Goal: Task Accomplishment & Management: Manage account settings

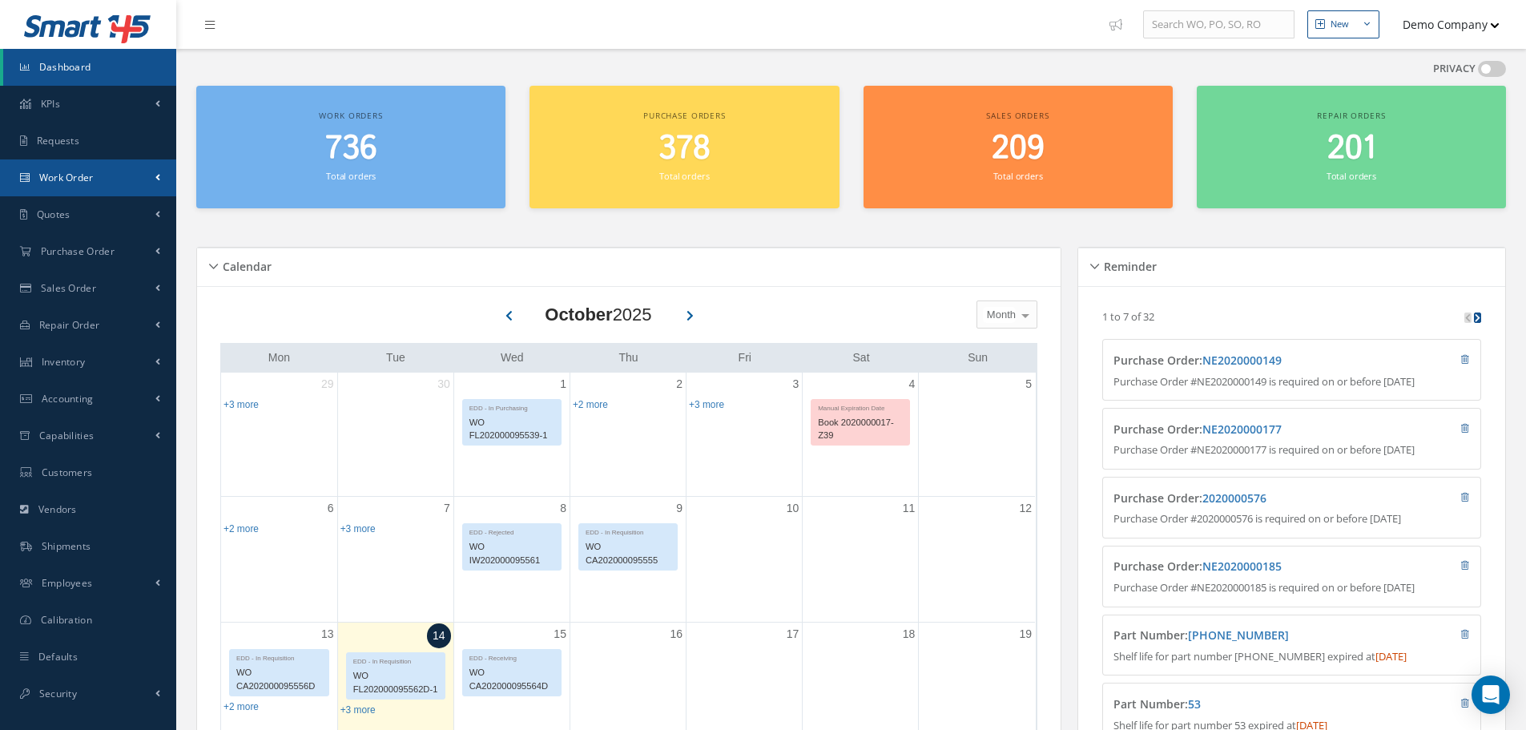
click at [95, 168] on link "Work Order" at bounding box center [88, 177] width 176 height 37
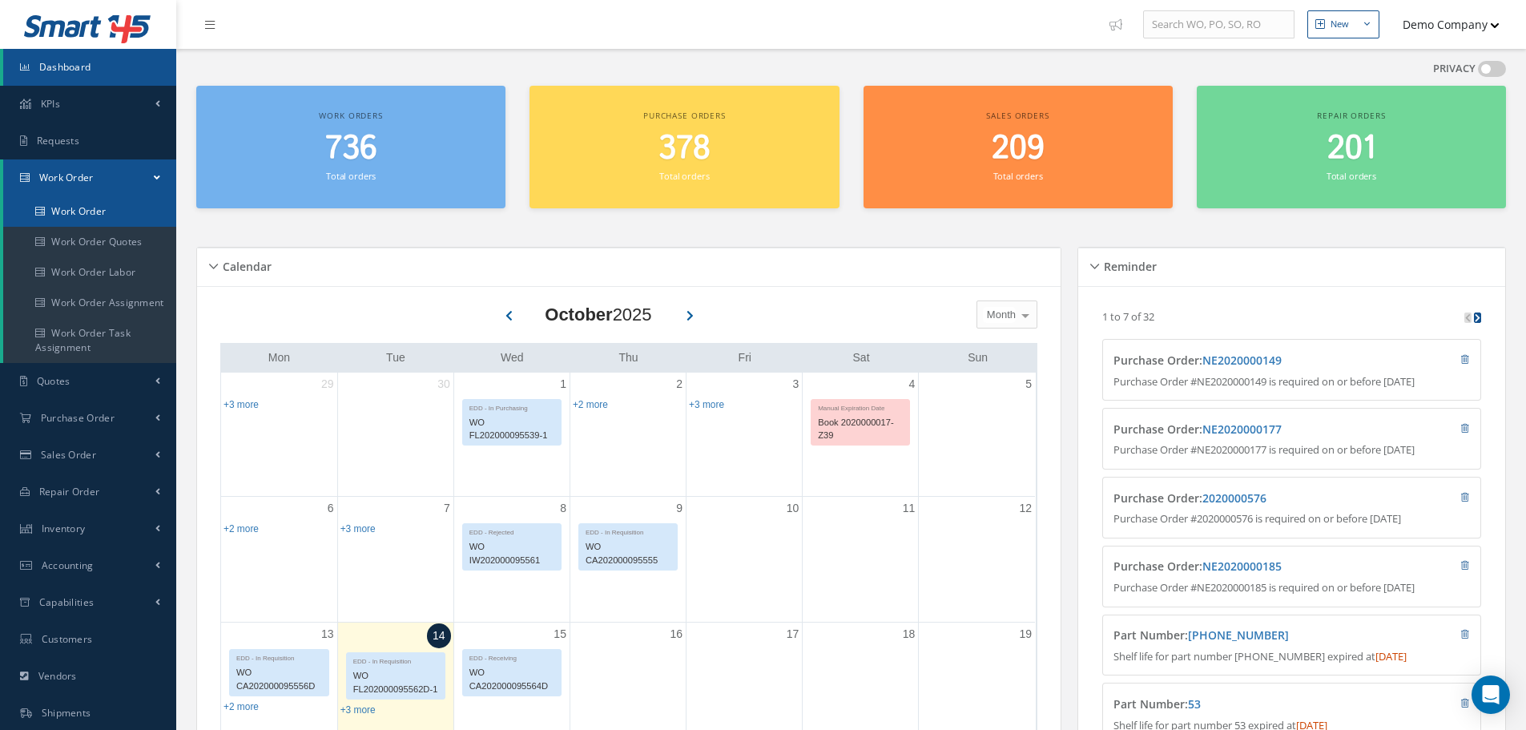
click at [82, 205] on link "Work Order" at bounding box center [89, 211] width 173 height 30
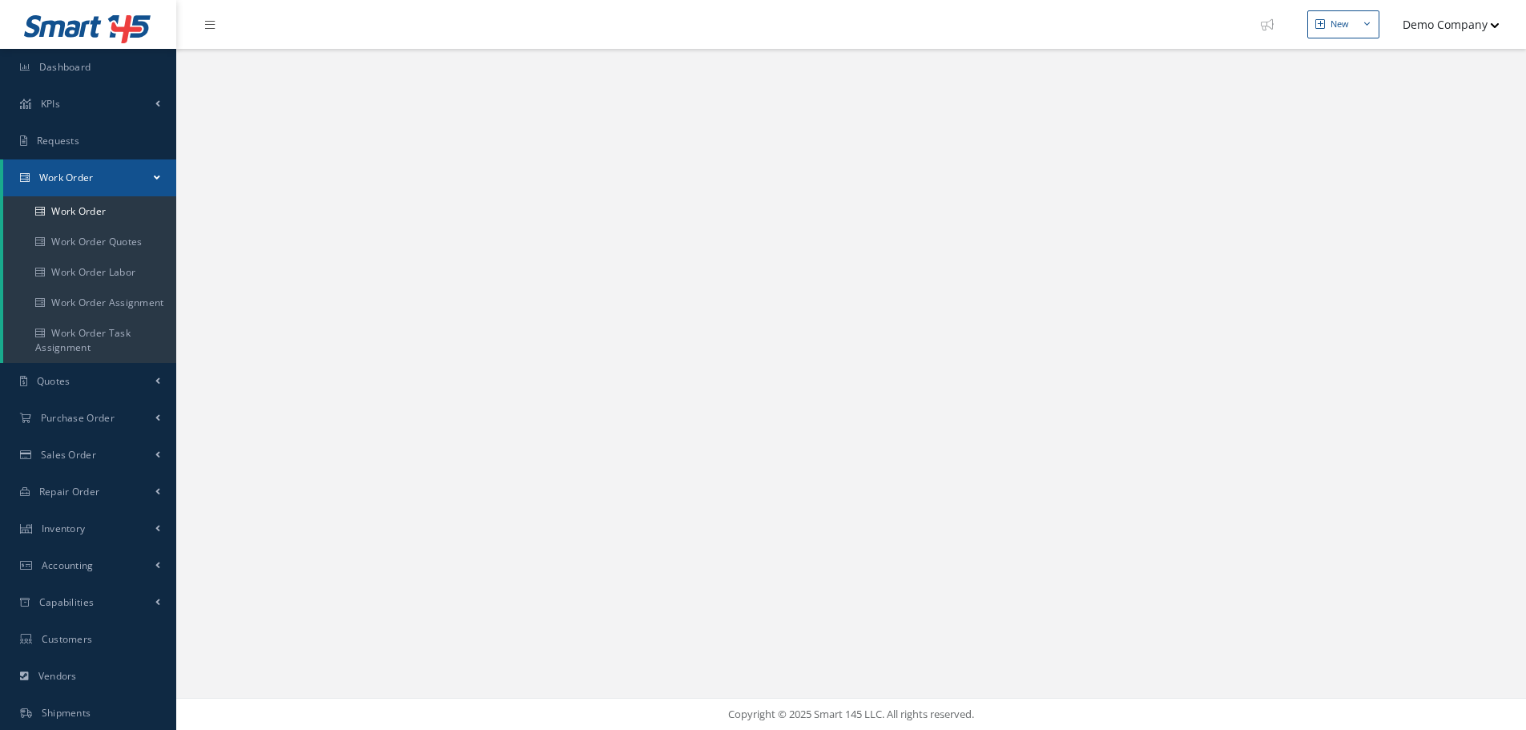
select select "25"
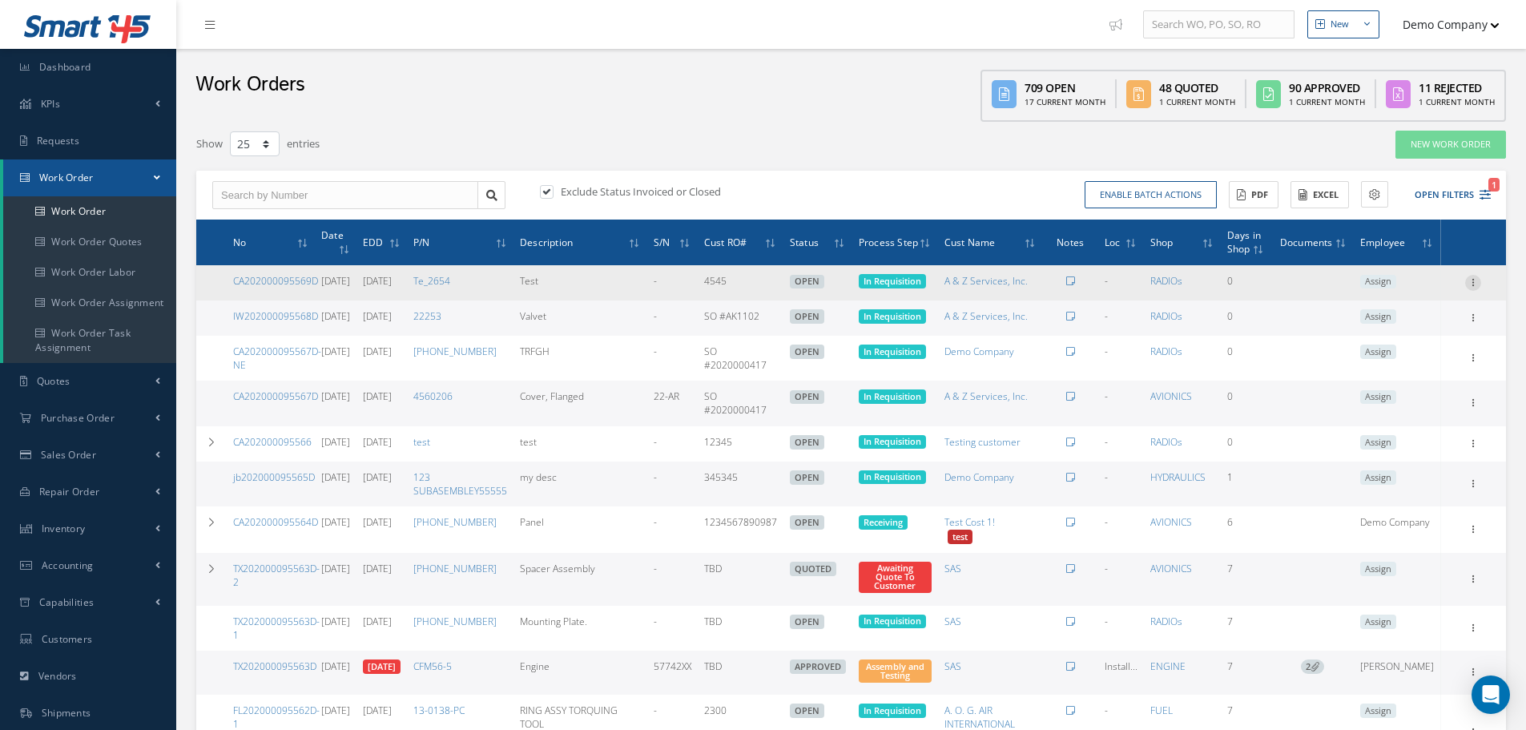
click at [1474, 288] on icon at bounding box center [1474, 281] width 16 height 13
click at [1385, 321] on link "Edit" at bounding box center [1400, 314] width 127 height 21
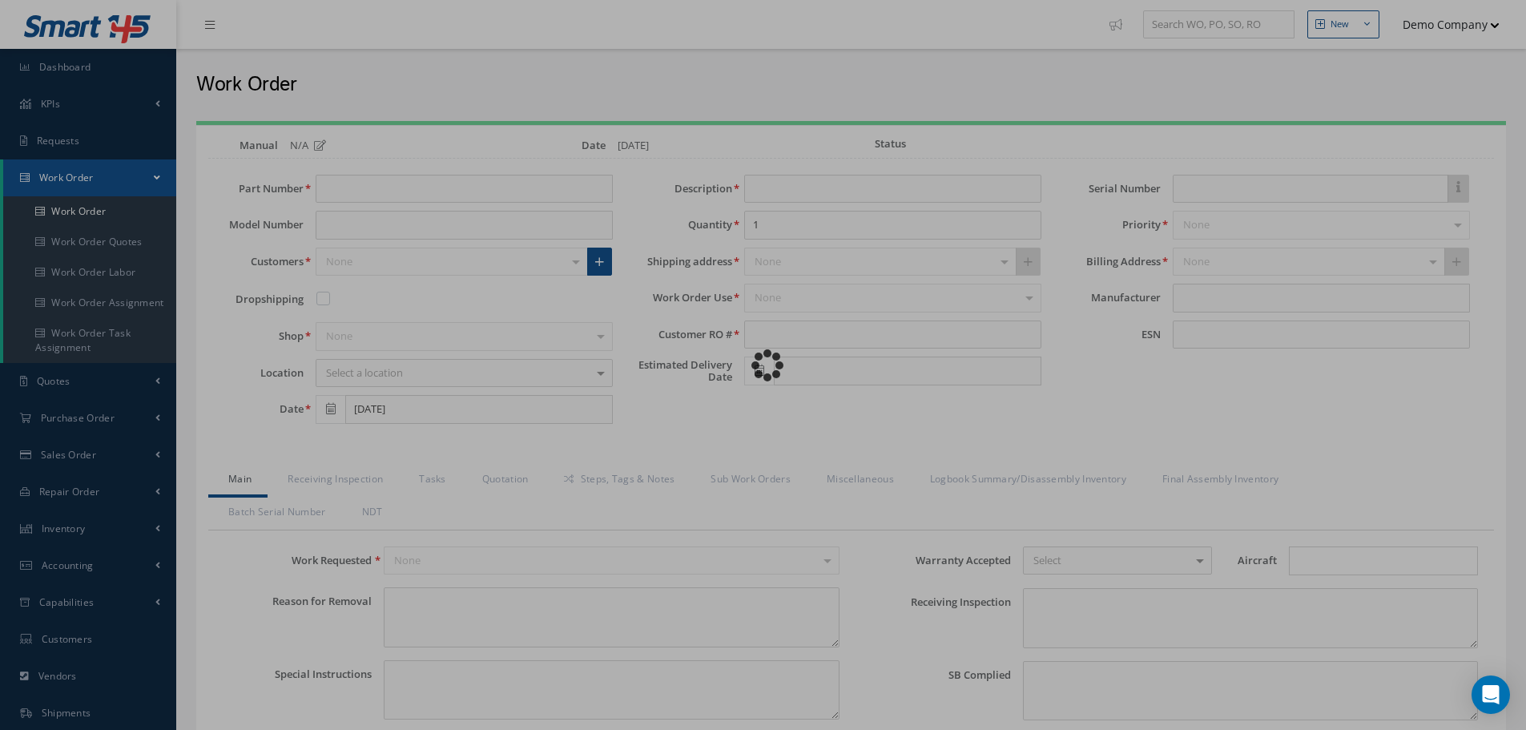
type input "Te_2654"
type input "Test"
type input "4545"
type input "[DATE]"
type input "faa aads"
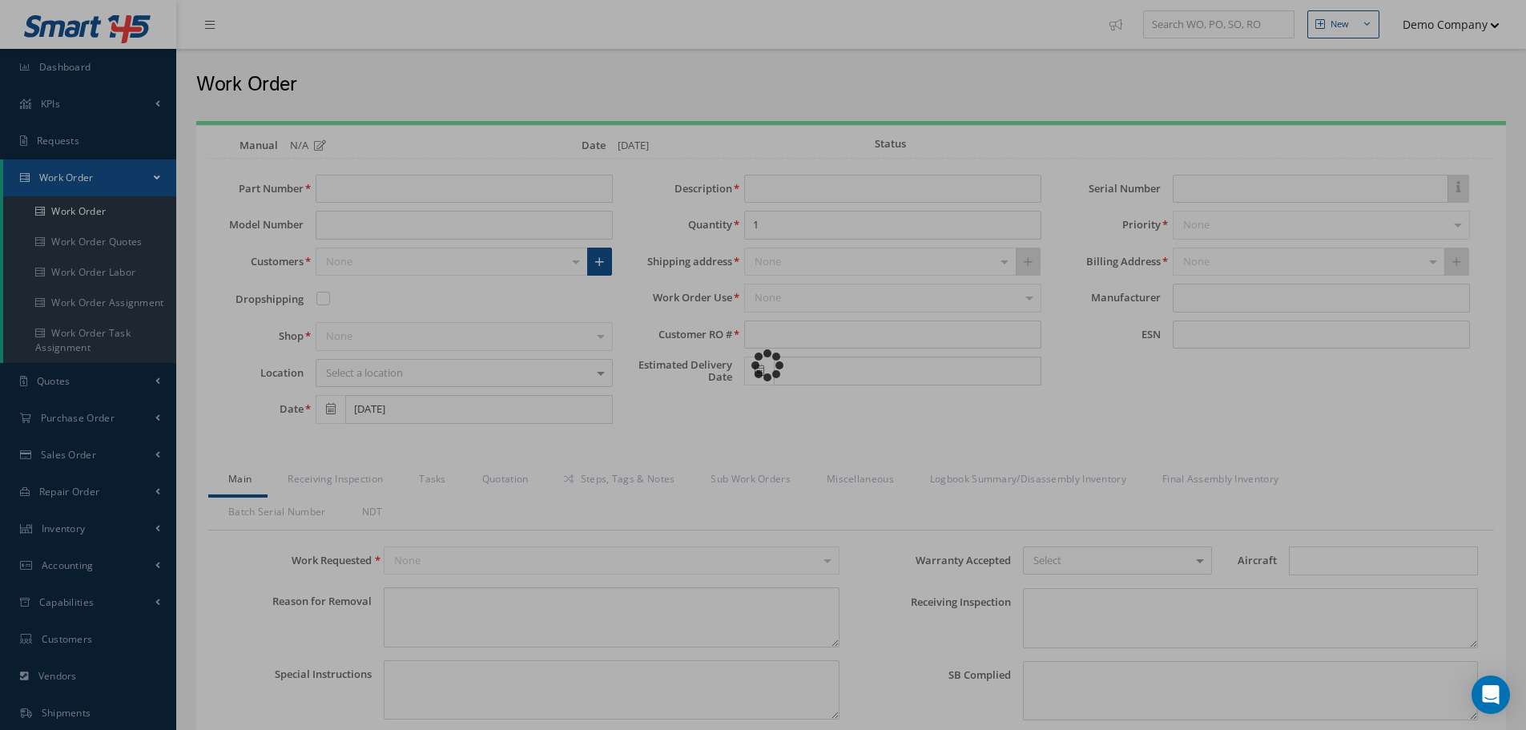
type textarea "NO VISUAL DAMAGE"
type textarea "50"
type input "EASA ADS"
type textarea "test test"
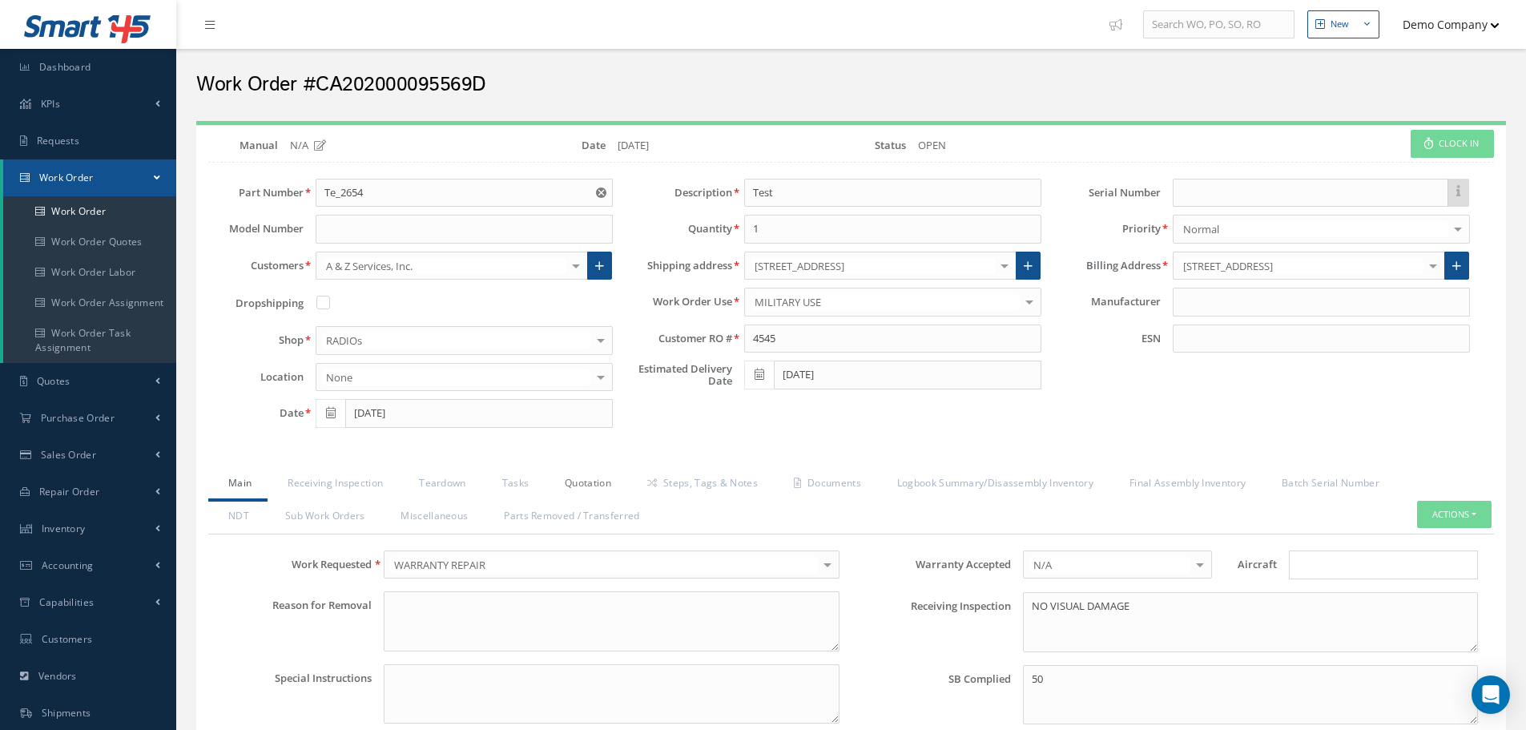
click at [586, 482] on link "Quotation" at bounding box center [586, 485] width 83 height 34
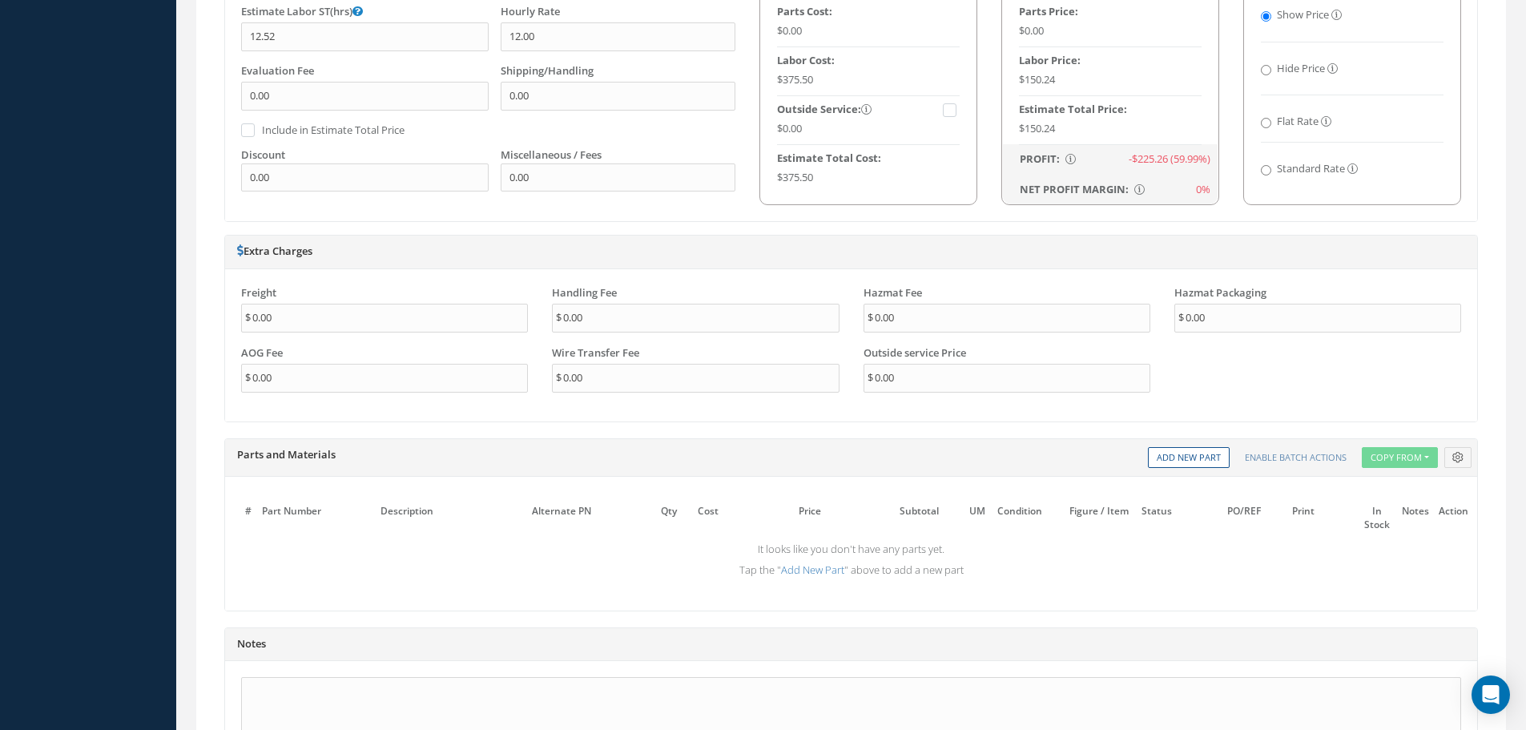
scroll to position [1226, 0]
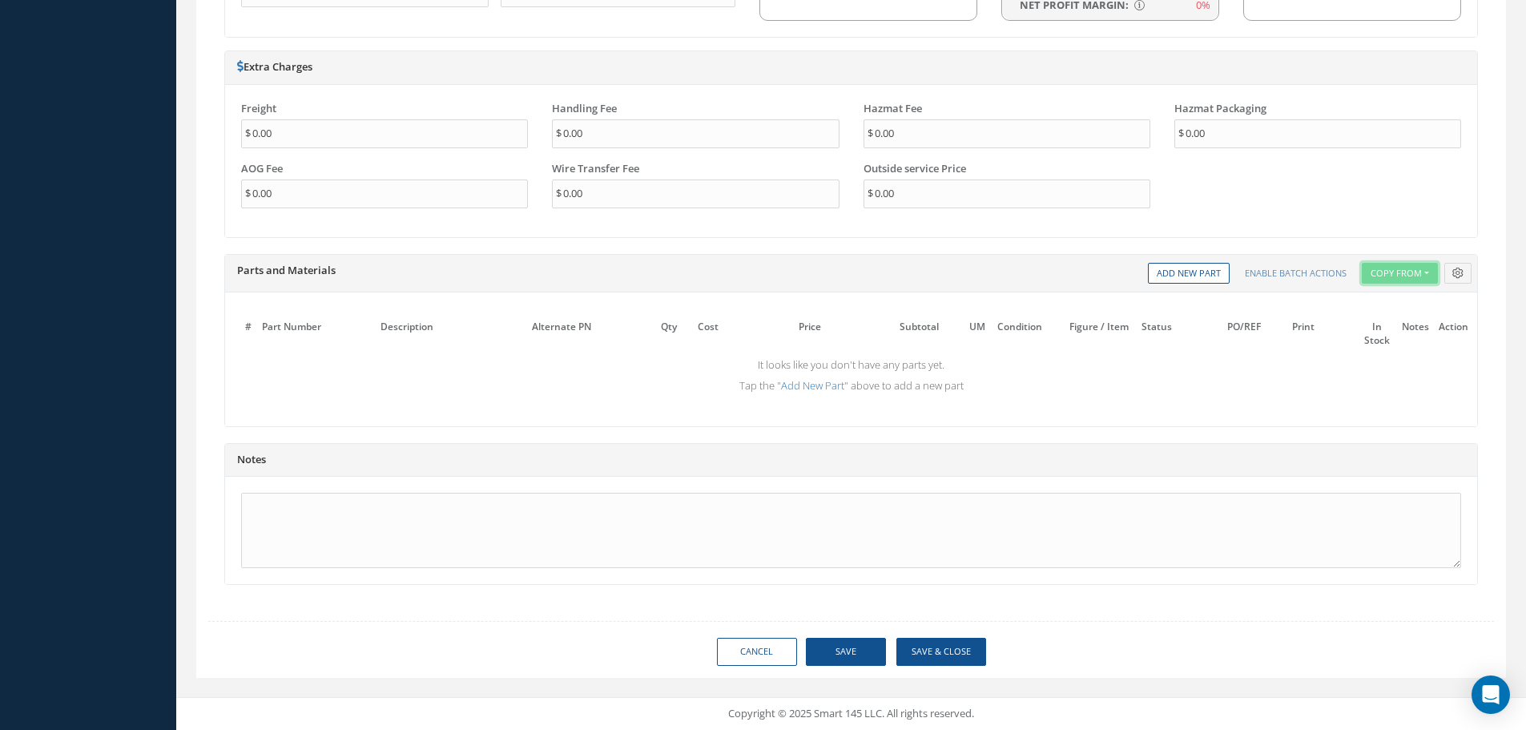
click at [1389, 272] on button "Copy From" at bounding box center [1400, 274] width 76 height 22
click at [1415, 323] on link "Inventory Templates" at bounding box center [1426, 318] width 128 height 22
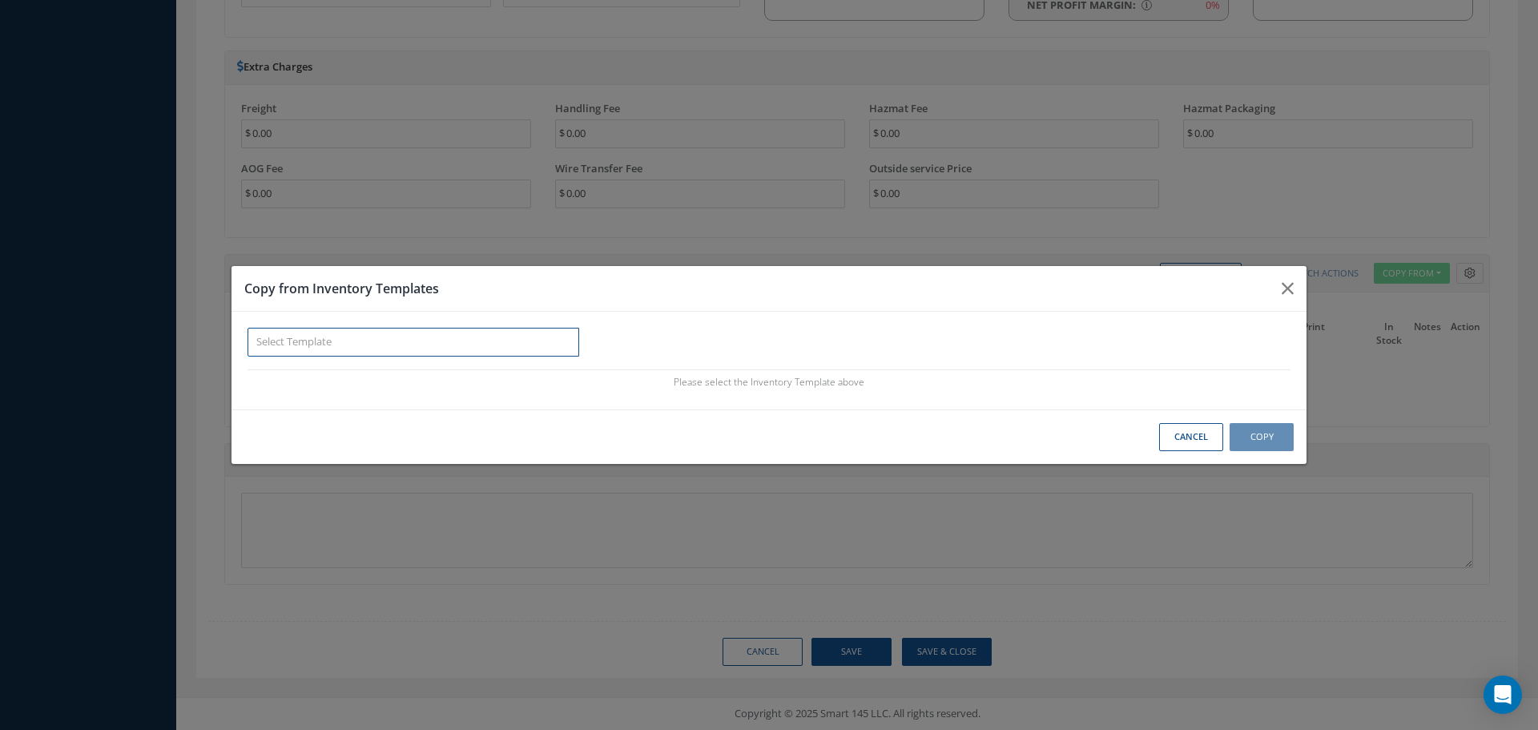
click at [356, 346] on input "text" at bounding box center [414, 342] width 332 height 29
paste input "NDT template"
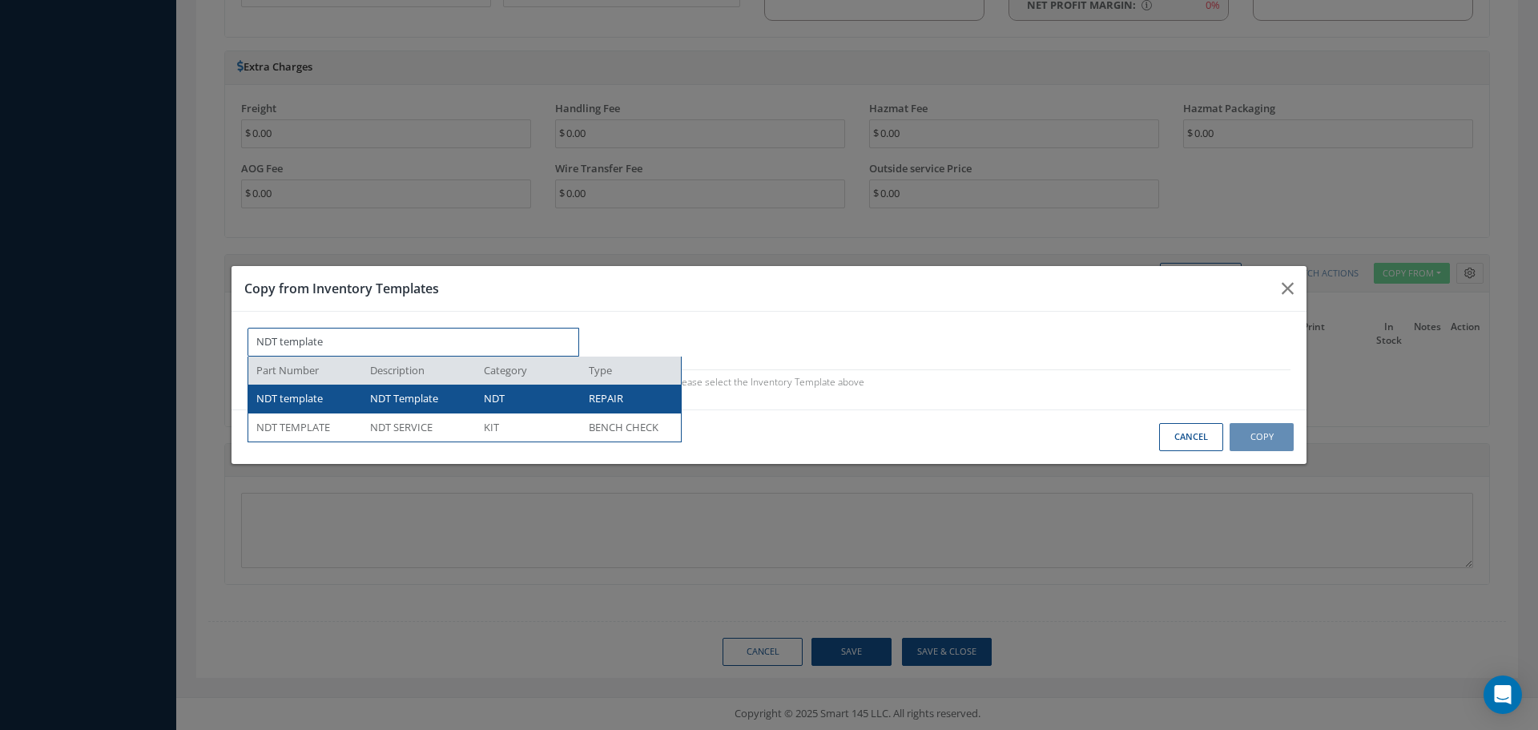
click at [337, 401] on div "NDT template" at bounding box center [307, 399] width 102 height 16
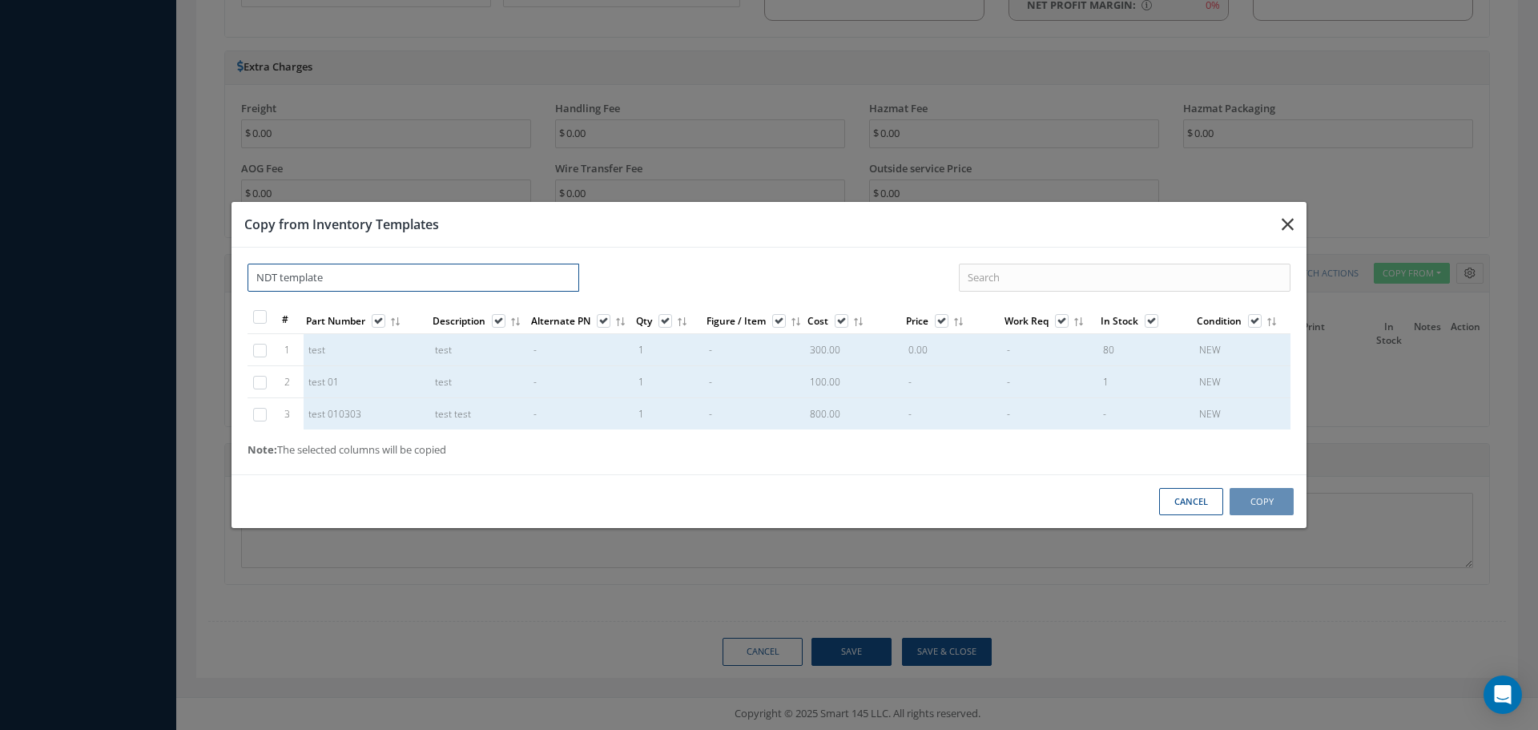
type input "NDT template"
click at [1284, 216] on icon "button" at bounding box center [1288, 224] width 12 height 19
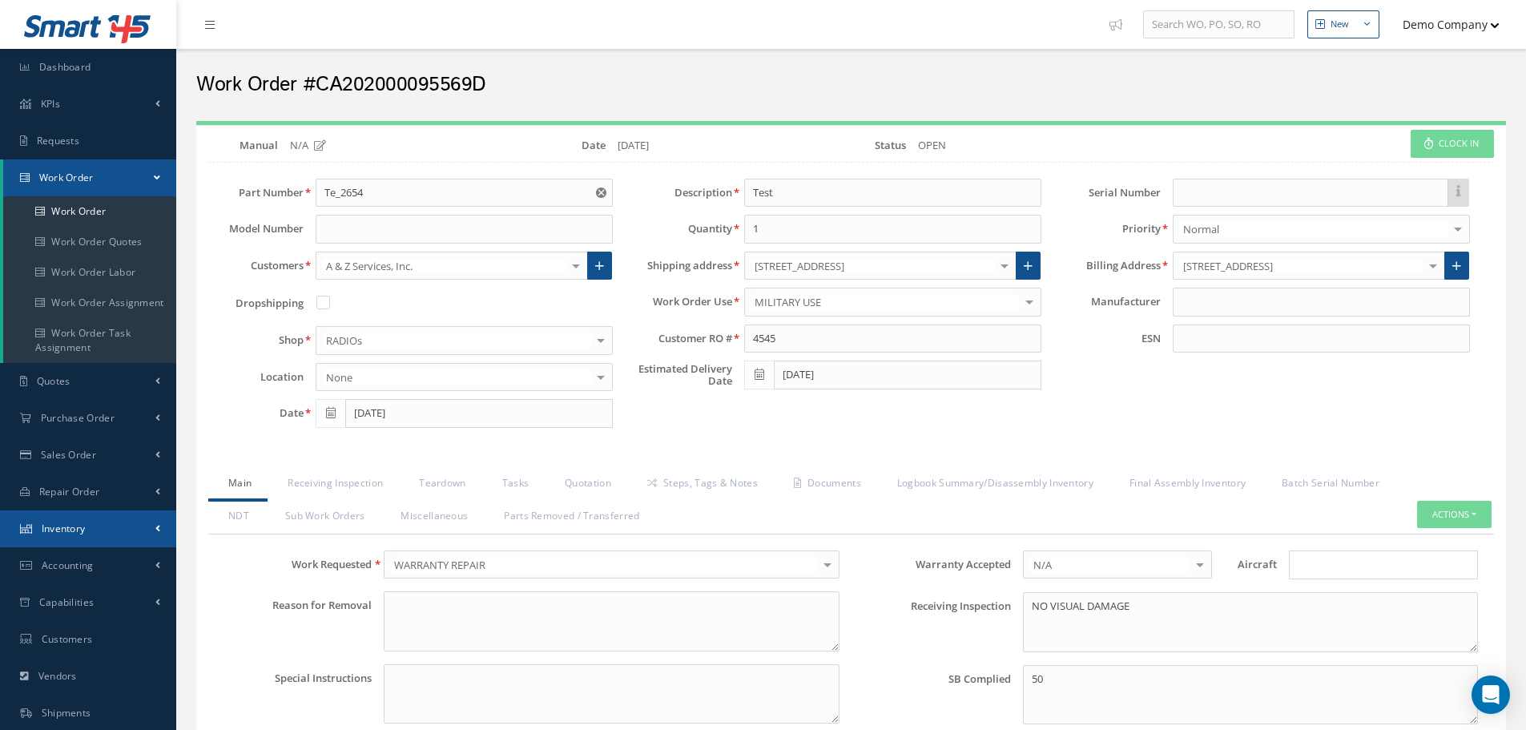
click at [115, 536] on link "Inventory" at bounding box center [88, 528] width 176 height 37
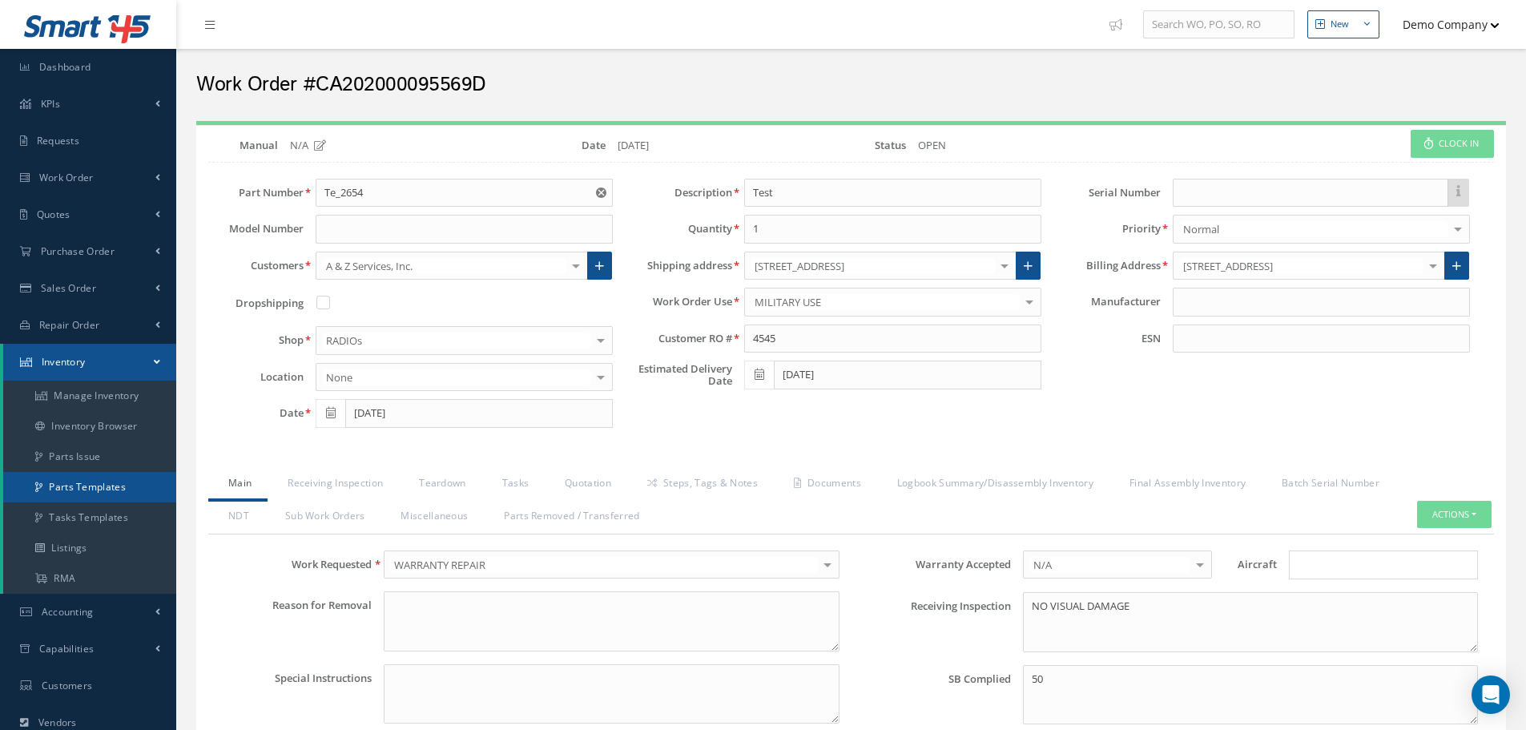
click at [109, 491] on link "Parts Templates" at bounding box center [89, 487] width 173 height 30
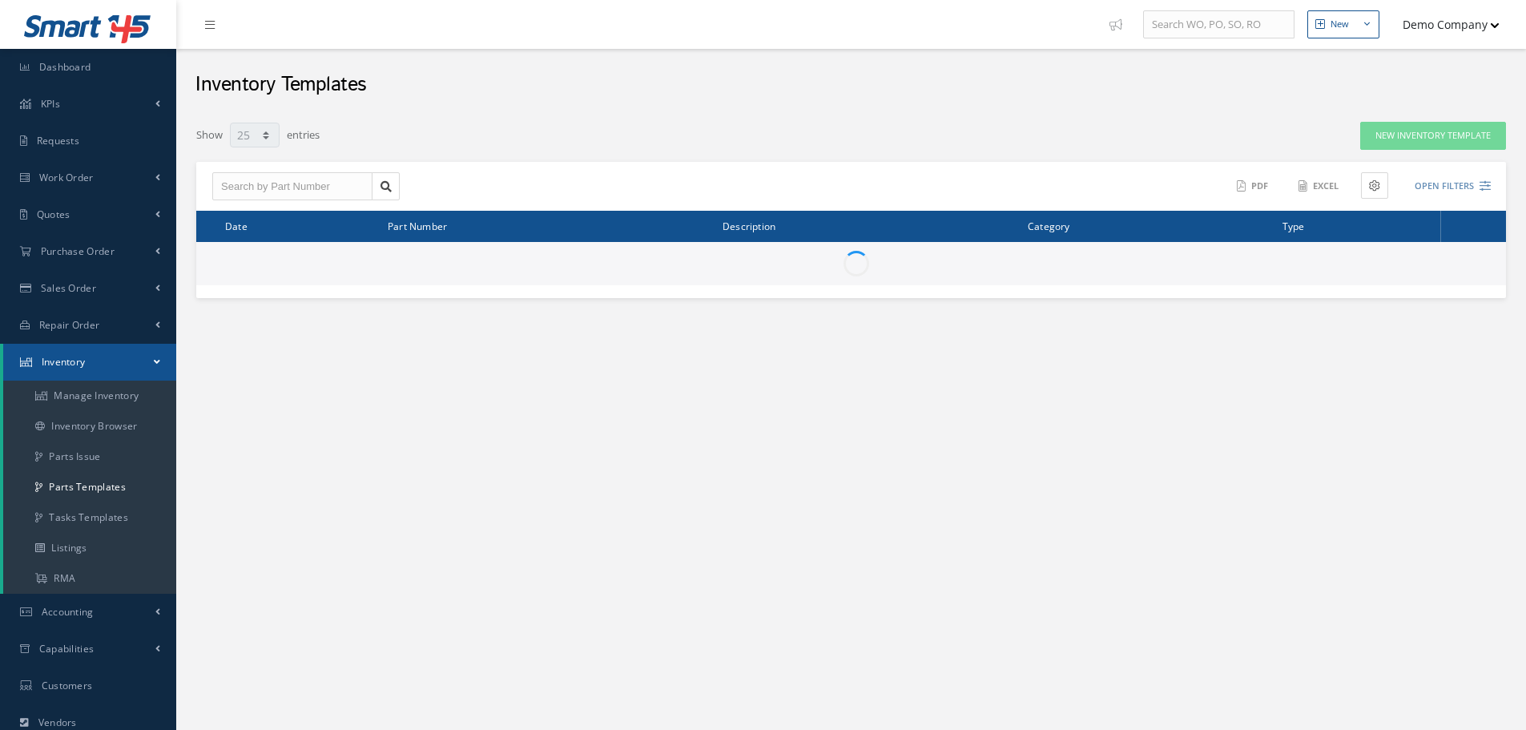
select select "25"
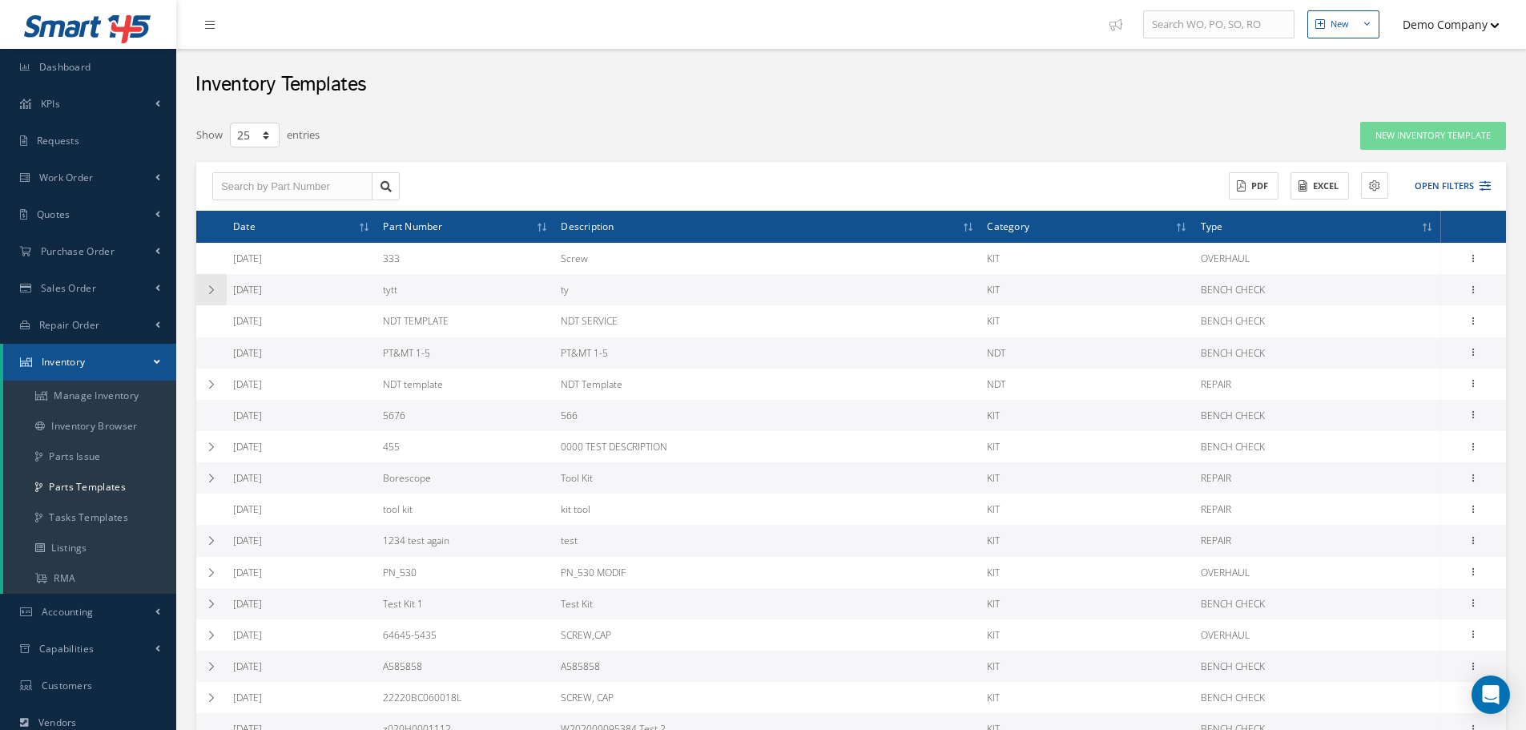
click at [216, 292] on icon at bounding box center [211, 290] width 11 height 10
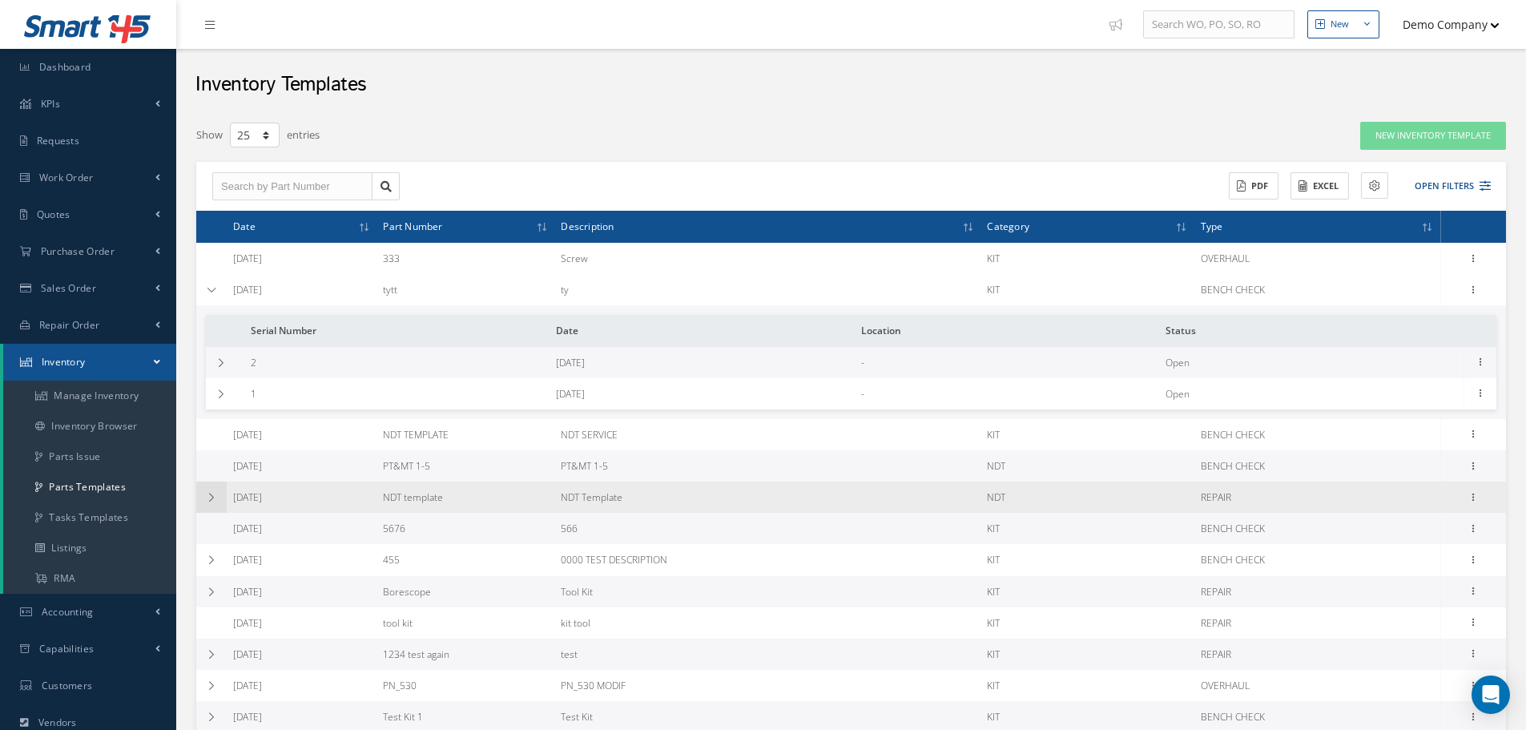
click at [208, 492] on td at bounding box center [211, 497] width 30 height 31
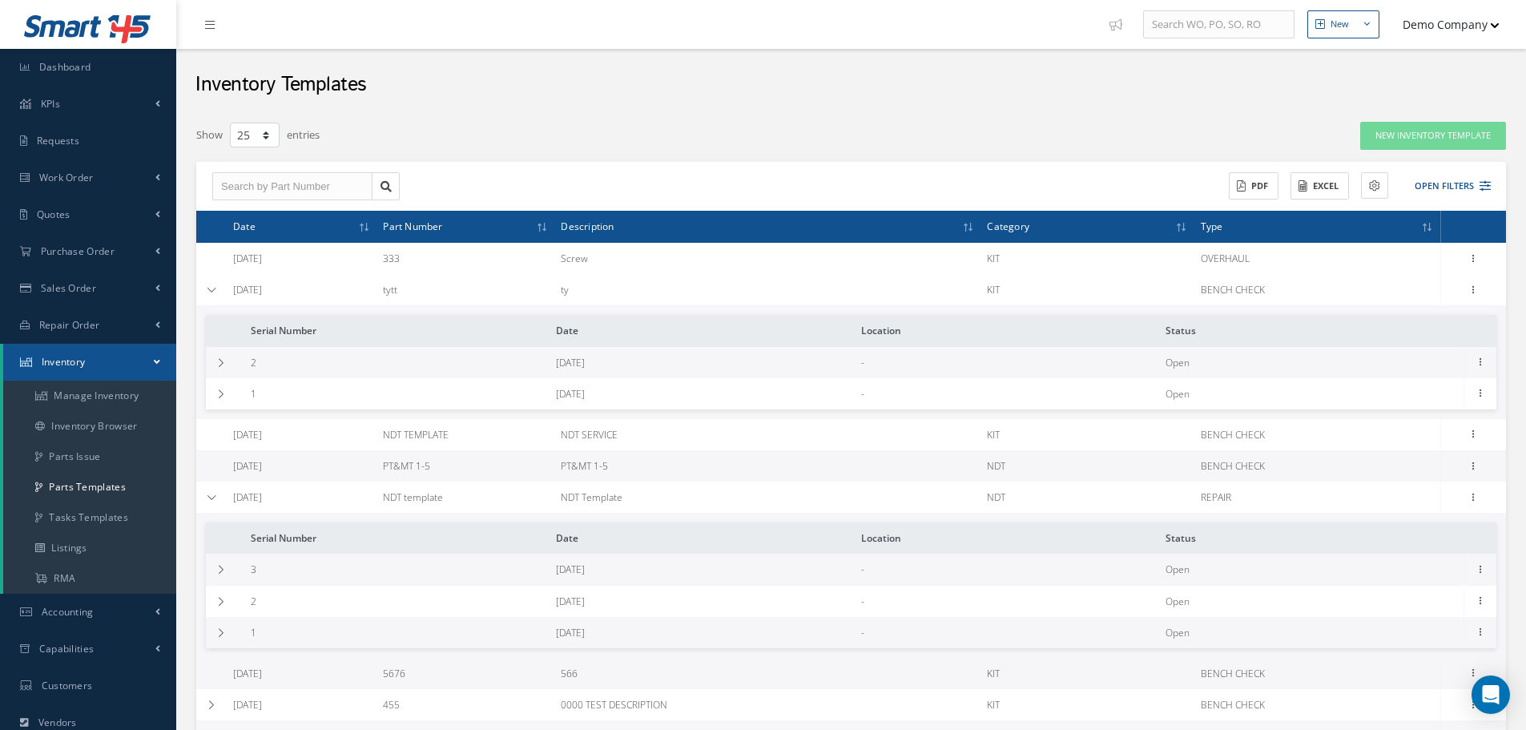
drag, startPoint x: 420, startPoint y: 498, endPoint x: 559, endPoint y: 495, distance: 138.6
click at [0, 0] on tr "09/22/2025 NDT template NDT Template NDT REPAIR Edit Print Serial Number Date L…" at bounding box center [0, 0] width 0 height 0
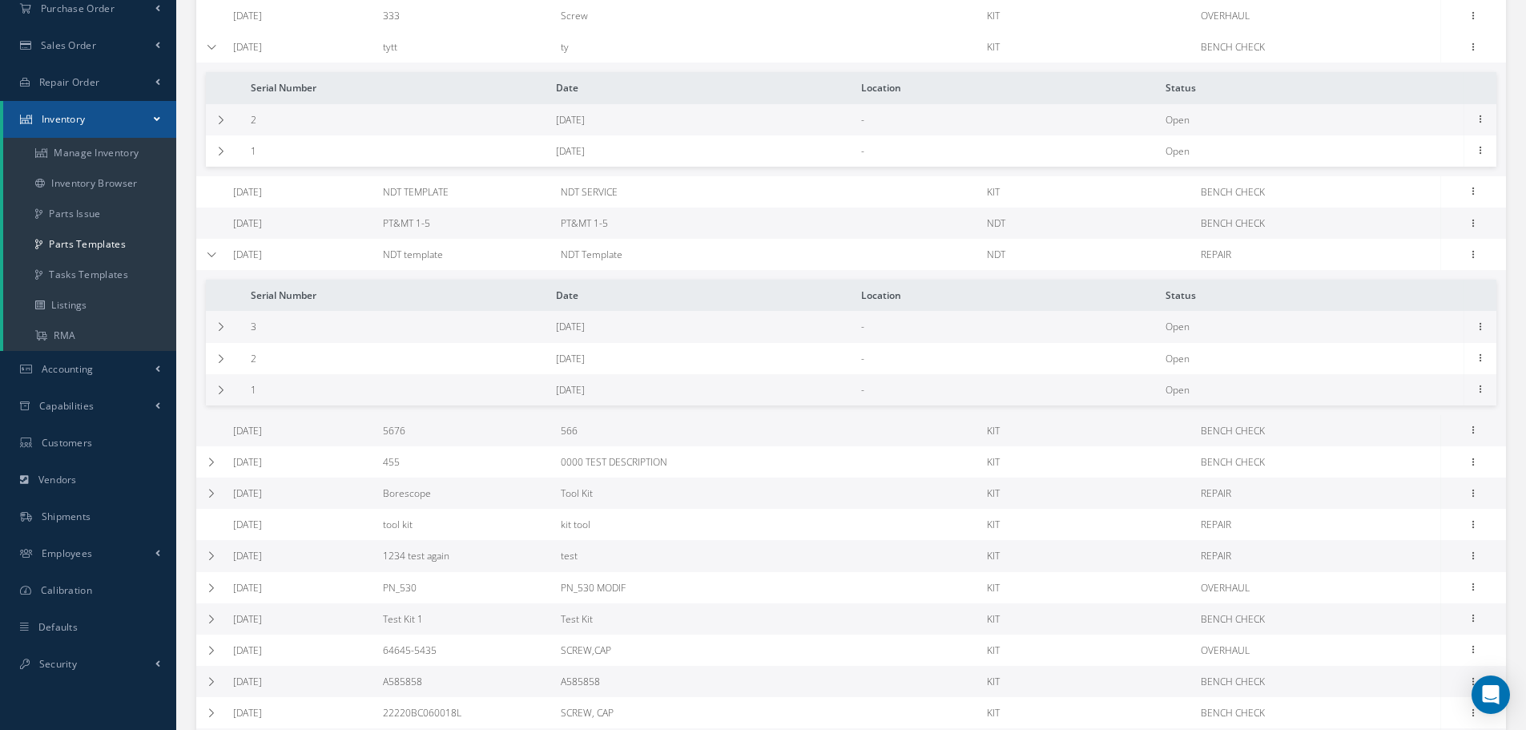
scroll to position [401, 0]
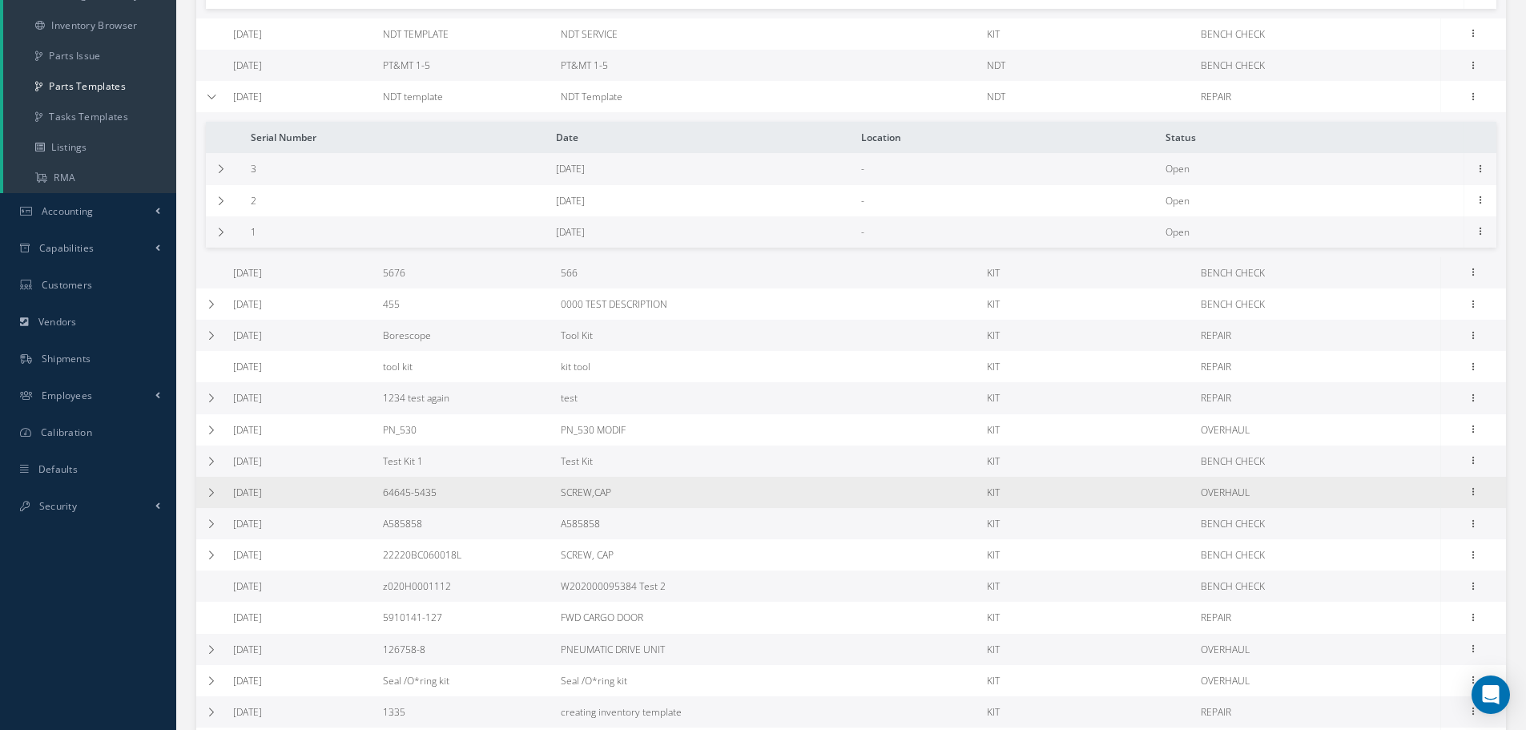
drag, startPoint x: 208, startPoint y: 494, endPoint x: 356, endPoint y: 517, distance: 149.3
click at [210, 492] on icon at bounding box center [211, 493] width 11 height 10
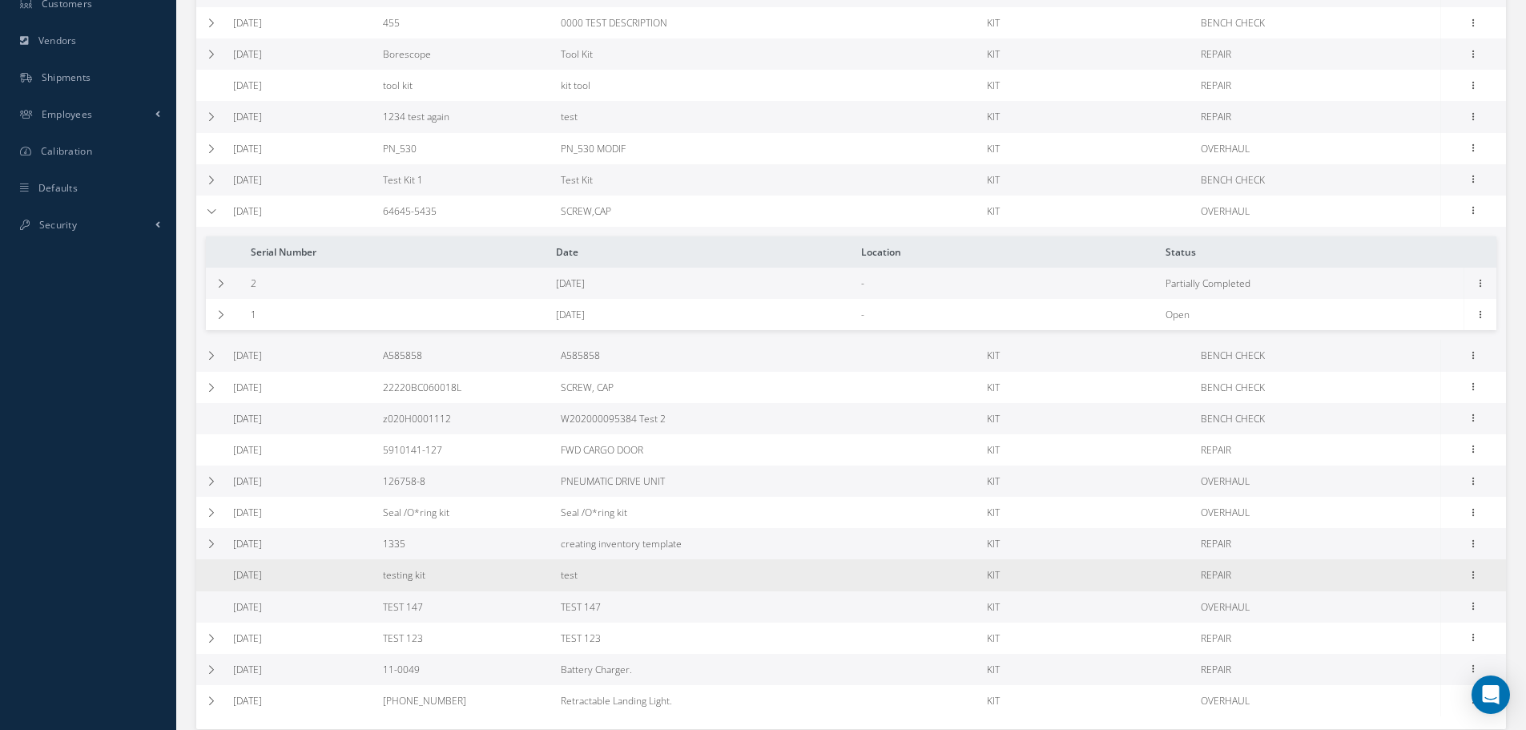
scroll to position [791, 0]
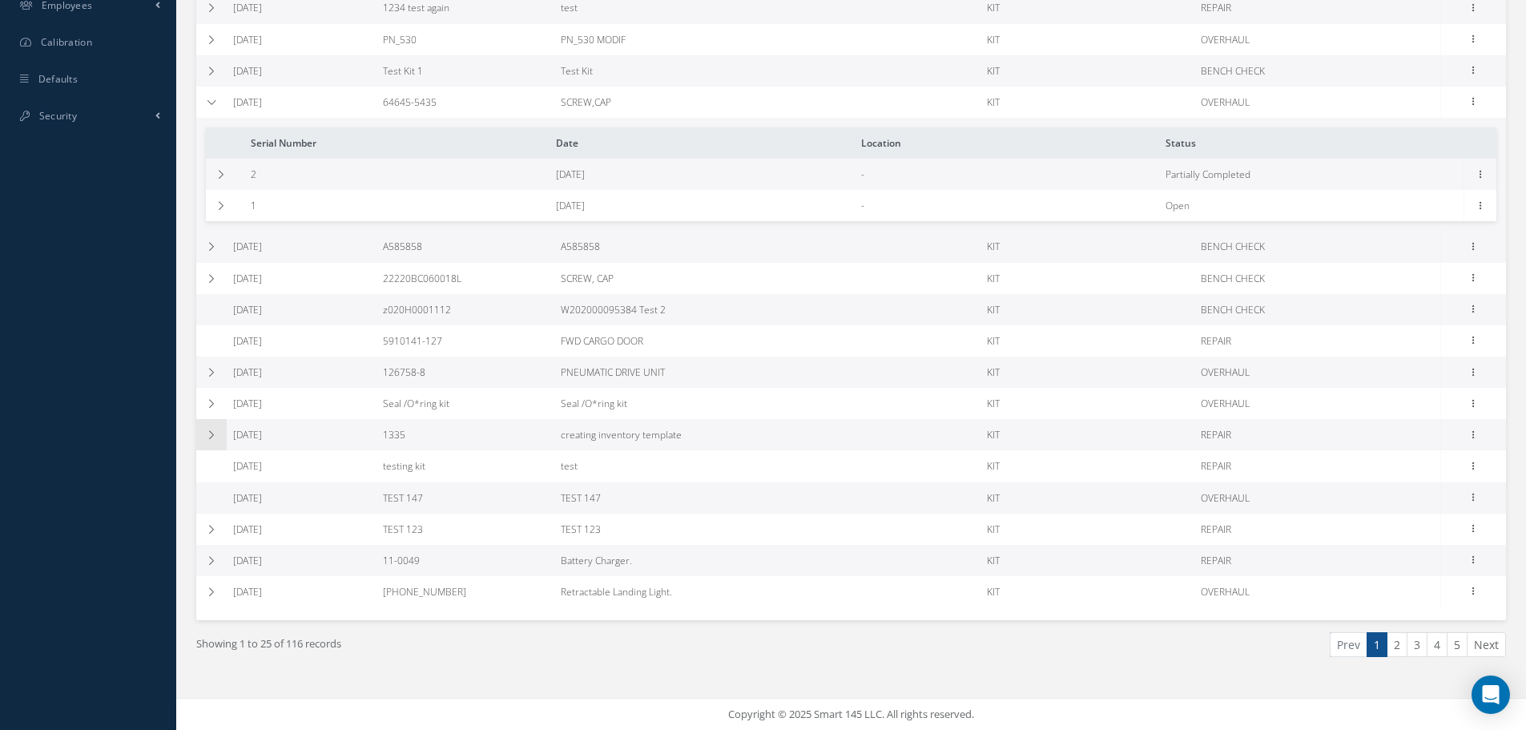
click at [215, 433] on icon at bounding box center [211, 435] width 11 height 10
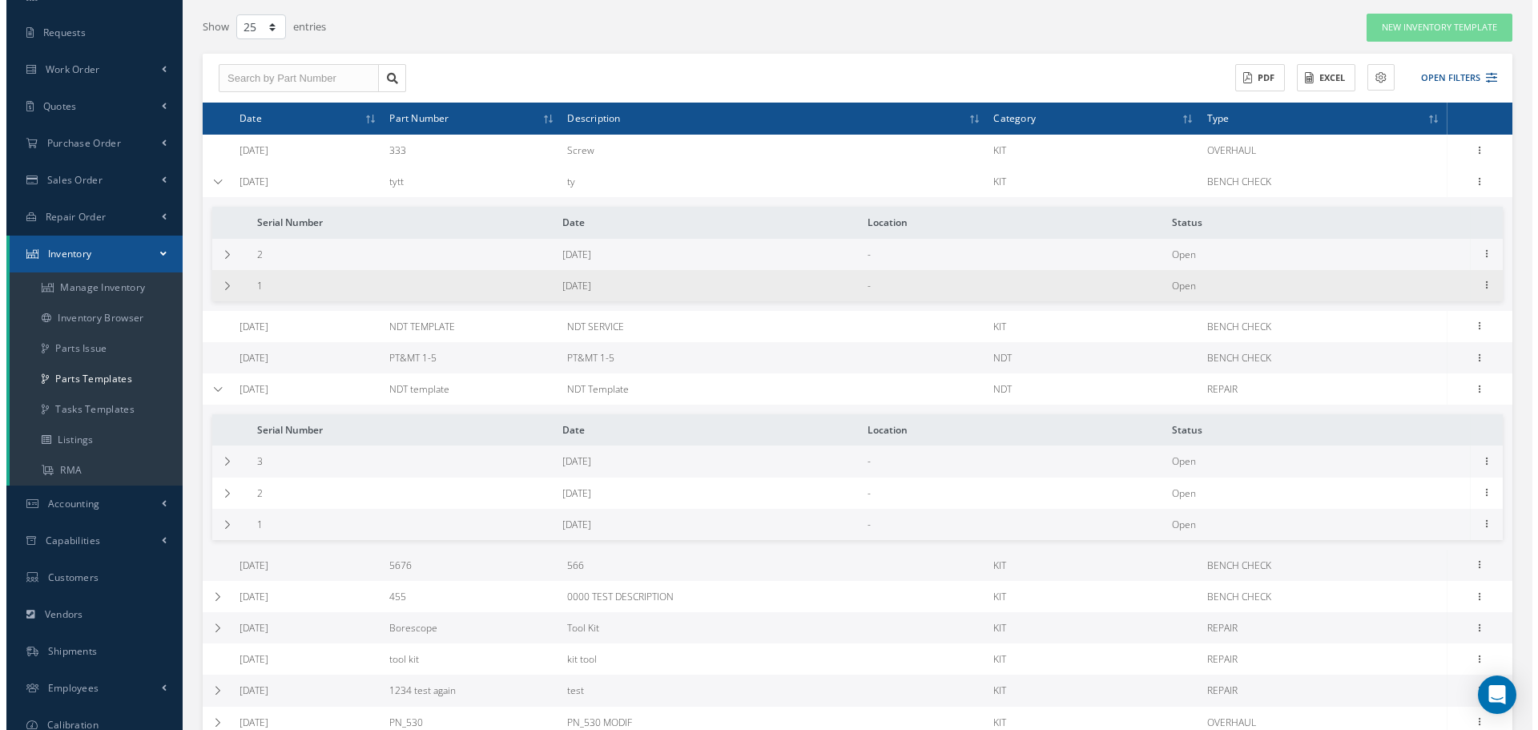
scroll to position [70, 0]
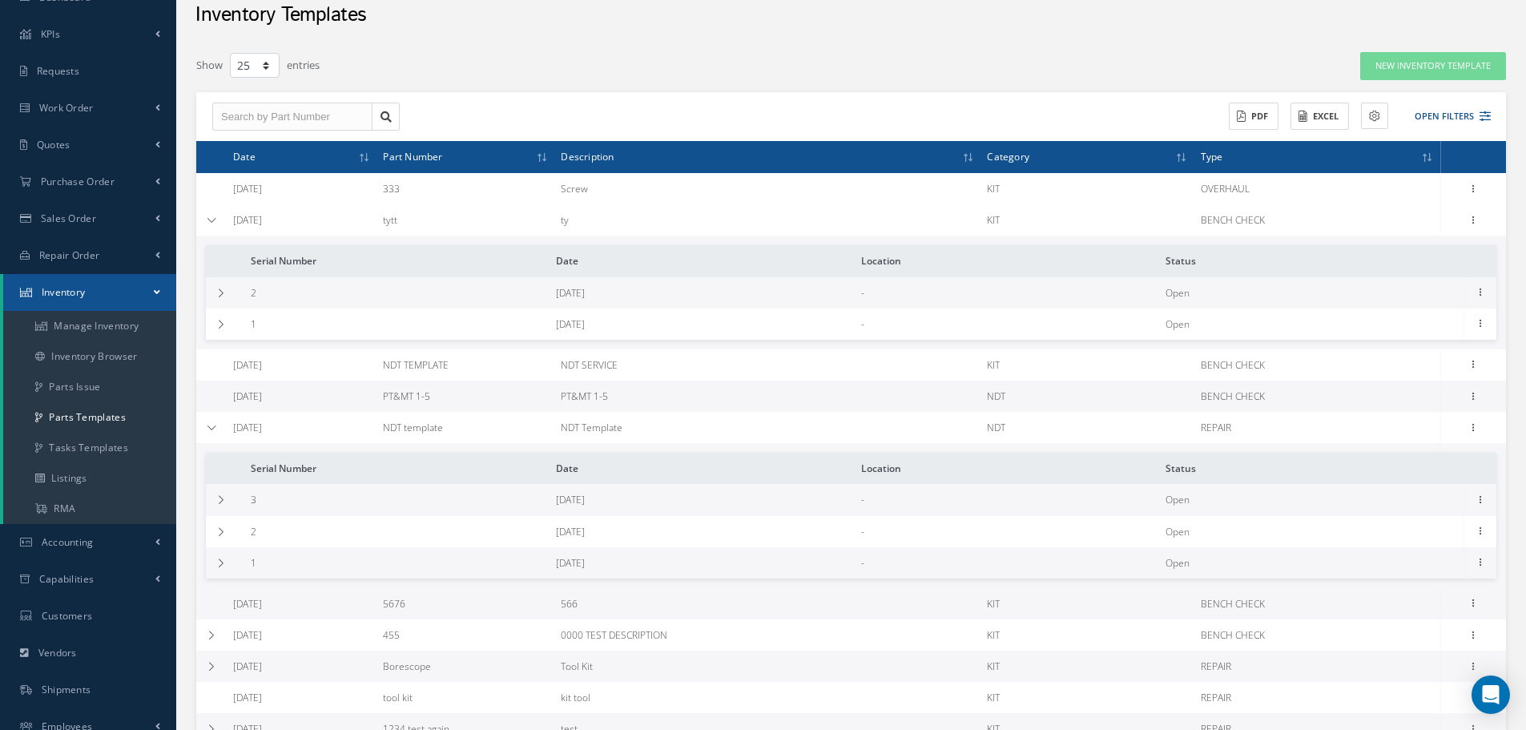
drag, startPoint x: 427, startPoint y: 429, endPoint x: 499, endPoint y: 422, distance: 72.5
click at [498, 424] on td "NDT template" at bounding box center [466, 427] width 178 height 31
copy td "NDT template"
click at [1471, 430] on icon at bounding box center [1474, 426] width 16 height 13
click at [1401, 443] on link "Edit" at bounding box center [1400, 438] width 127 height 21
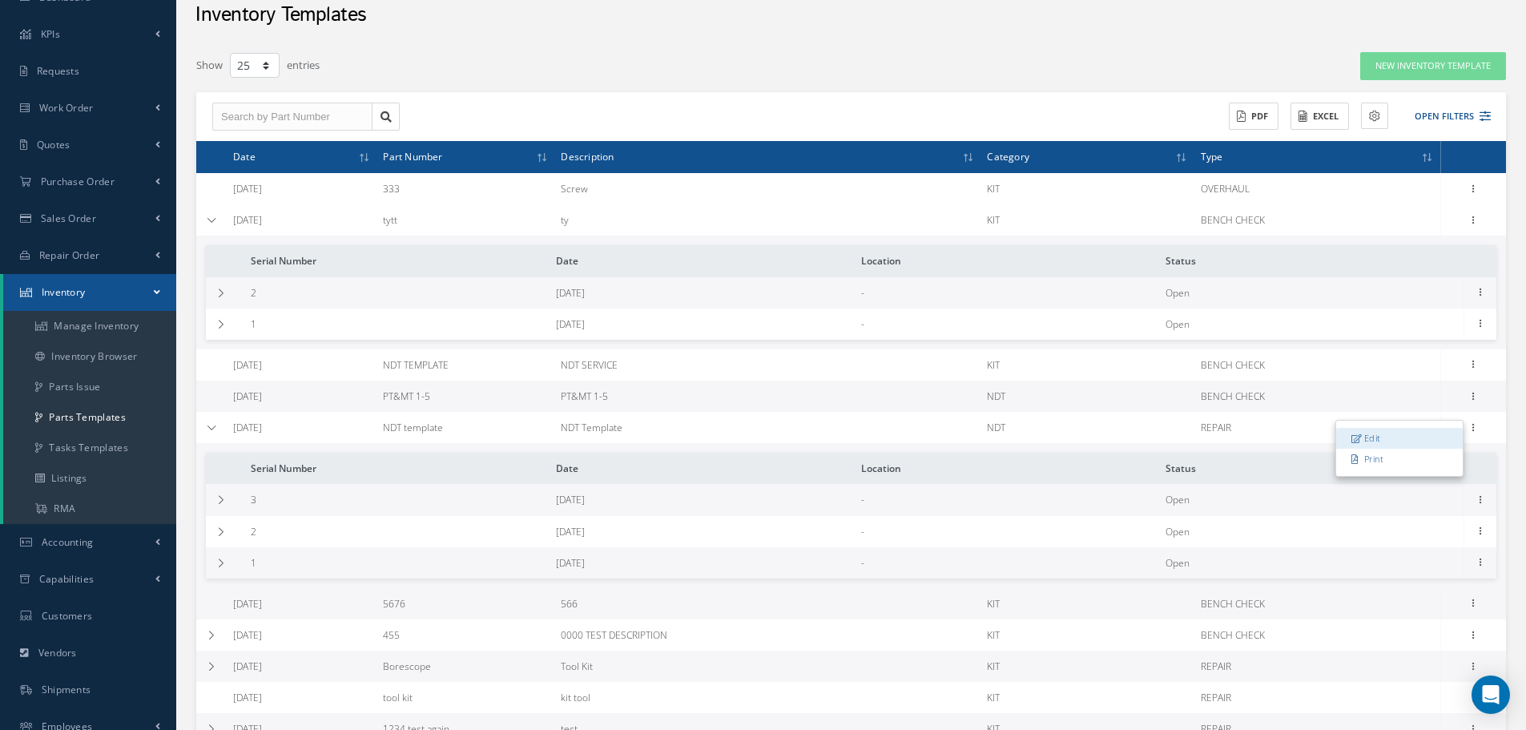
type input "NDT template"
type input "NDT Template"
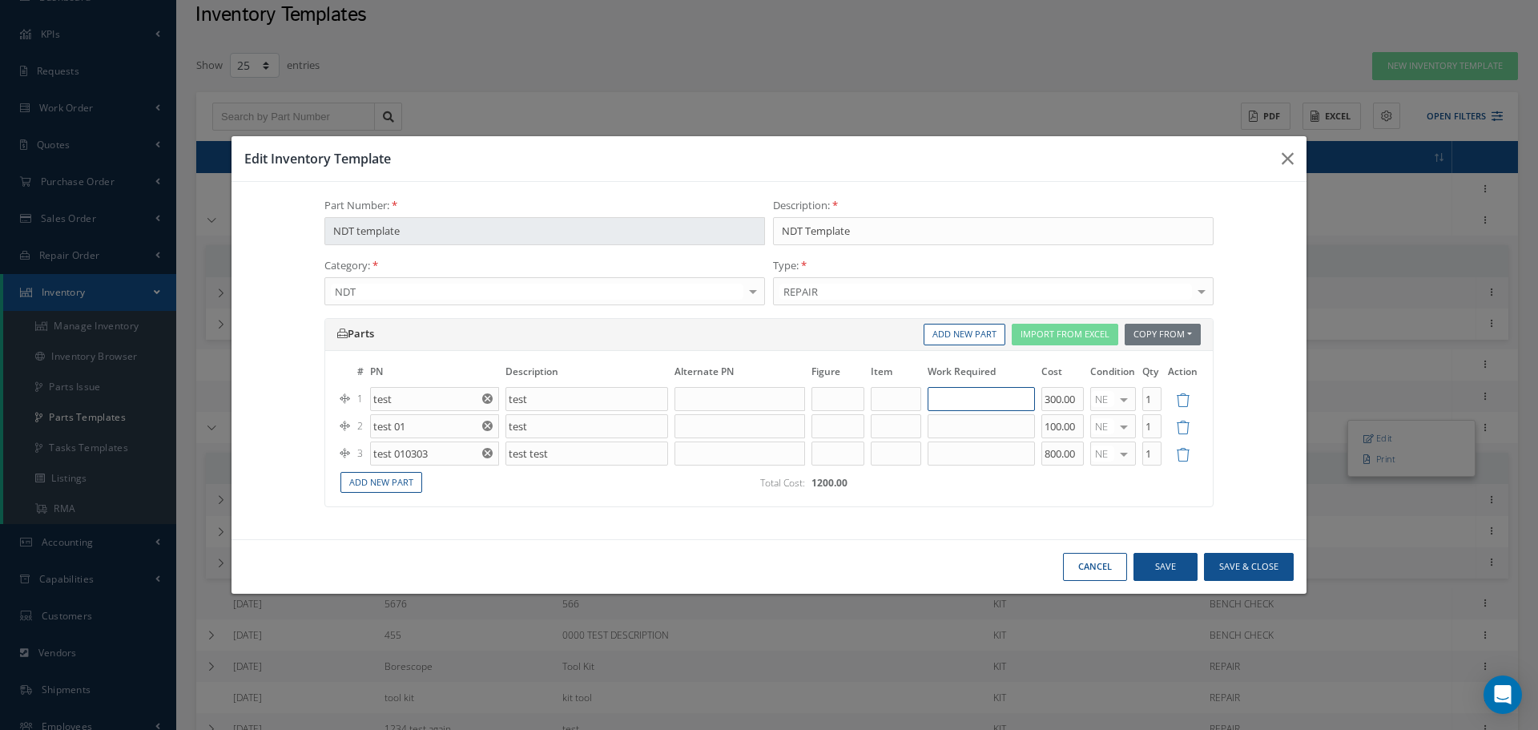
click at [972, 402] on input "text" at bounding box center [981, 399] width 107 height 24
type input "test work required"
click at [918, 400] on input "text" at bounding box center [896, 399] width 50 height 24
click at [903, 368] on tr "# PN Description Alternate PN Figure Item Work Required Cost Condition Qty Acti…" at bounding box center [769, 374] width 864 height 22
copy tr "Item"
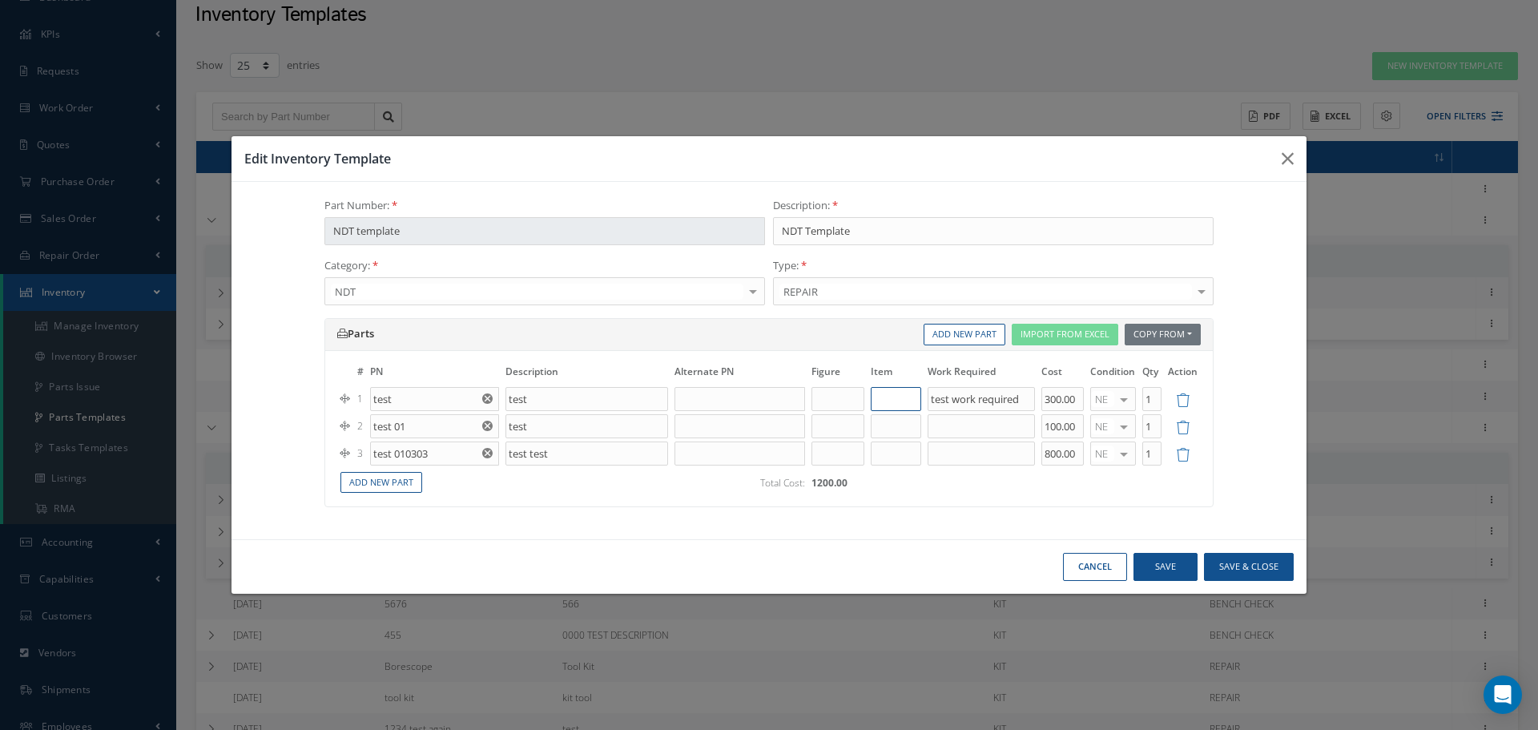
click at [883, 403] on input "text" at bounding box center [896, 399] width 50 height 24
paste input "Item"
type input "Item"
drag, startPoint x: 832, startPoint y: 369, endPoint x: 850, endPoint y: 366, distance: 18.6
click at [851, 367] on th "Figure" at bounding box center [838, 374] width 58 height 22
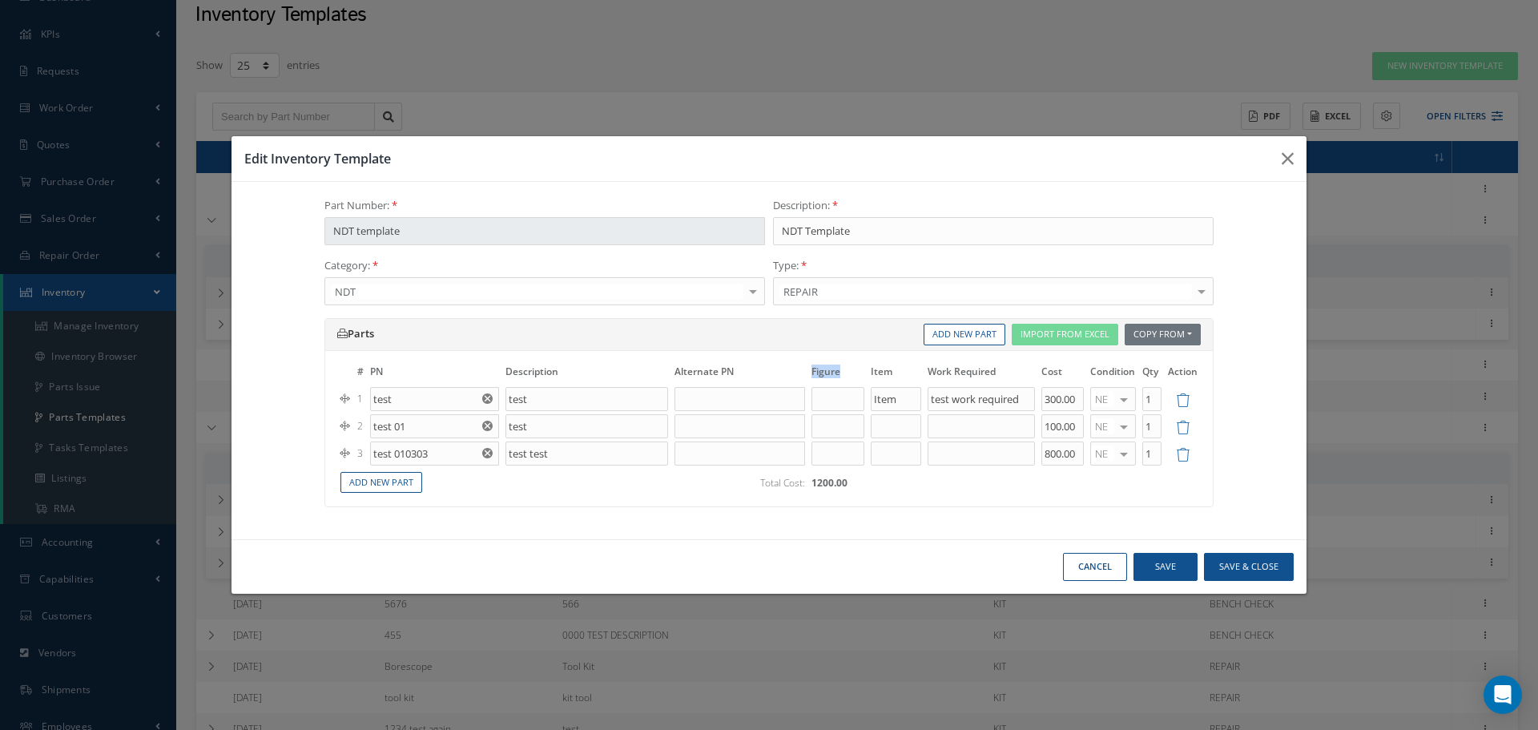
copy th "Figure"
click at [830, 397] on input "text" at bounding box center [838, 399] width 52 height 24
paste input "Figure"
type input "Figure"
drag, startPoint x: 673, startPoint y: 371, endPoint x: 764, endPoint y: 376, distance: 90.7
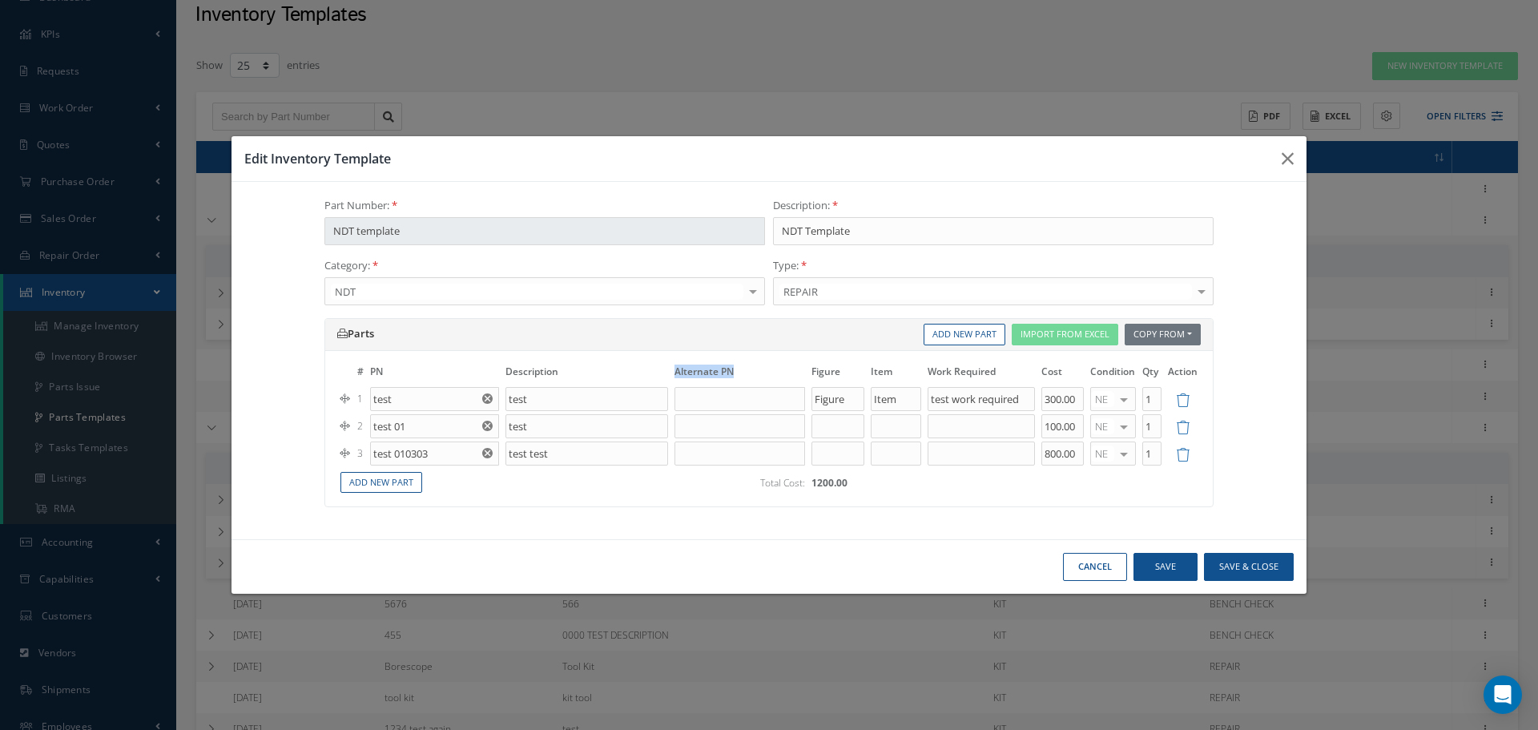
click at [764, 376] on th "Alternate PN" at bounding box center [739, 374] width 137 height 22
copy th "Alternate PN"
click at [734, 404] on input "text" at bounding box center [740, 399] width 131 height 24
paste input "Alternate PN"
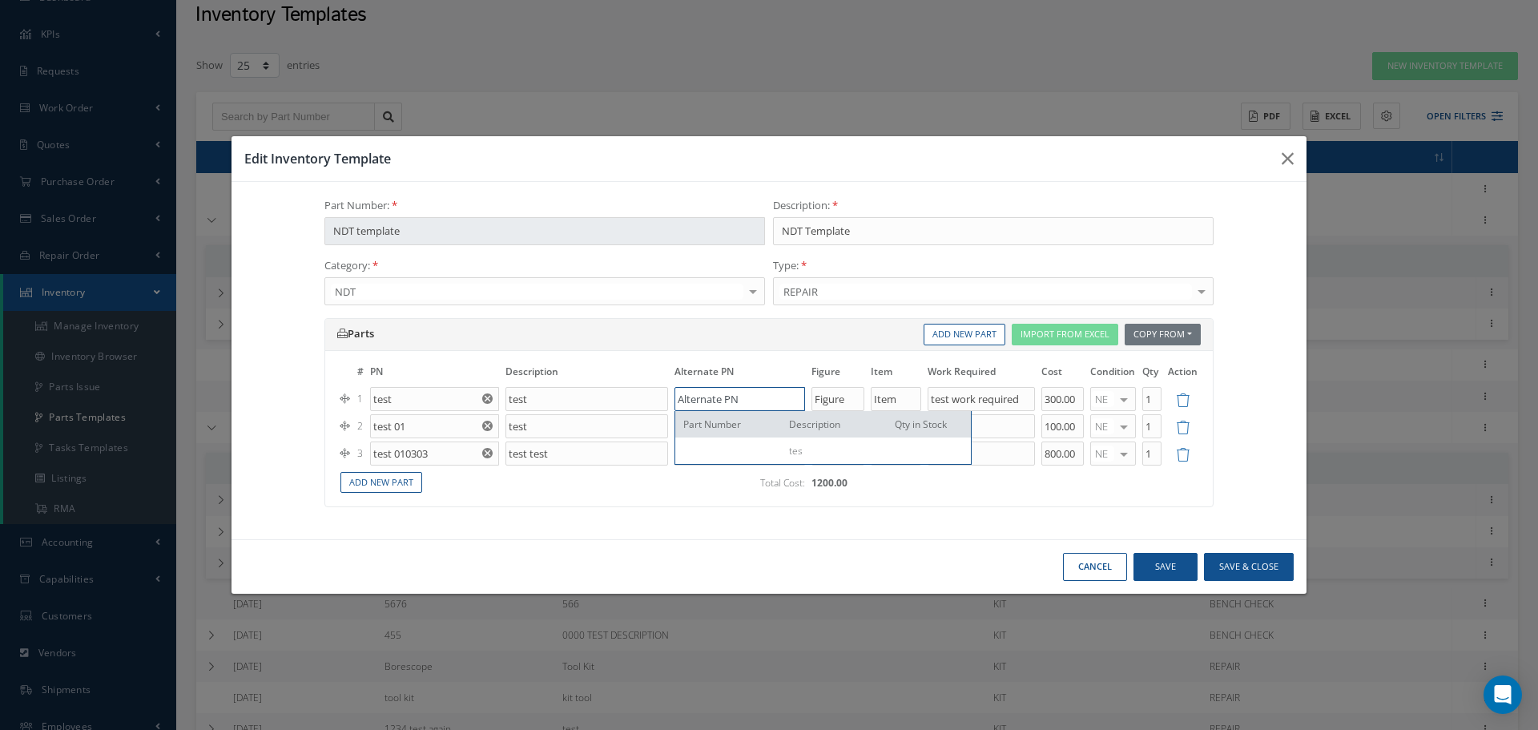
type input "Alternate PN"
click at [675, 515] on div "Parts Copy From Work Orders Inventory Templates Import From Excel Add New Part …" at bounding box center [769, 420] width 913 height 205
click at [1115, 410] on div "NE OH SV RP AR NE FN NS RE FP BER N/A SCRAPPED REJECTED siii PART COND df No el…" at bounding box center [1114, 399] width 46 height 24
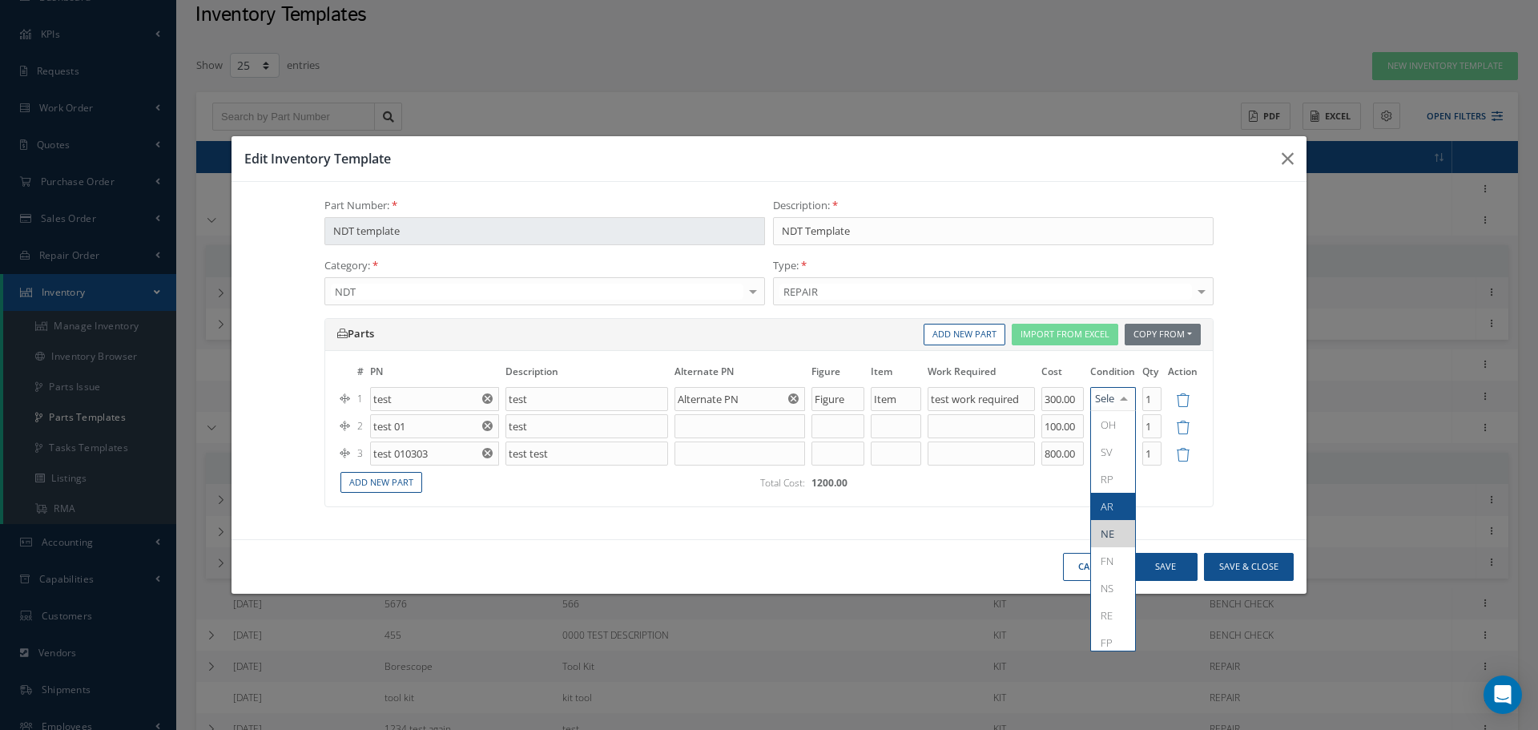
click at [1105, 506] on span "AR" at bounding box center [1107, 506] width 13 height 14
click at [1254, 571] on button "Save & Close" at bounding box center [1249, 567] width 90 height 28
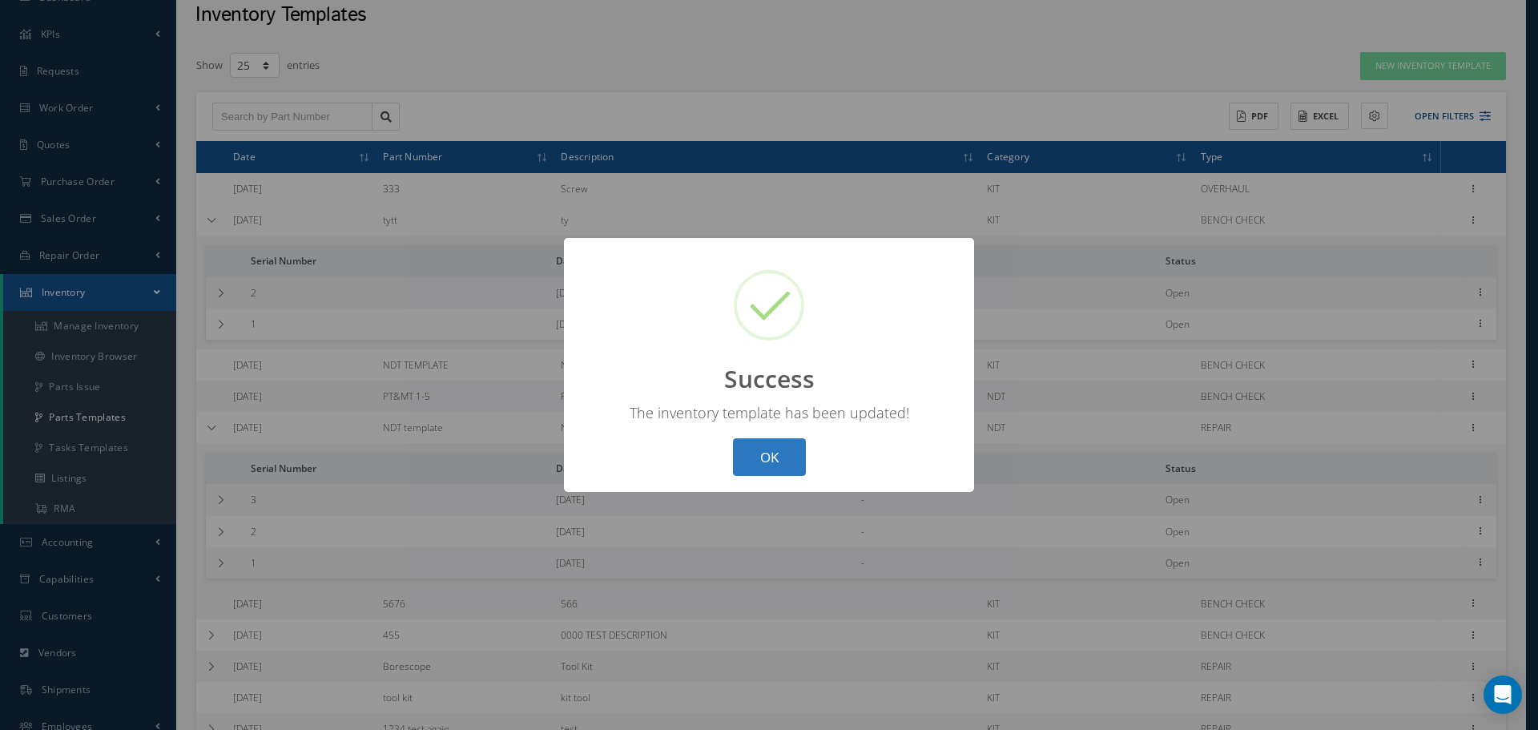
click at [766, 451] on button "OK" at bounding box center [769, 457] width 73 height 38
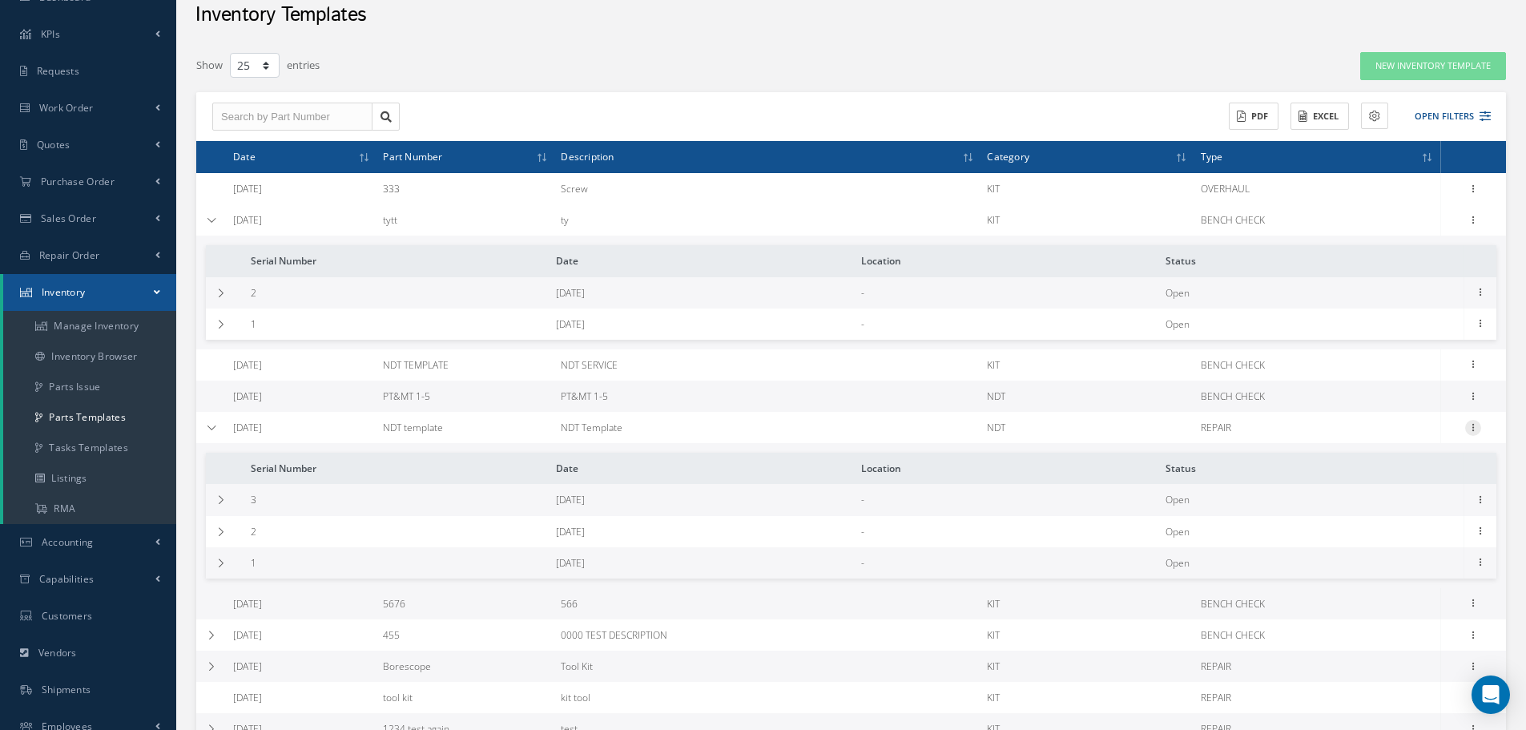
click at [1478, 426] on icon at bounding box center [1474, 426] width 16 height 13
click at [1361, 439] on icon at bounding box center [1357, 437] width 11 height 9
type input "Item"
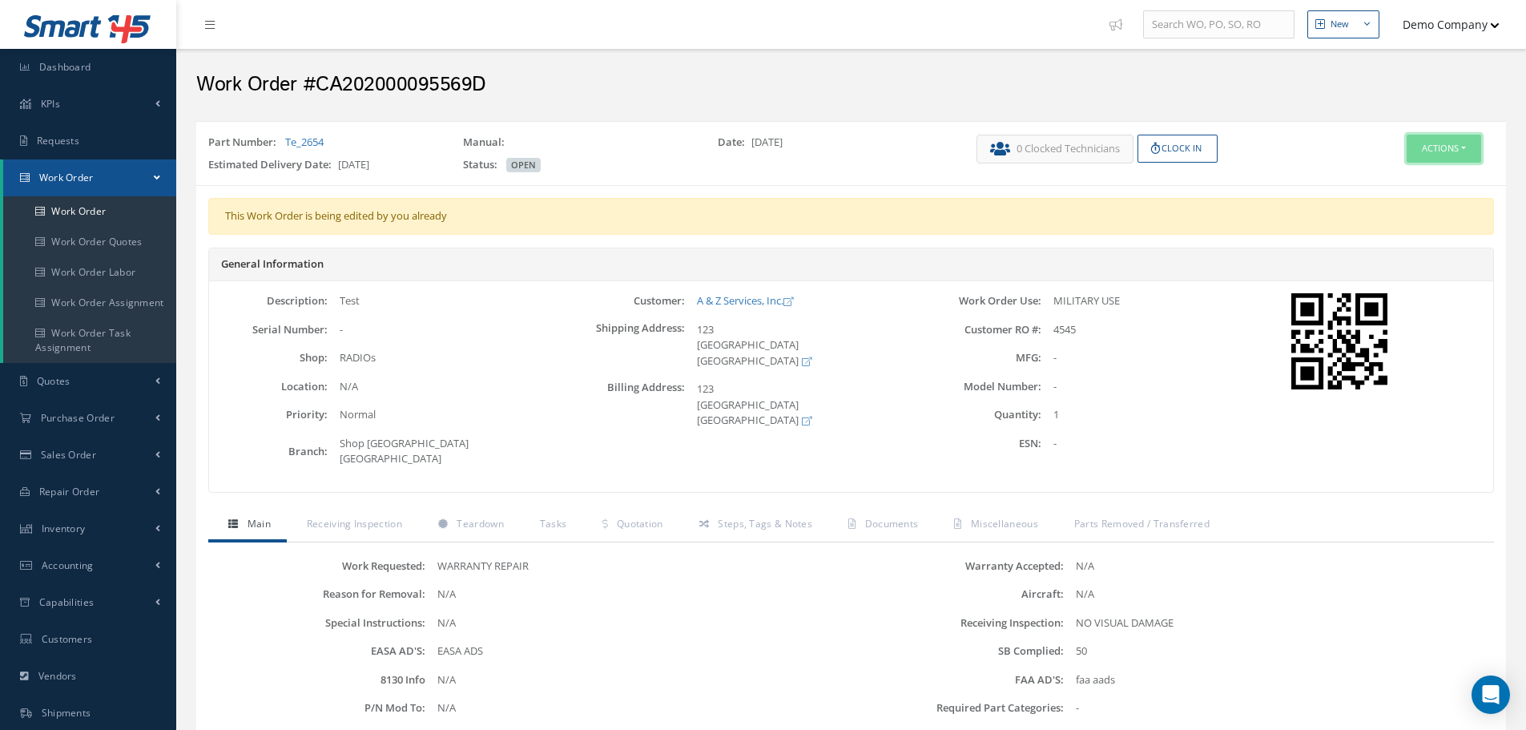
click at [1421, 146] on button "Actions" at bounding box center [1444, 149] width 75 height 28
click at [1415, 181] on link "Edit" at bounding box center [1420, 179] width 128 height 22
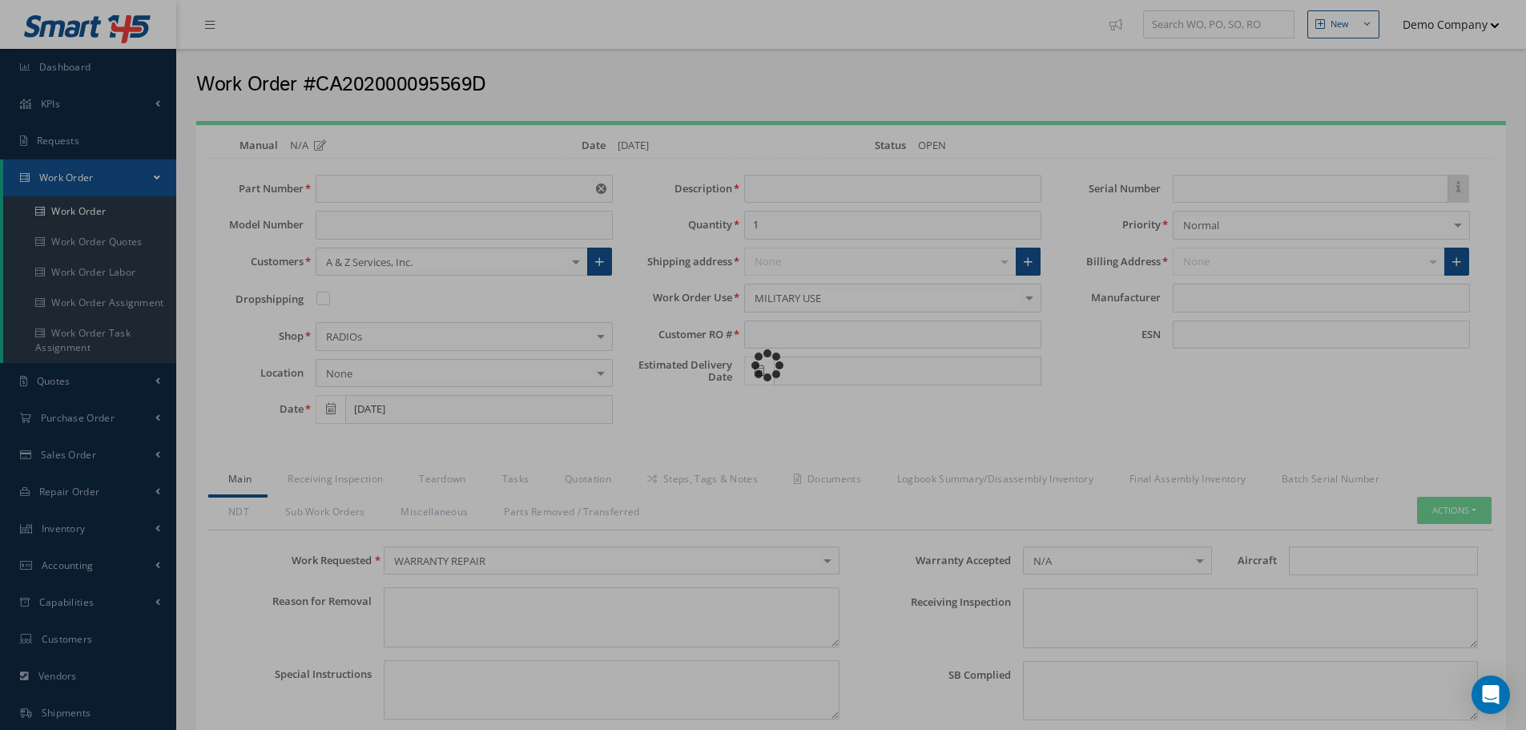
type input "Te_2654"
type input "Test"
type input "4545"
type input "[DATE]"
type input "faa aads"
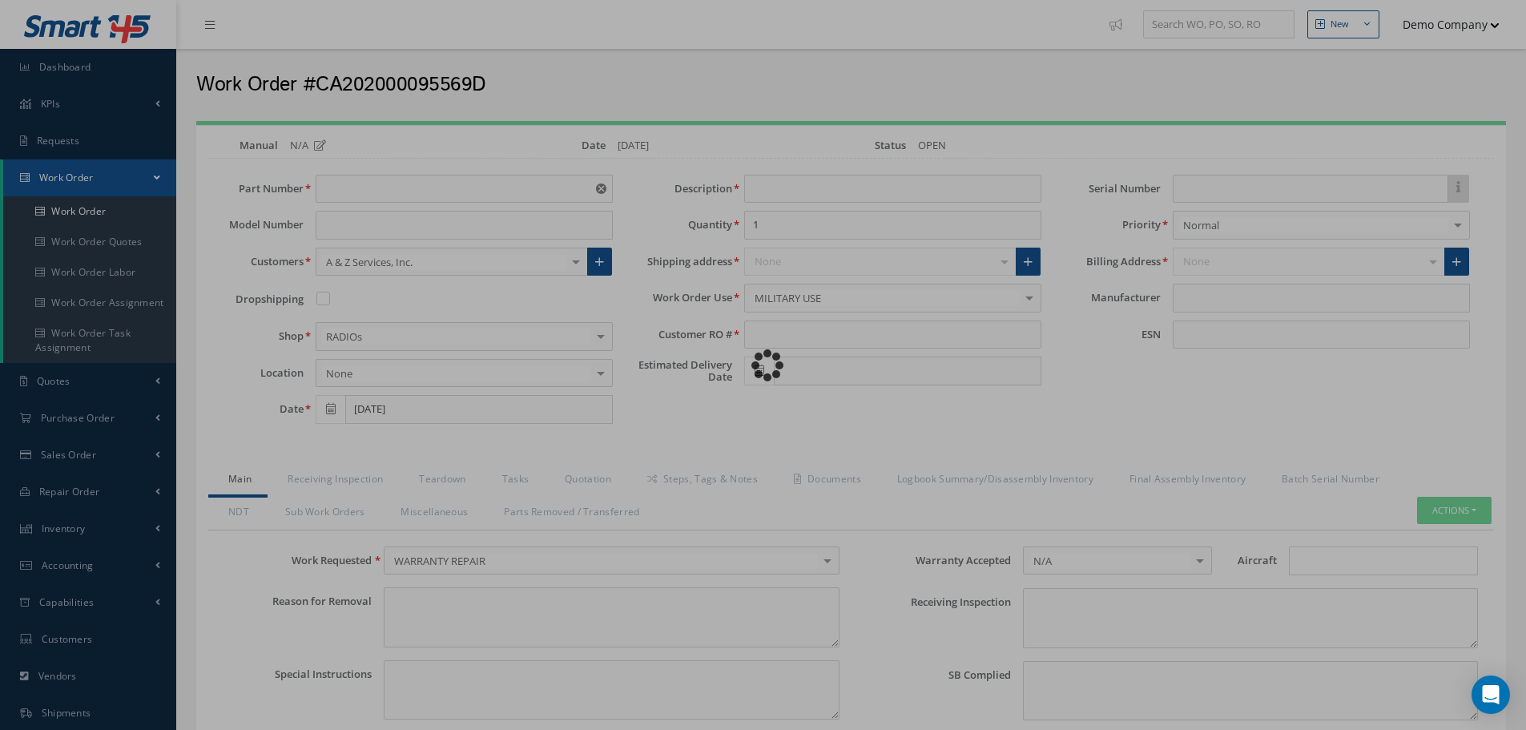
type textarea "NO VISUAL DAMAGE"
type textarea "50"
type input "EASA ADS"
type textarea "test test"
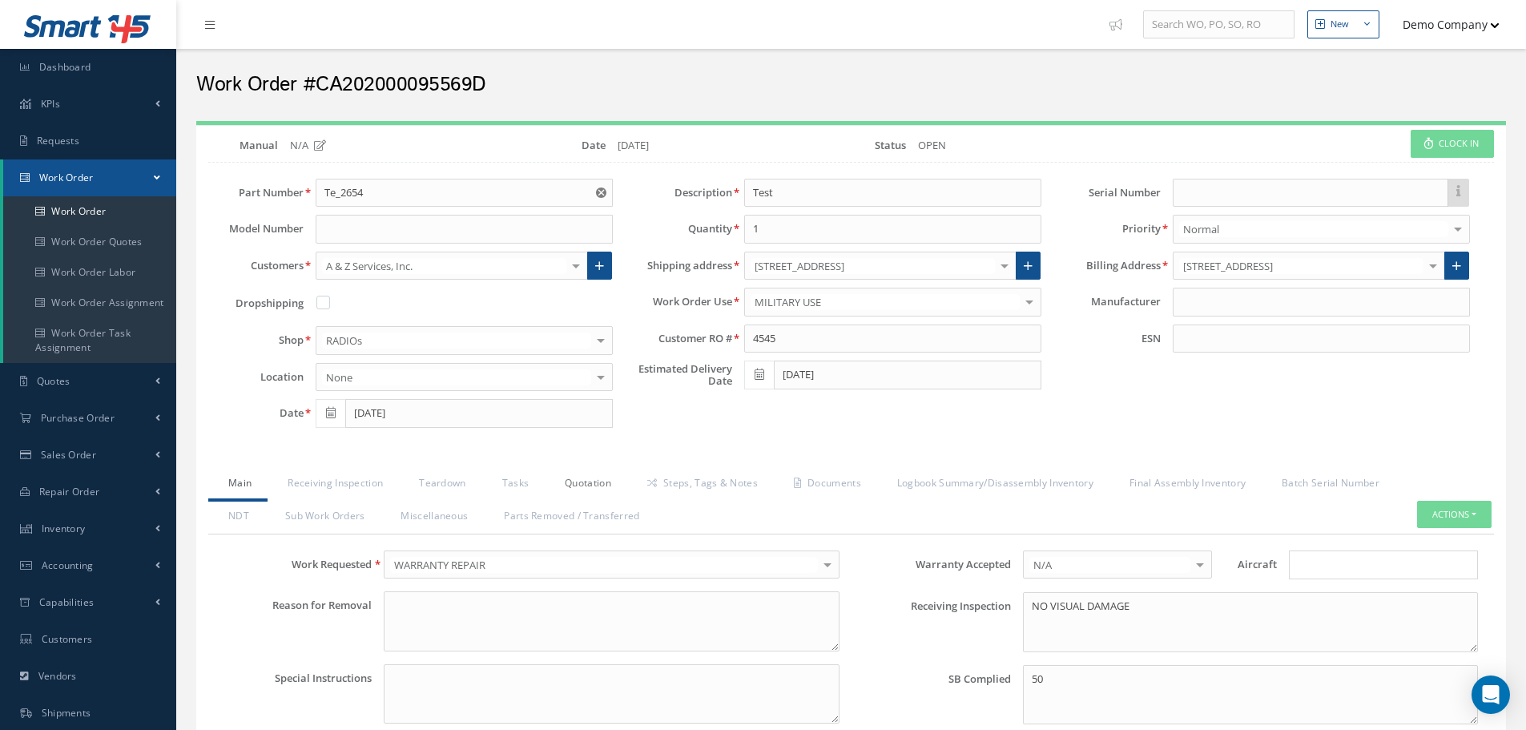
drag, startPoint x: 581, startPoint y: 474, endPoint x: 592, endPoint y: 484, distance: 14.8
click at [581, 472] on link "Quotation" at bounding box center [586, 485] width 83 height 34
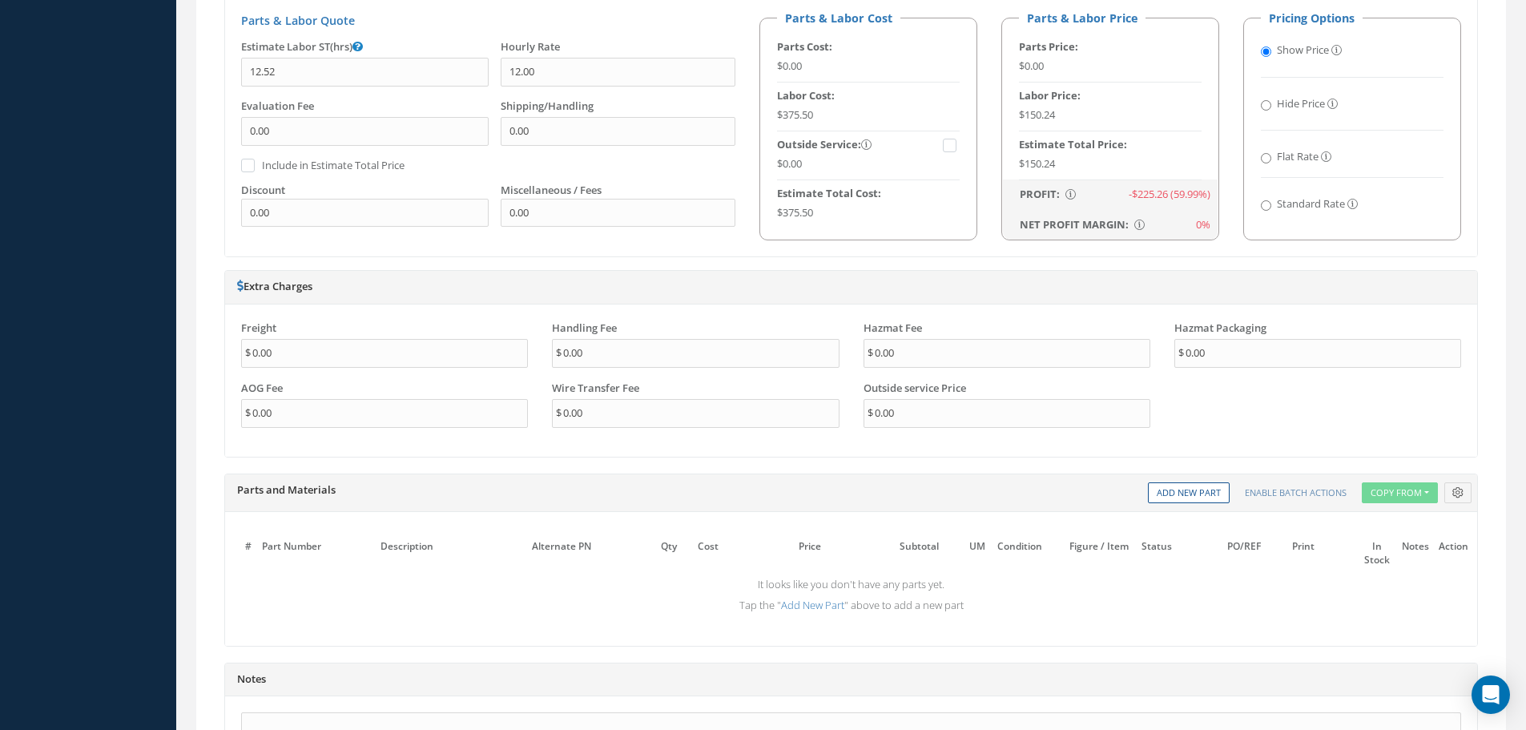
scroll to position [1202, 0]
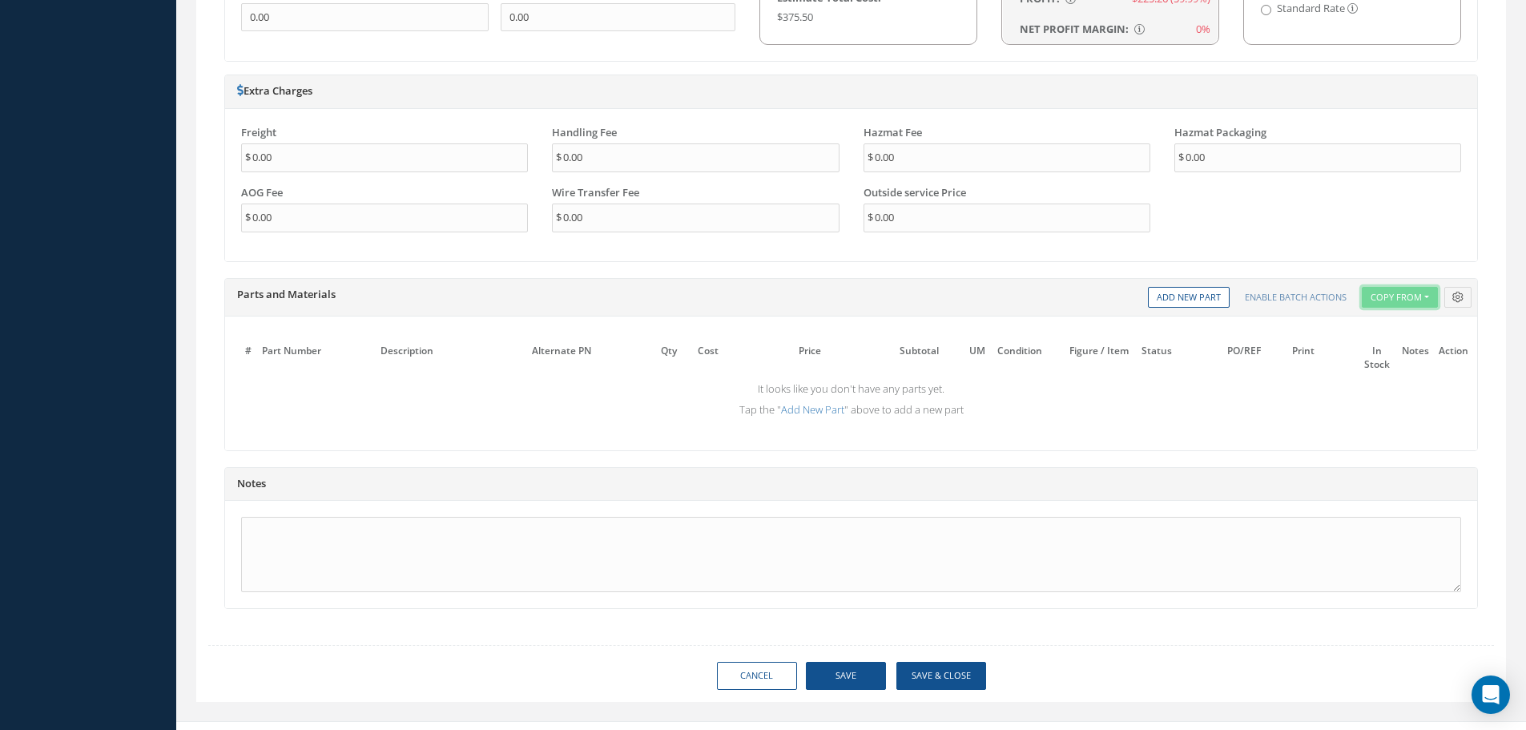
click at [1388, 299] on button "Copy From" at bounding box center [1400, 298] width 76 height 22
click at [1398, 342] on link "Inventory Templates" at bounding box center [1426, 342] width 128 height 22
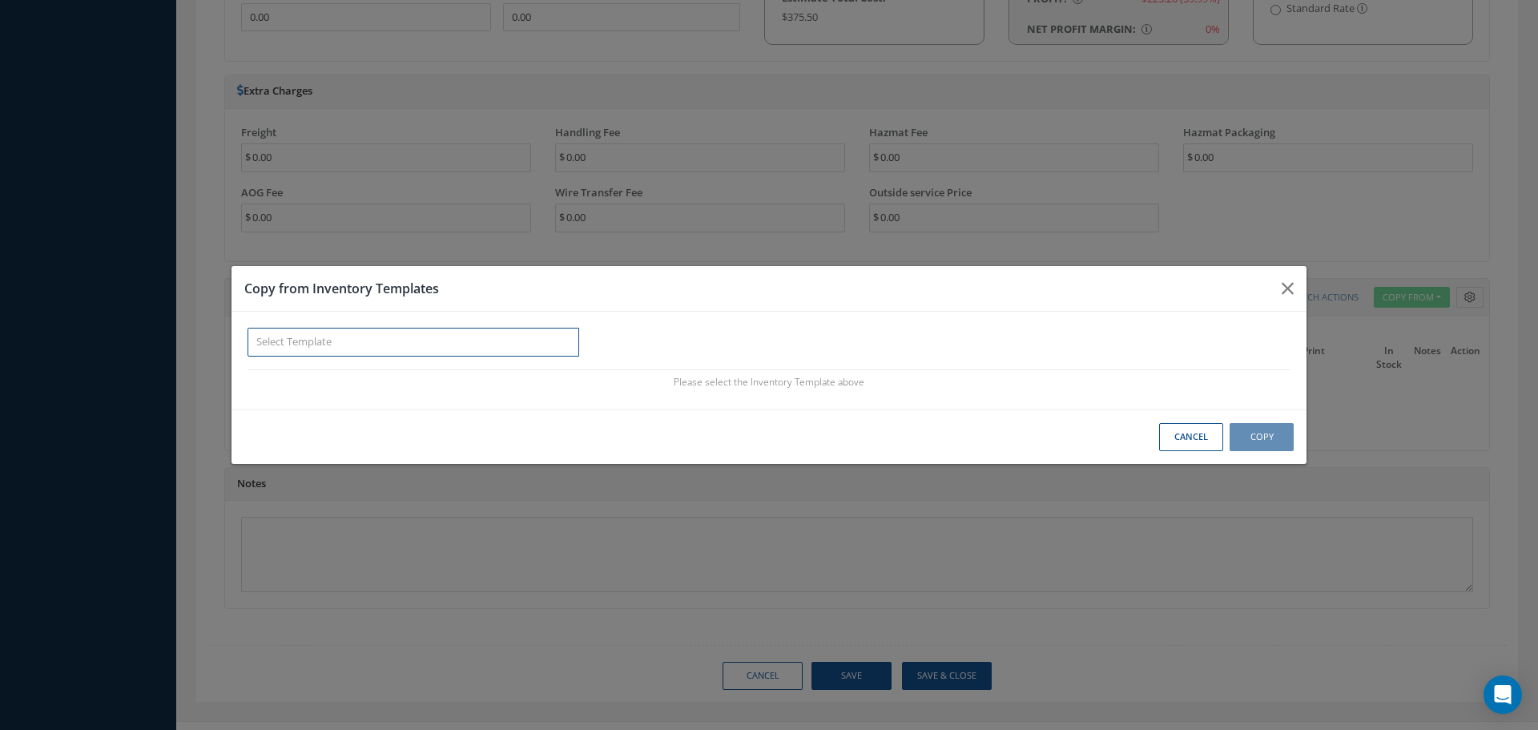
click at [422, 333] on input "text" at bounding box center [414, 342] width 332 height 29
paste input "NDT template"
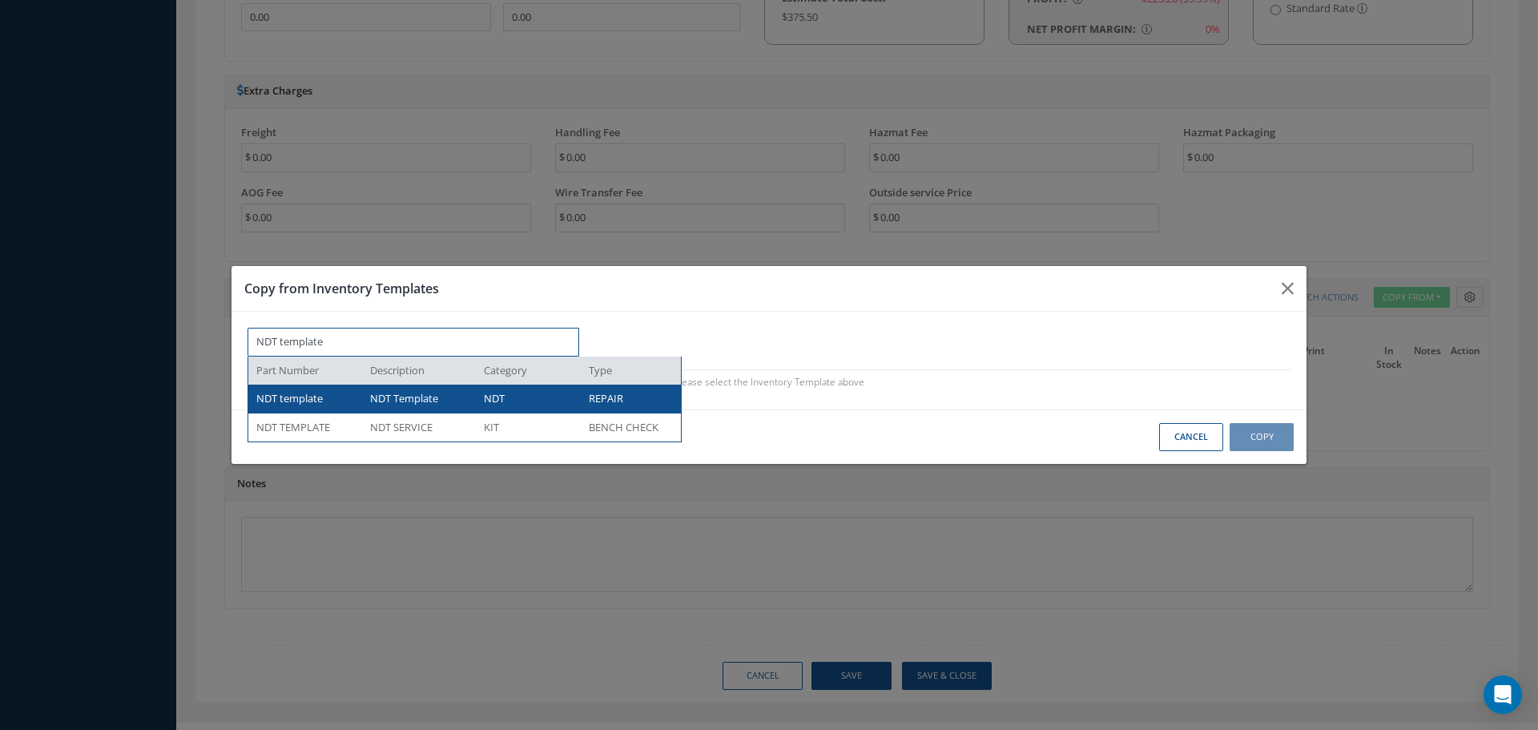
click at [331, 401] on div "NDT template" at bounding box center [307, 399] width 102 height 16
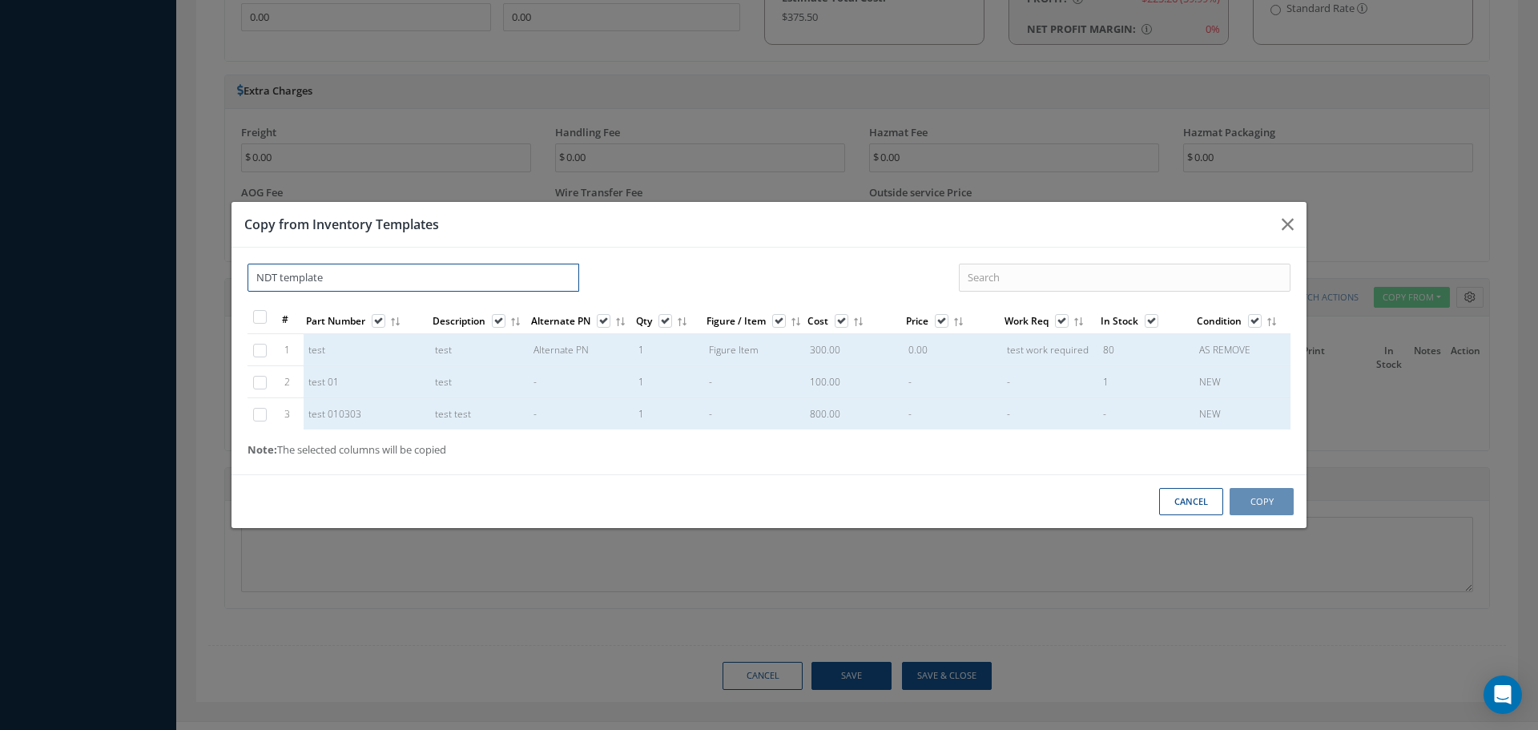
type input "NDT template"
drag, startPoint x: 704, startPoint y: 355, endPoint x: 736, endPoint y: 349, distance: 32.7
click at [736, 349] on td "Figure Item" at bounding box center [754, 350] width 101 height 32
drag, startPoint x: 736, startPoint y: 352, endPoint x: 839, endPoint y: 346, distance: 103.5
click at [774, 348] on td "Figure Item" at bounding box center [754, 350] width 101 height 32
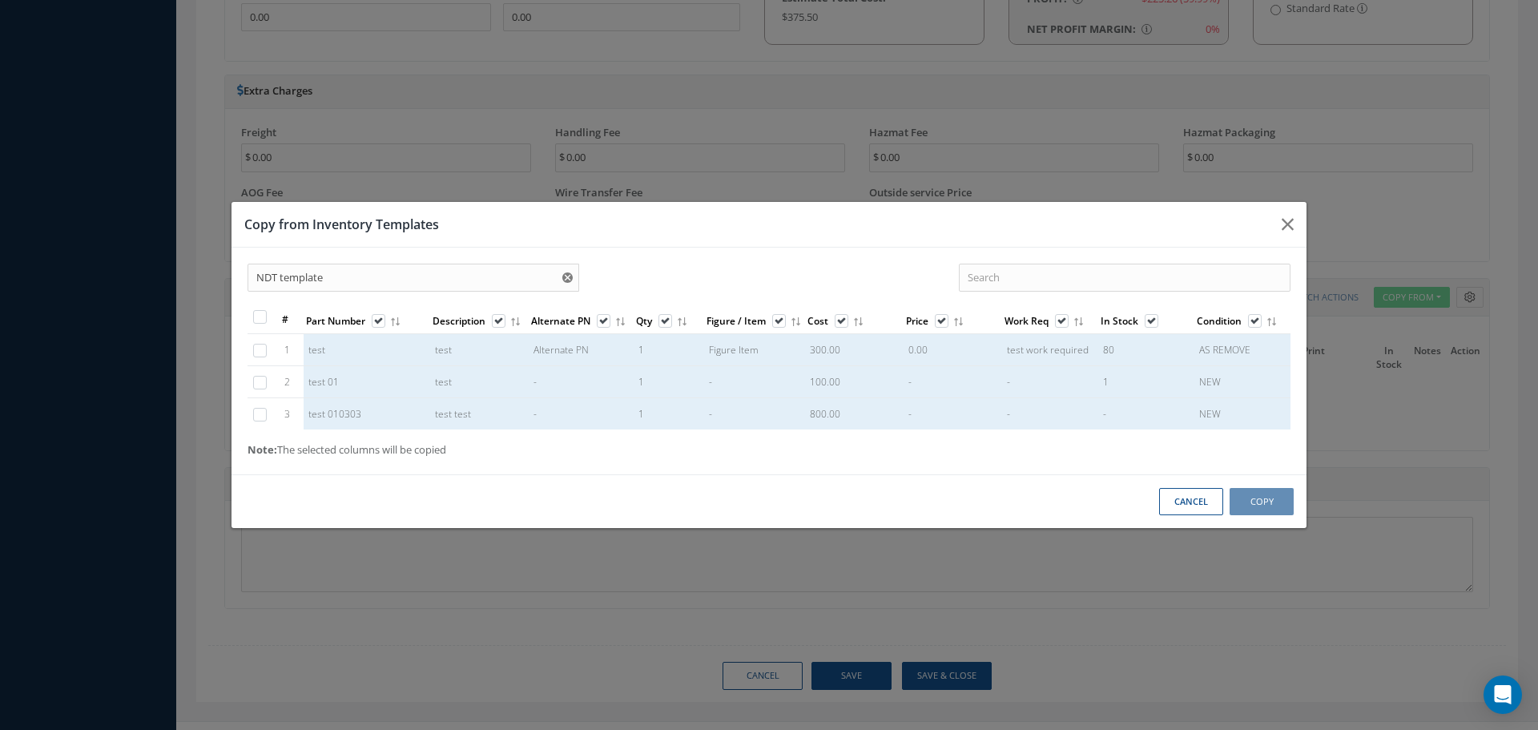
drag, startPoint x: 1026, startPoint y: 349, endPoint x: 1083, endPoint y: 349, distance: 57.7
click at [1083, 349] on td "test work required" at bounding box center [1050, 350] width 96 height 32
checkbox input "true"
click at [1276, 506] on button "Copy" at bounding box center [1262, 502] width 64 height 28
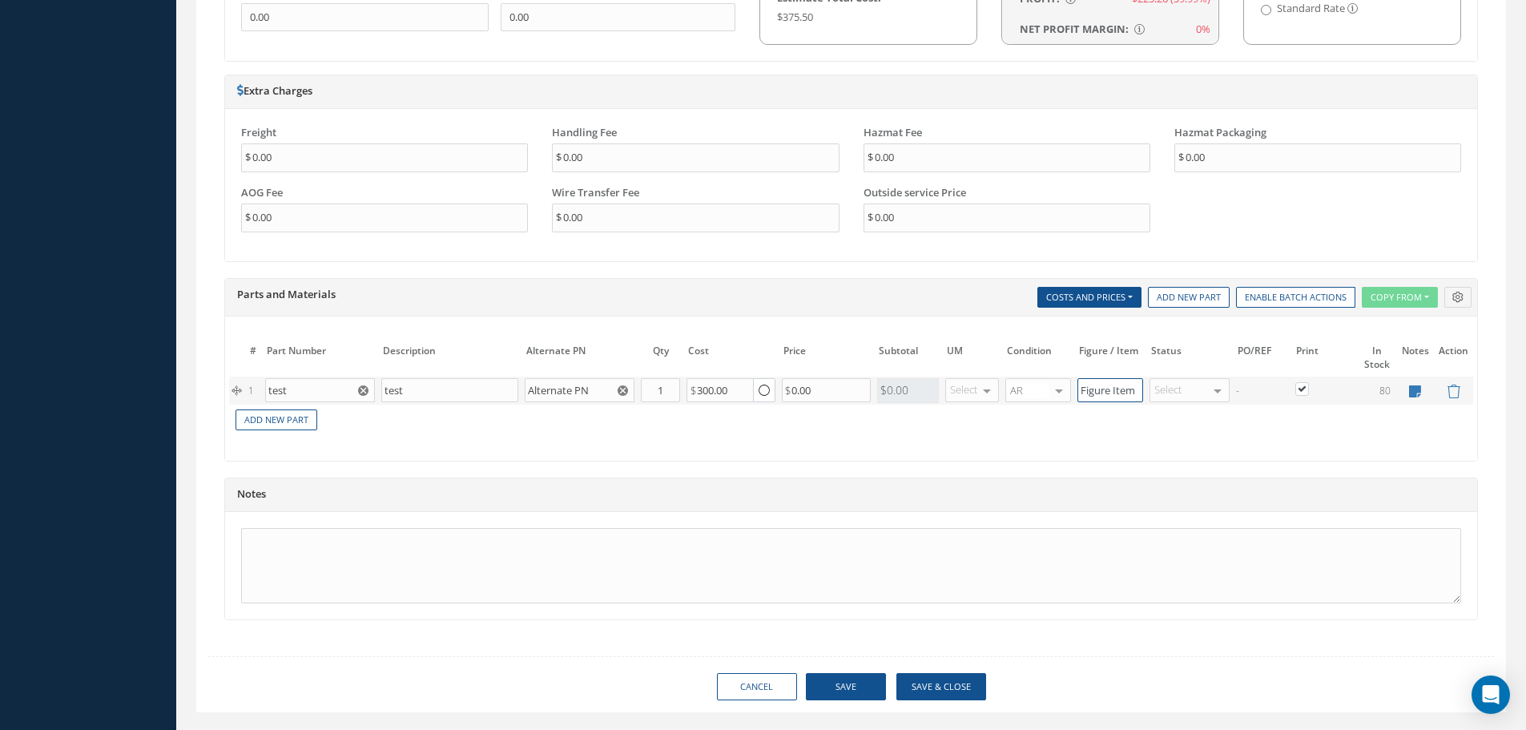
click at [1167, 387] on tr "1 test test Alternate PN Part Number Description Qty in Stock Master Cost Maste…" at bounding box center [851, 391] width 1244 height 28
click at [1413, 391] on icon at bounding box center [1415, 392] width 12 height 14
type textarea "test work required"
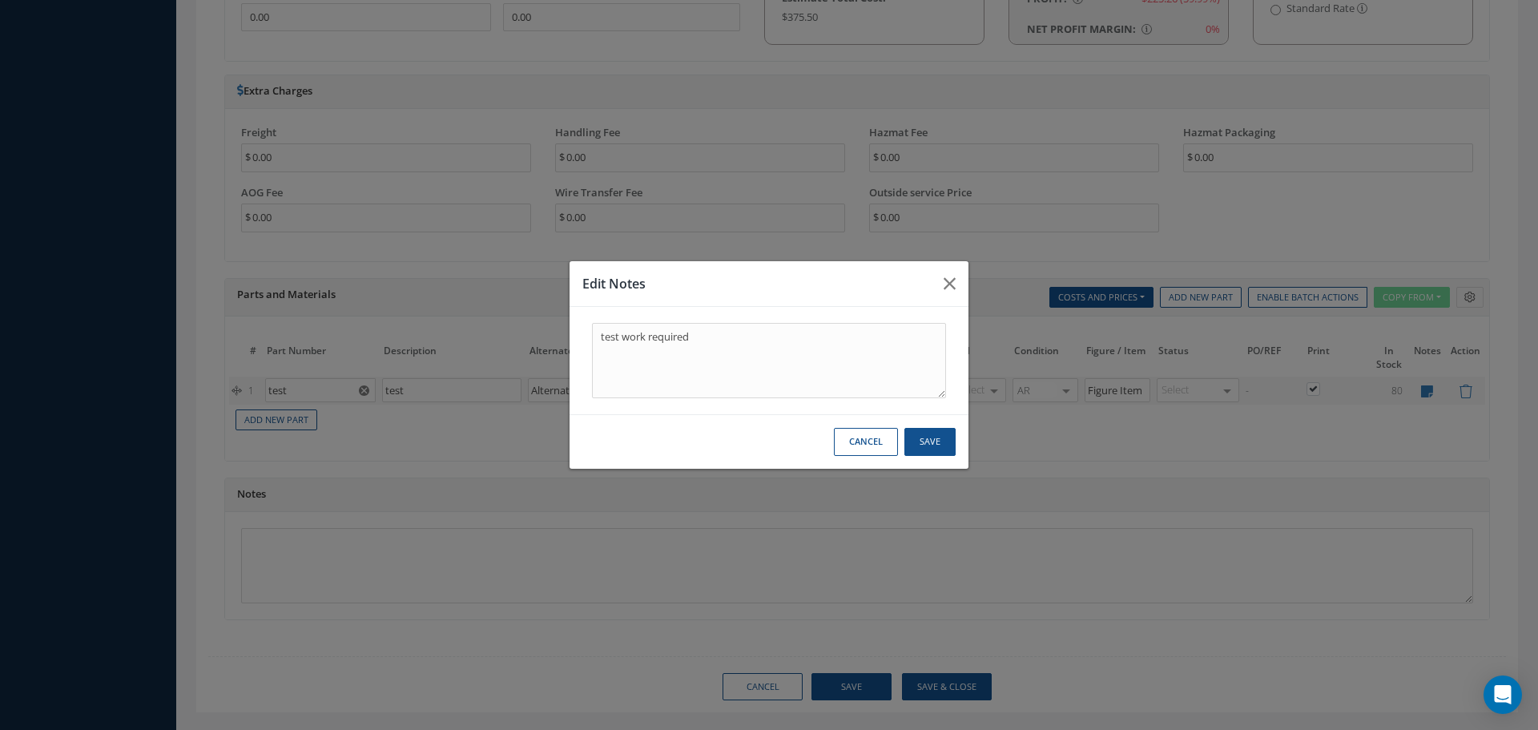
drag, startPoint x: 590, startPoint y: 338, endPoint x: 800, endPoint y: 337, distance: 209.9
click at [800, 337] on div "test work required" at bounding box center [769, 360] width 367 height 75
click at [780, 334] on textarea "test work required" at bounding box center [769, 360] width 354 height 75
click at [949, 285] on icon "button" at bounding box center [950, 283] width 12 height 19
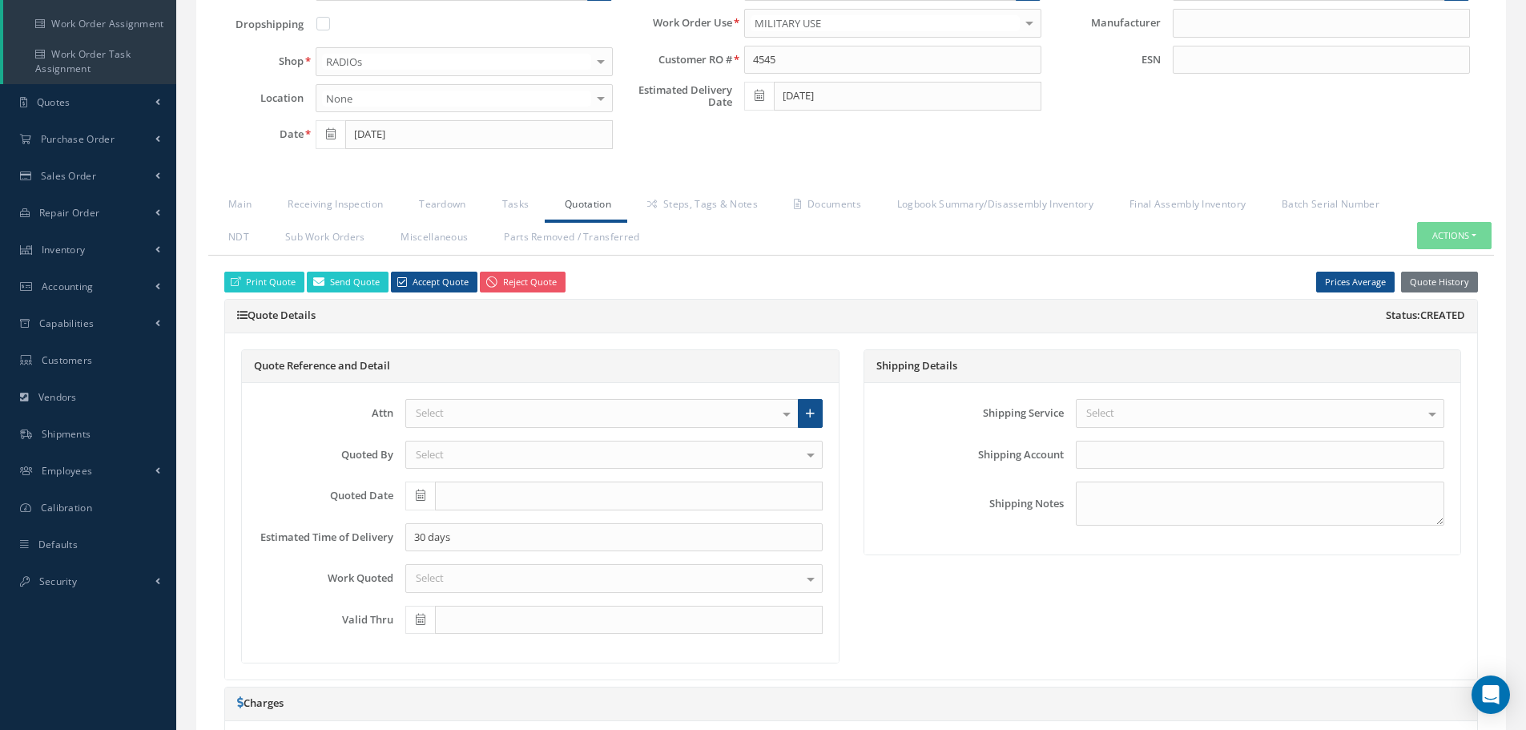
scroll to position [80, 0]
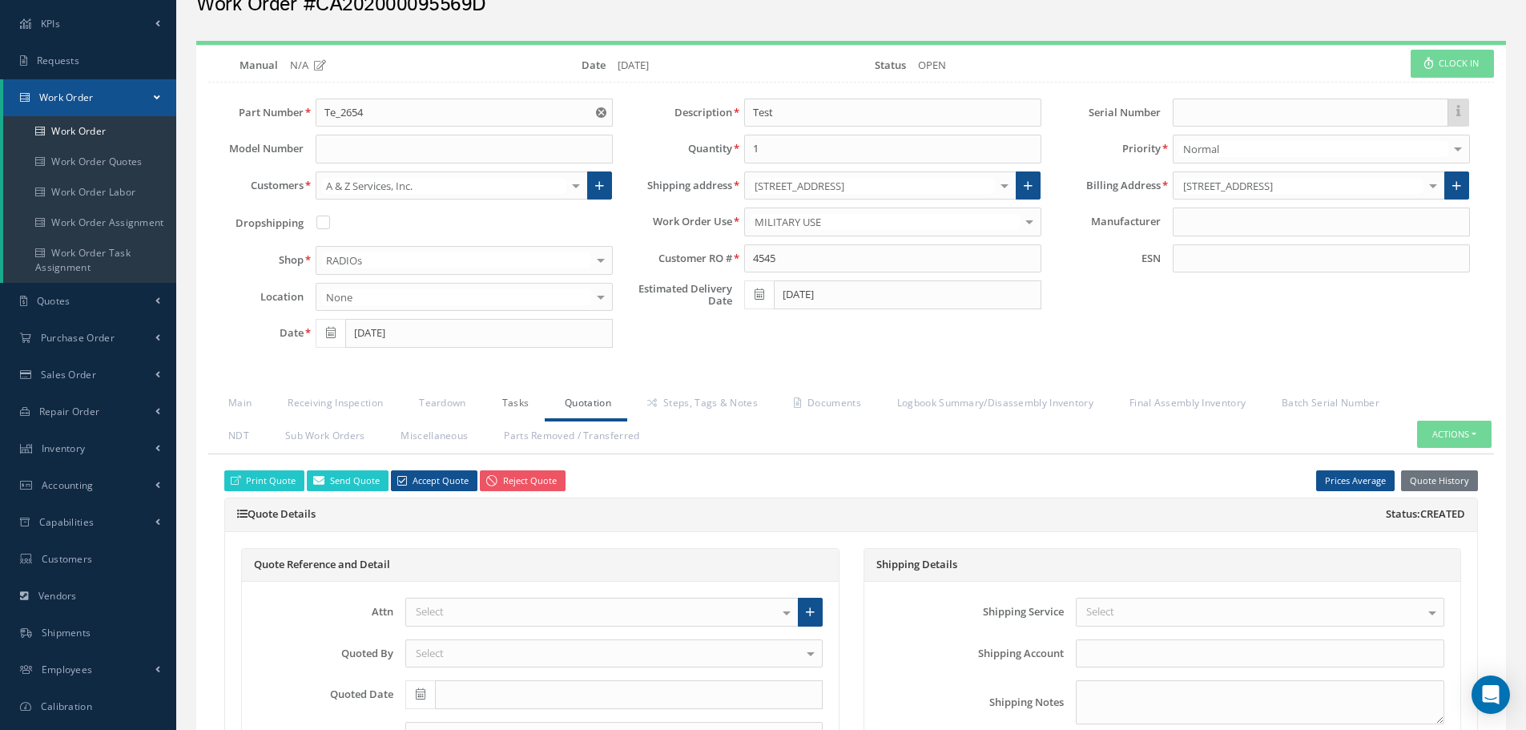
click at [525, 397] on link "Tasks" at bounding box center [513, 405] width 63 height 34
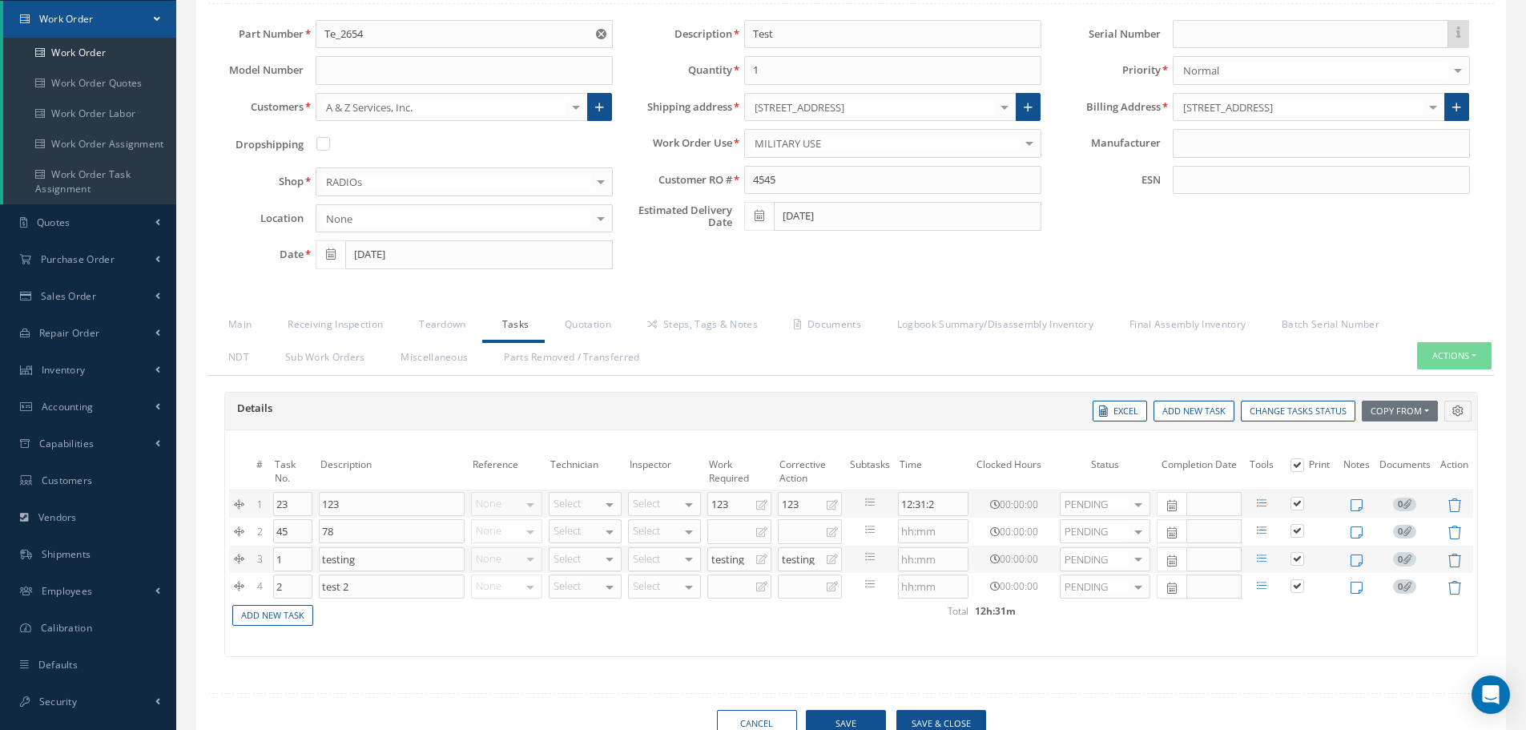
scroll to position [231, 0]
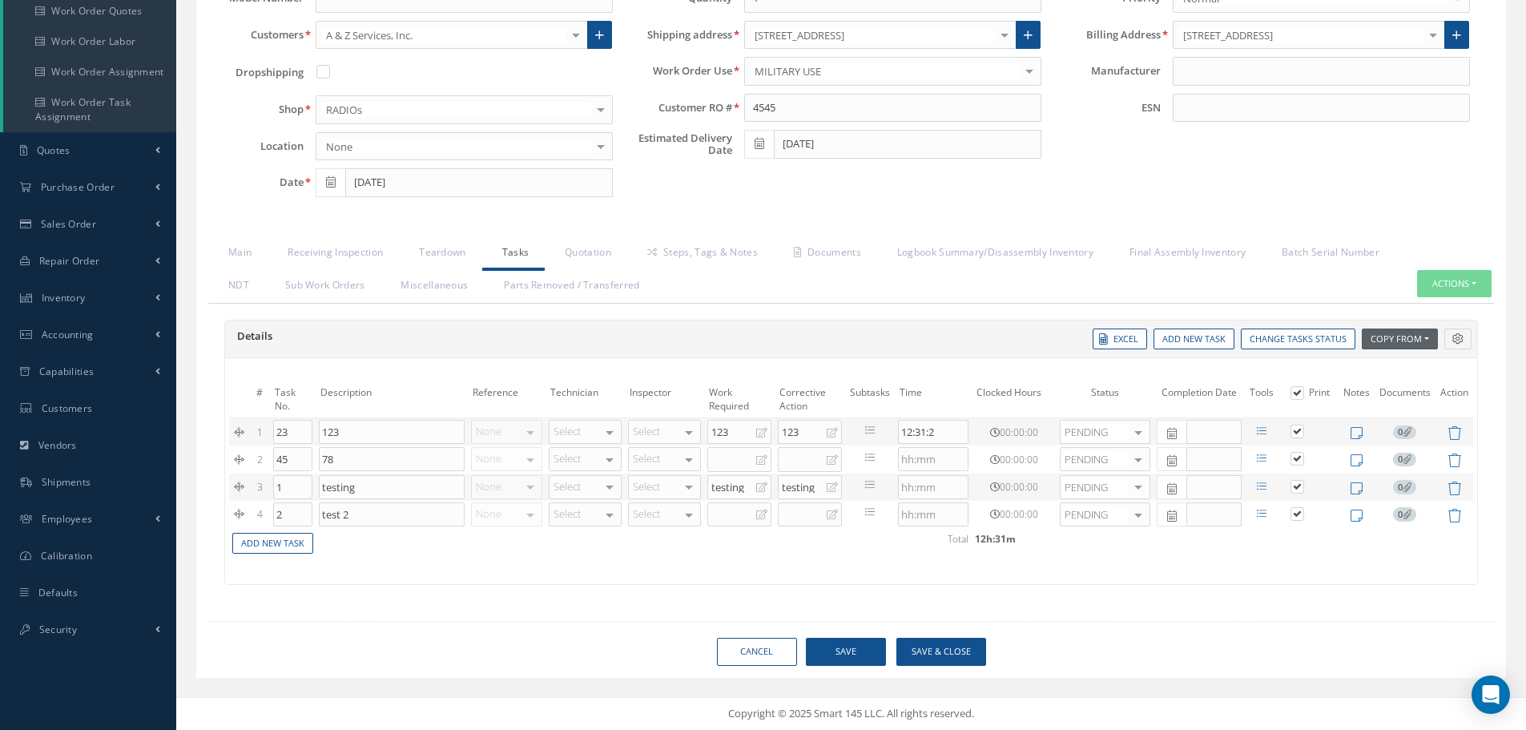
click at [1391, 344] on button "Copy From" at bounding box center [1400, 340] width 76 height 22
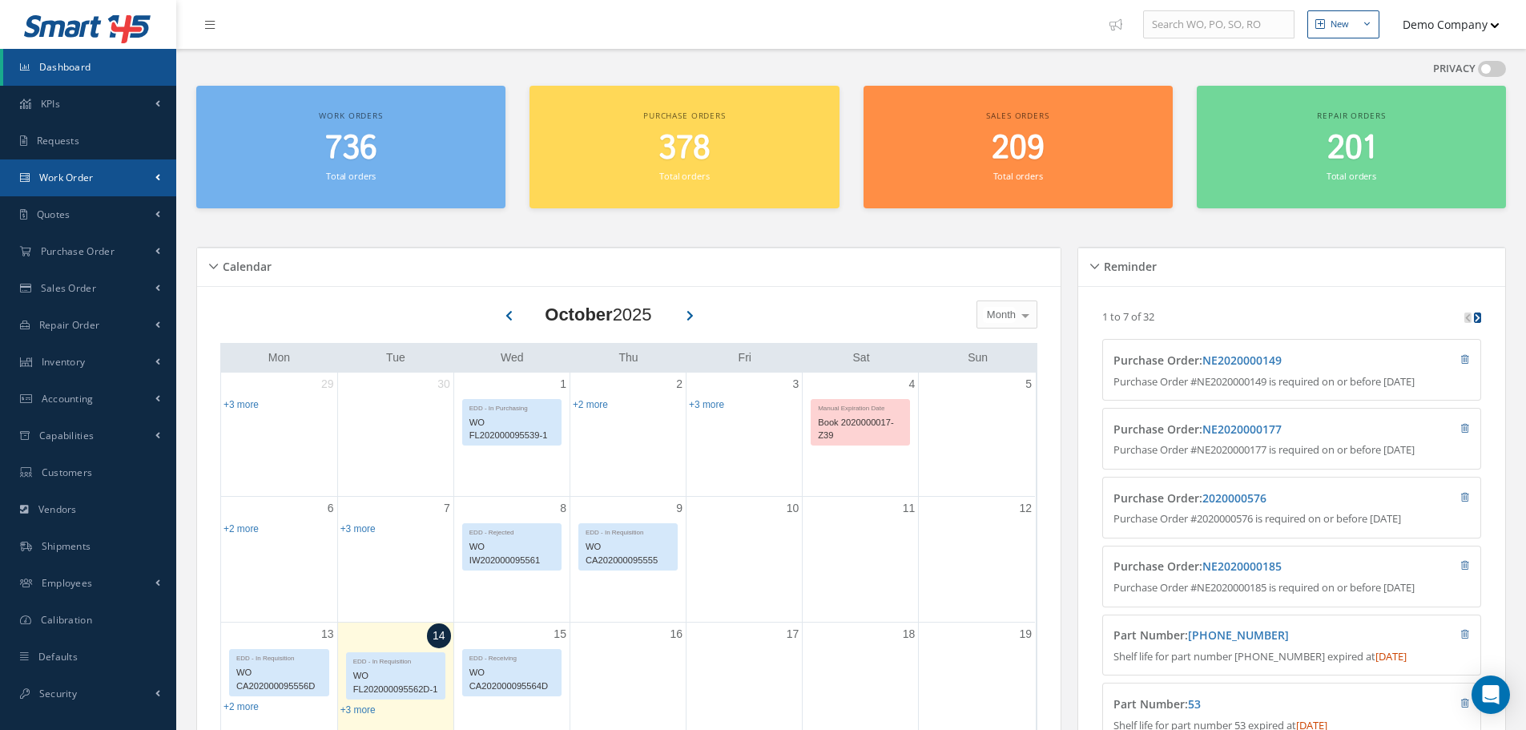
click at [123, 183] on link "Work Order" at bounding box center [88, 177] width 176 height 37
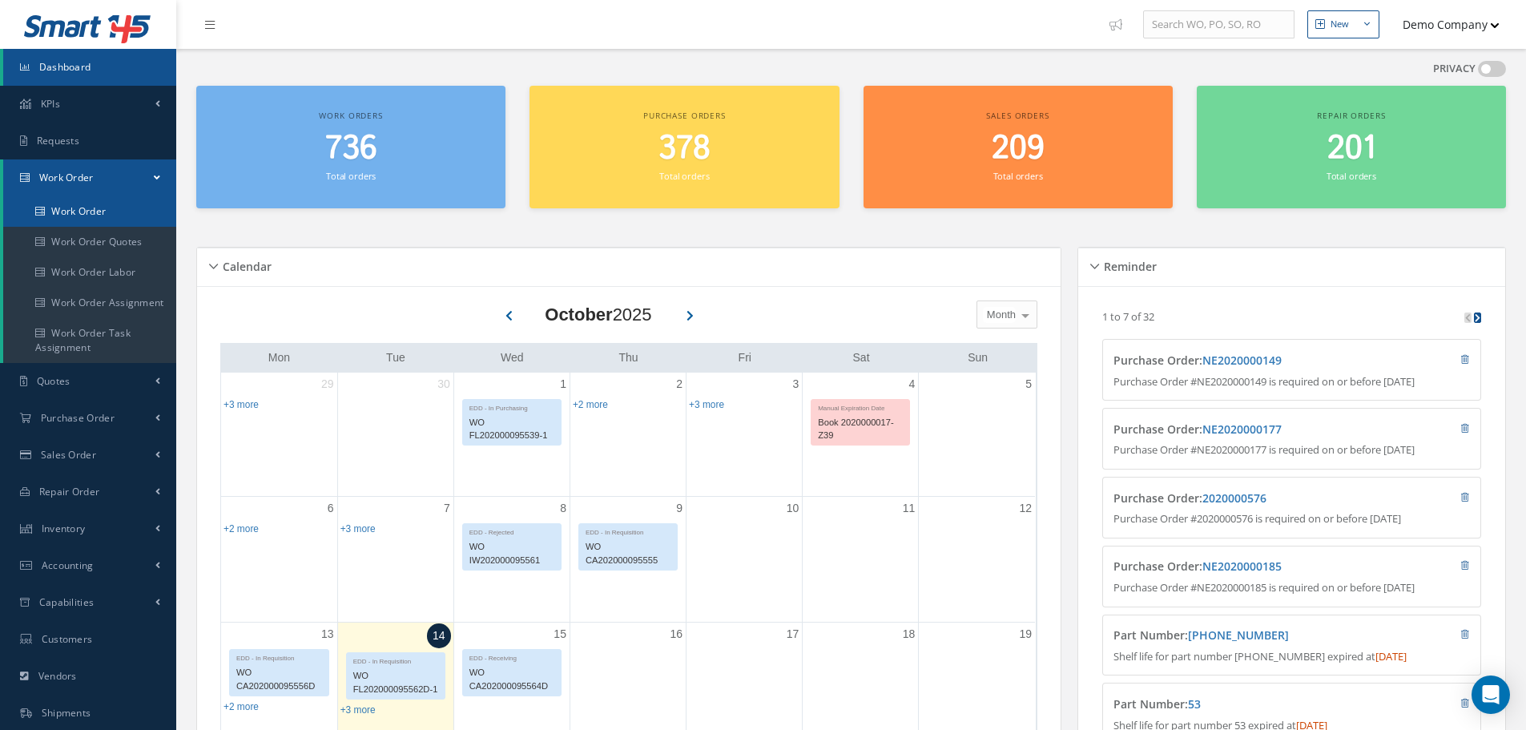
click at [122, 216] on link "Work Order" at bounding box center [89, 211] width 173 height 30
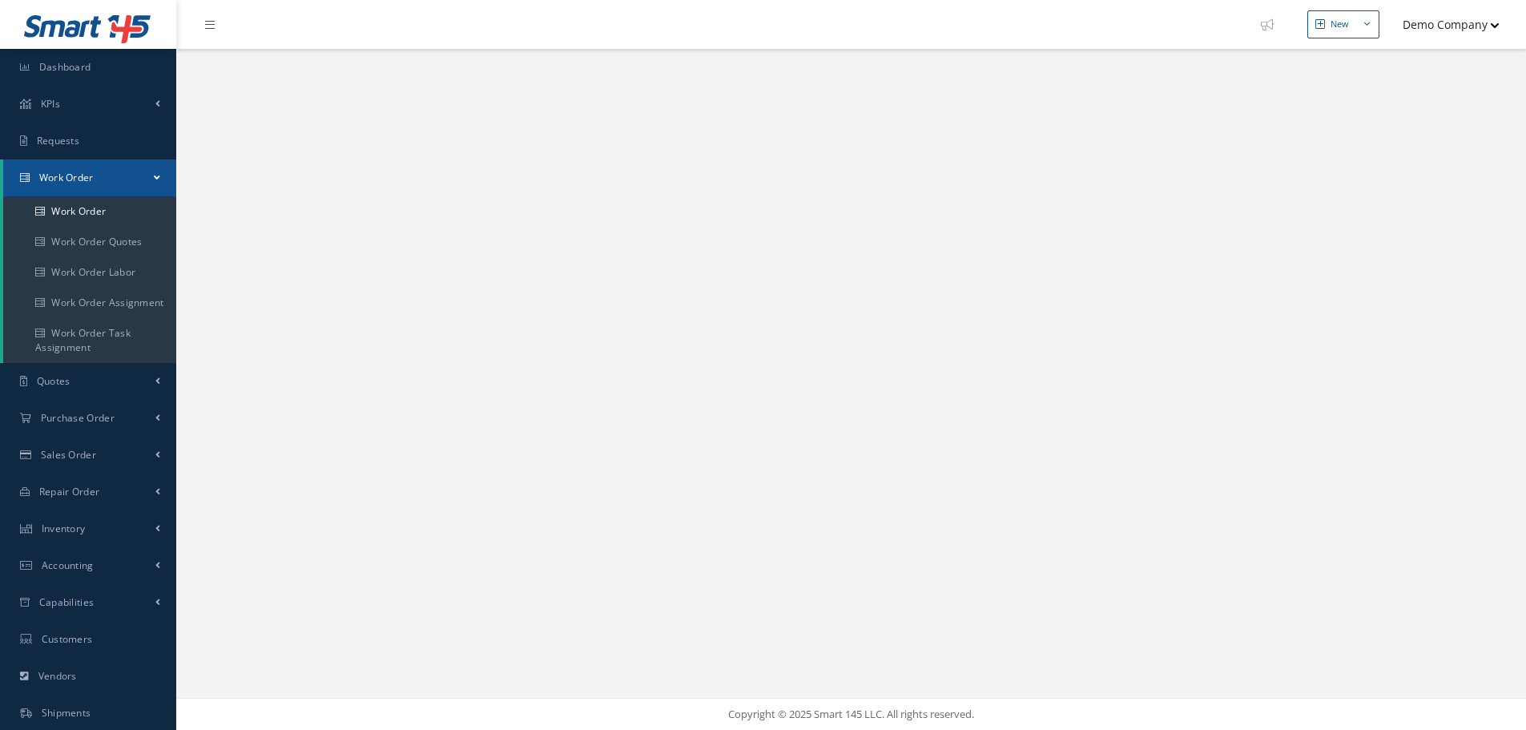
select select "25"
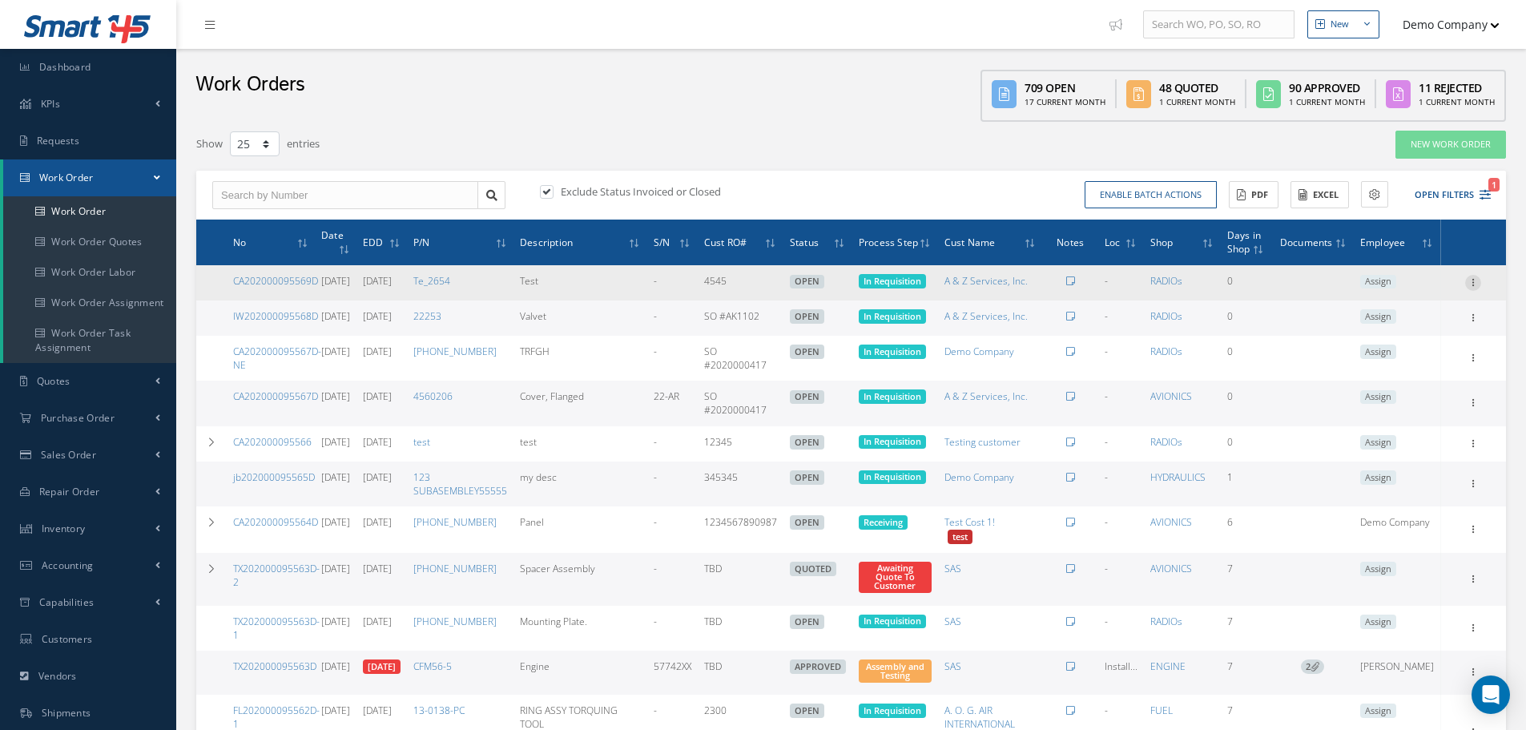
click at [1474, 285] on icon at bounding box center [1474, 281] width 16 height 13
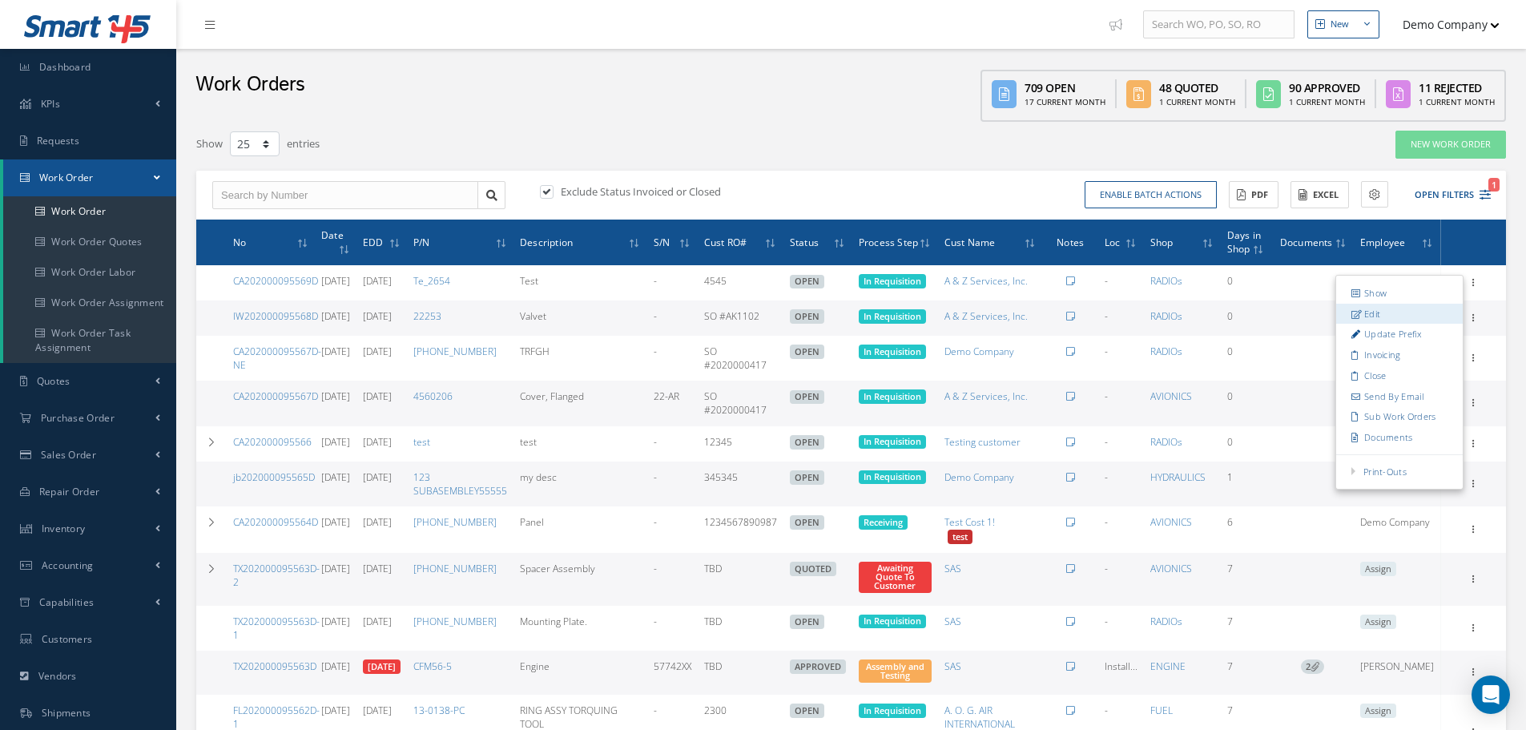
drag, startPoint x: 1397, startPoint y: 317, endPoint x: 163, endPoint y: 305, distance: 1234.8
click at [1397, 317] on link "Edit" at bounding box center [1400, 314] width 127 height 21
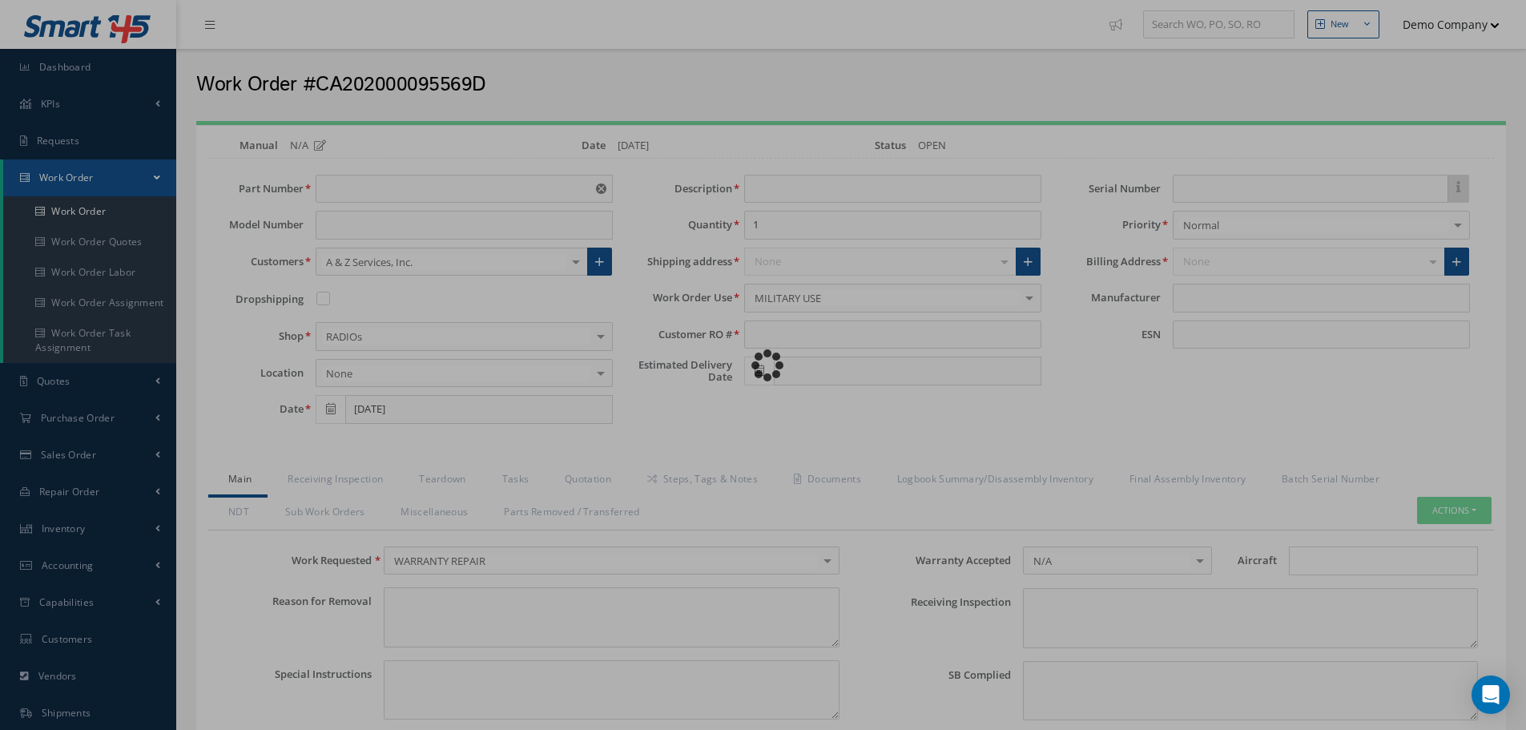
type input "Te_2654"
type input "Test"
type input "4545"
type input "[DATE]"
type input "faa aads"
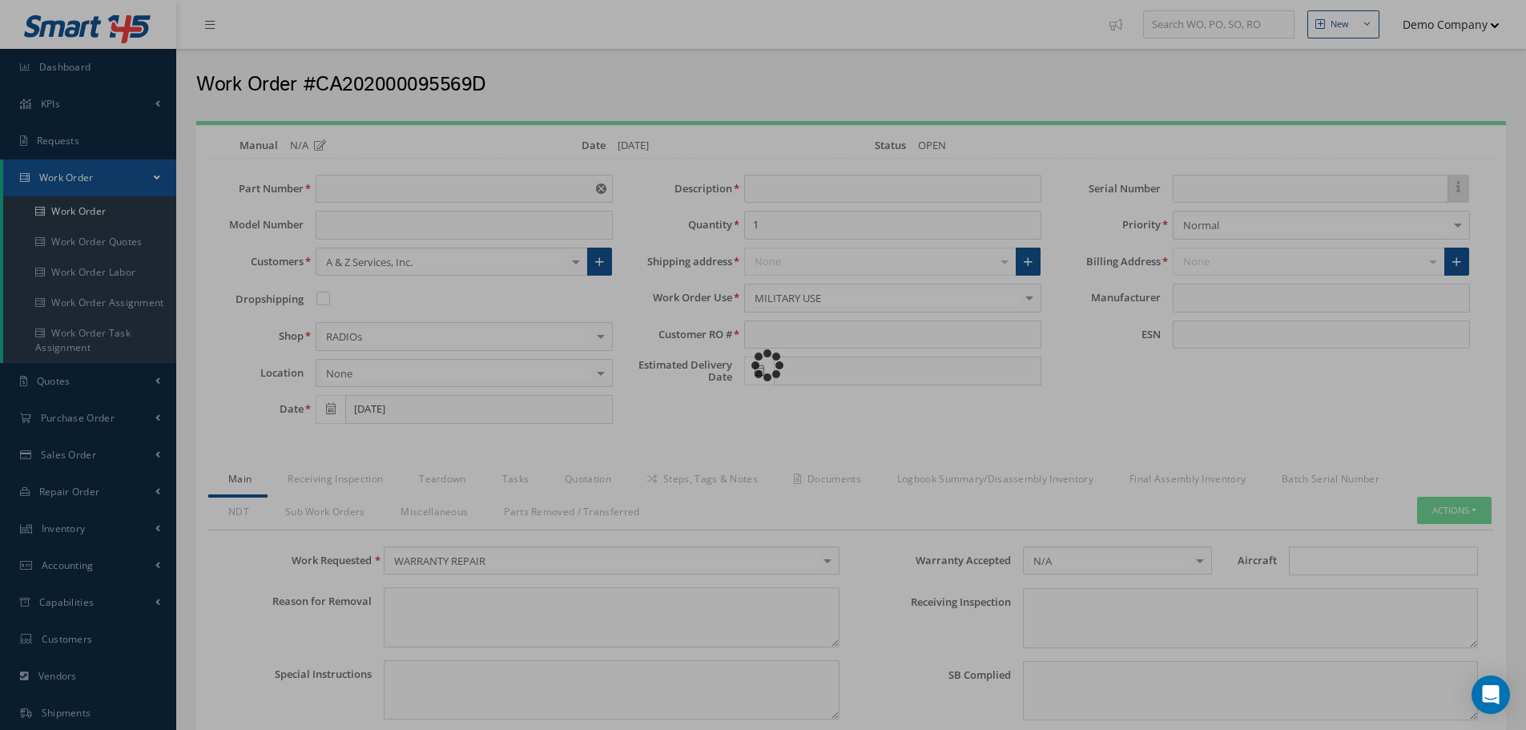
type textarea "NO VISUAL DAMAGE"
type textarea "50"
type input "EASA ADS"
type textarea "test test"
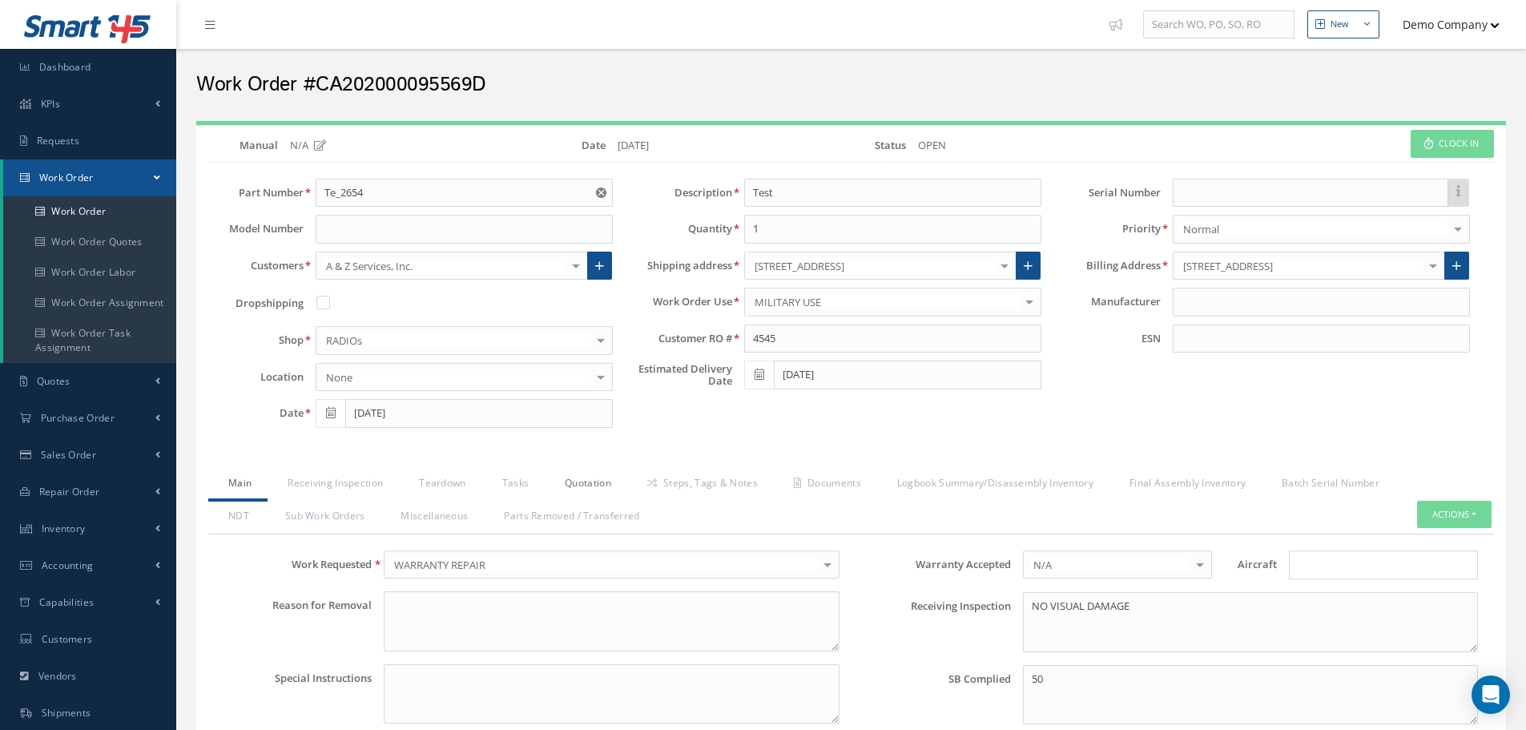
click at [585, 486] on link "Quotation" at bounding box center [586, 485] width 83 height 34
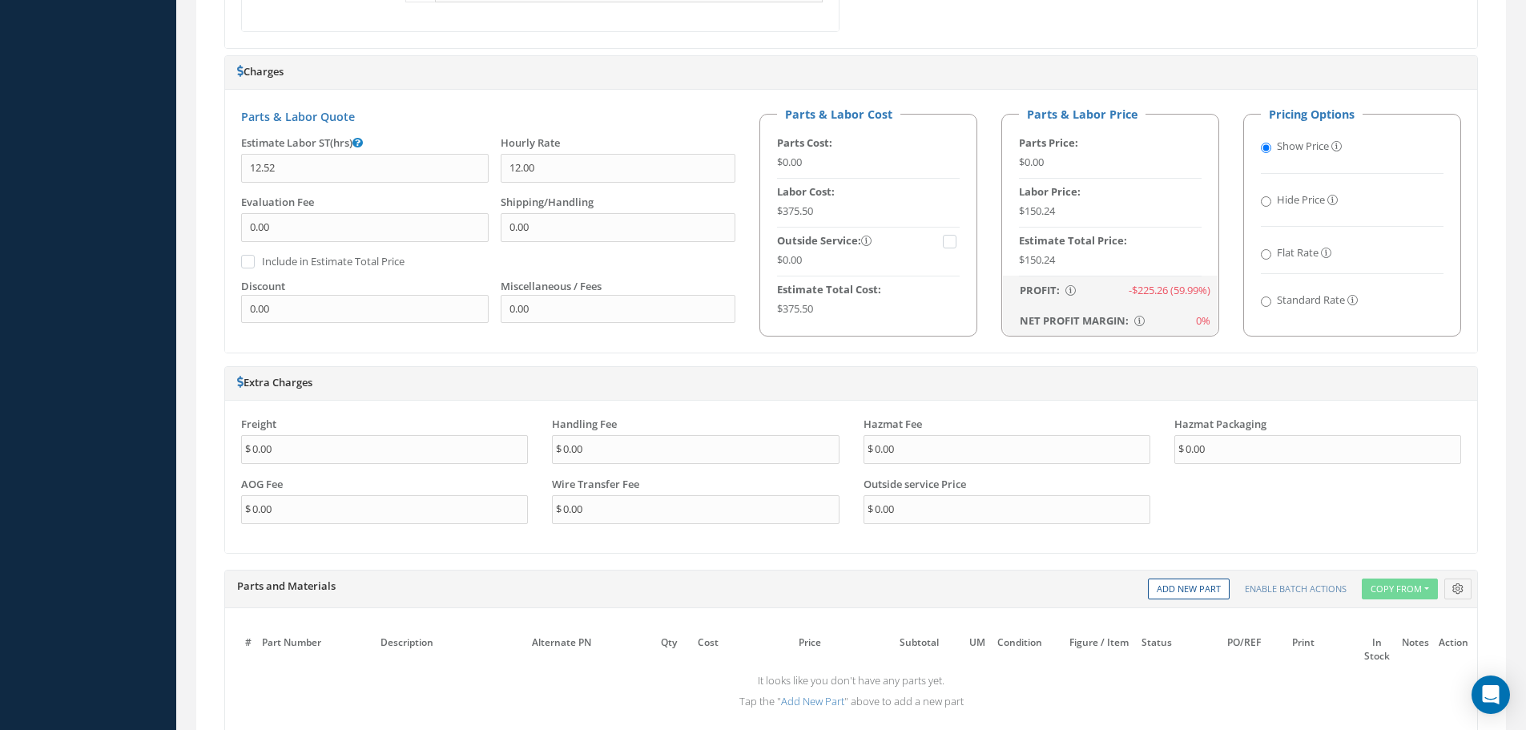
scroll to position [1122, 0]
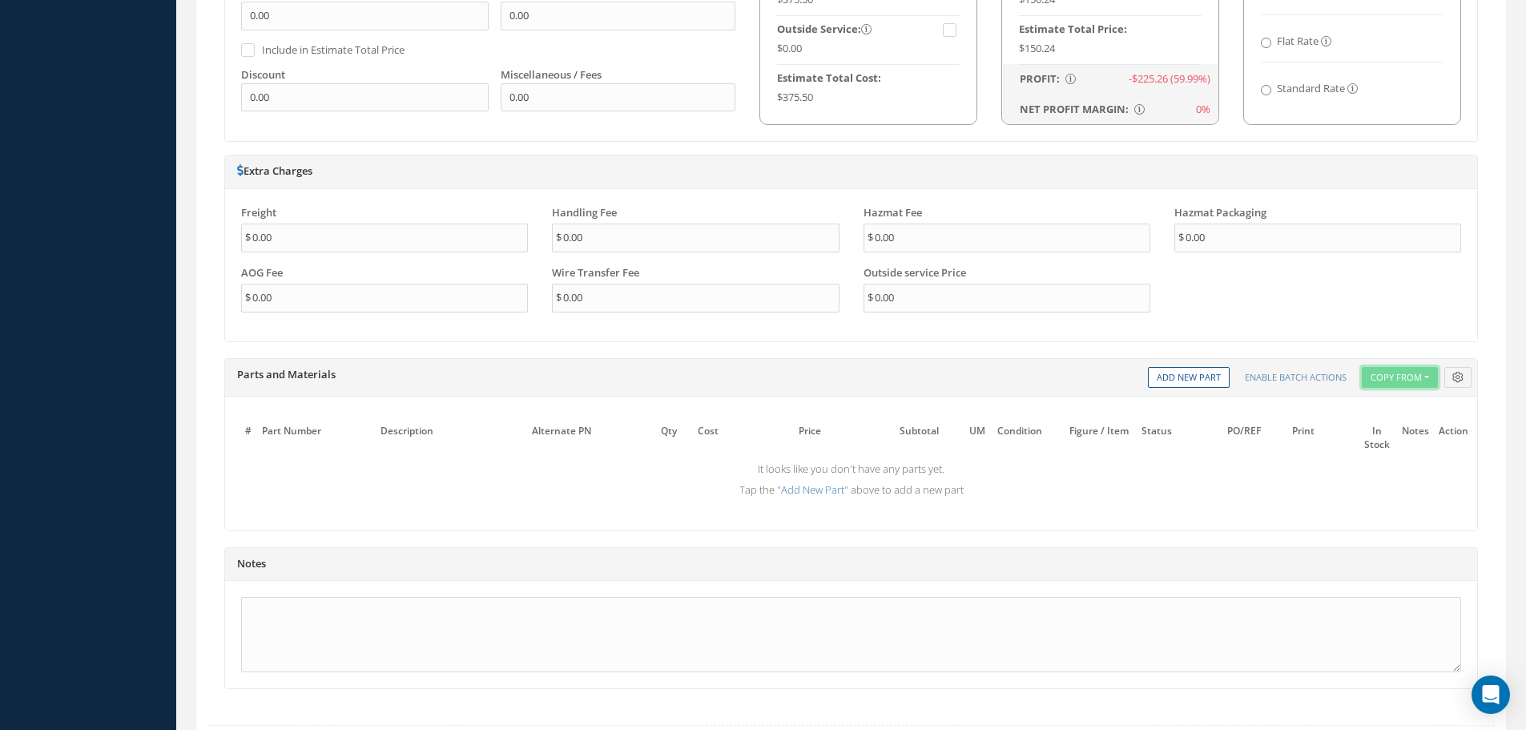
click at [1413, 379] on button "Copy From" at bounding box center [1400, 378] width 76 height 22
click at [1389, 402] on link "Work Orders" at bounding box center [1426, 401] width 128 height 22
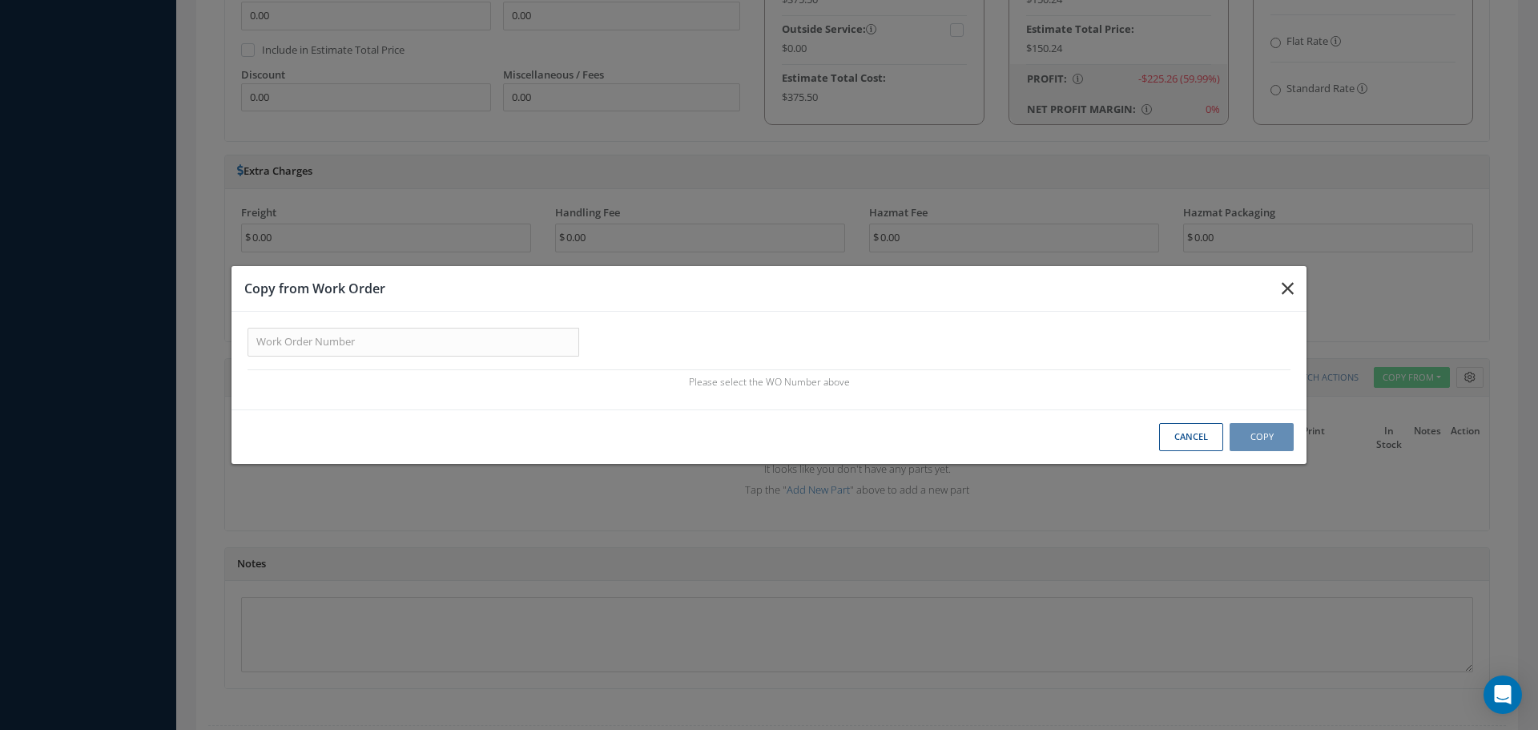
click at [1289, 292] on icon "button" at bounding box center [1288, 288] width 12 height 19
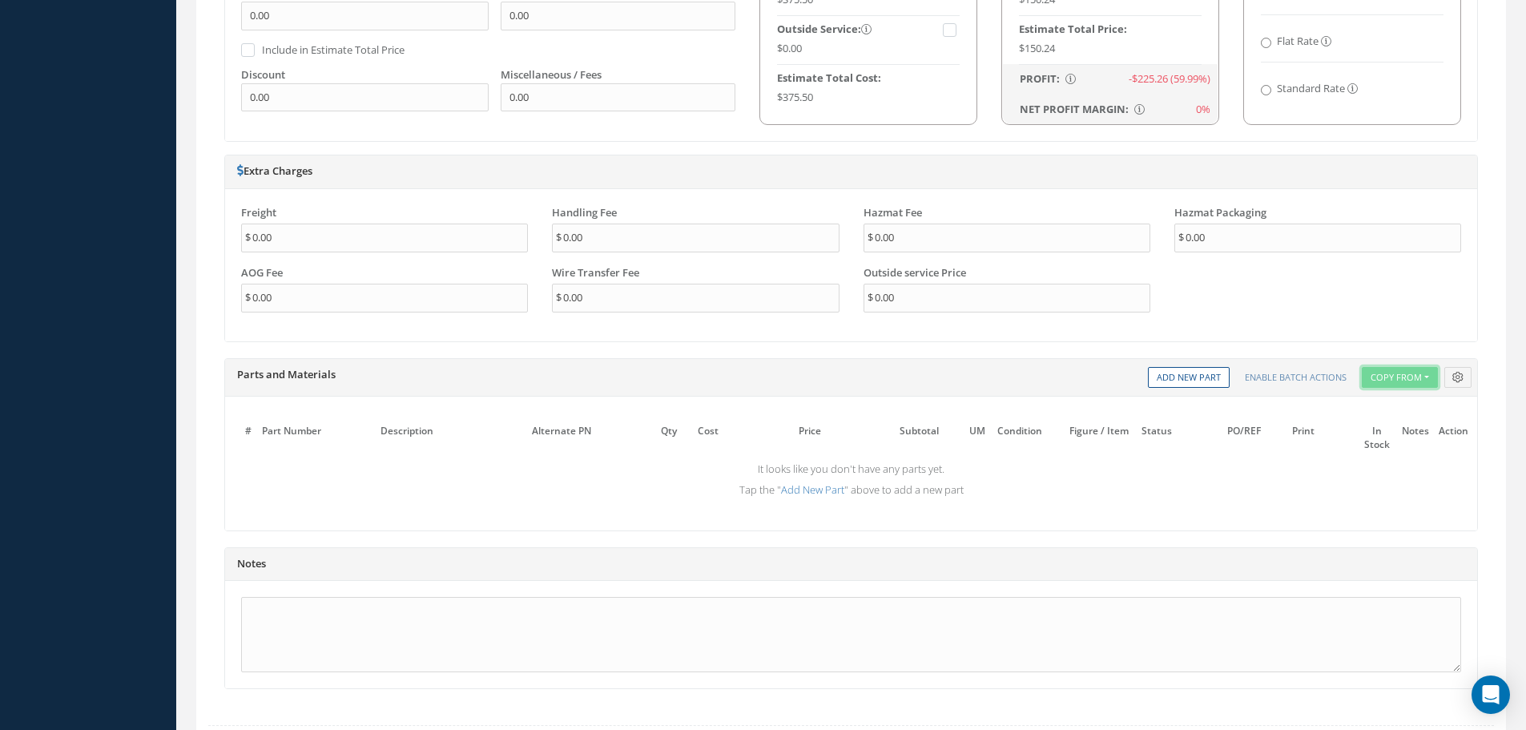
click at [1398, 374] on button "Copy From" at bounding box center [1400, 378] width 76 height 22
click at [1411, 431] on link "Inventory Templates" at bounding box center [1426, 422] width 128 height 22
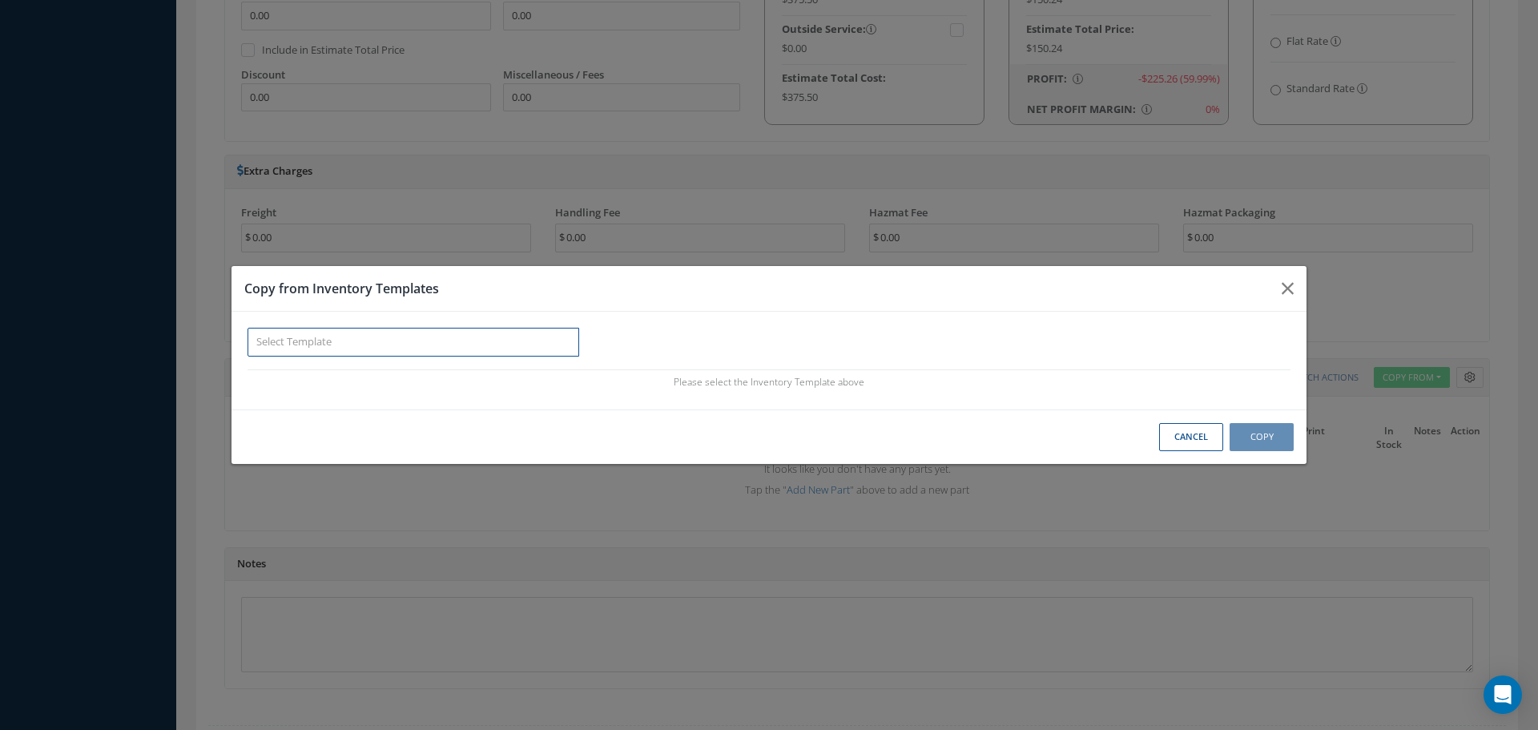
click at [343, 341] on input "text" at bounding box center [414, 342] width 332 height 29
paste input "NDT template"
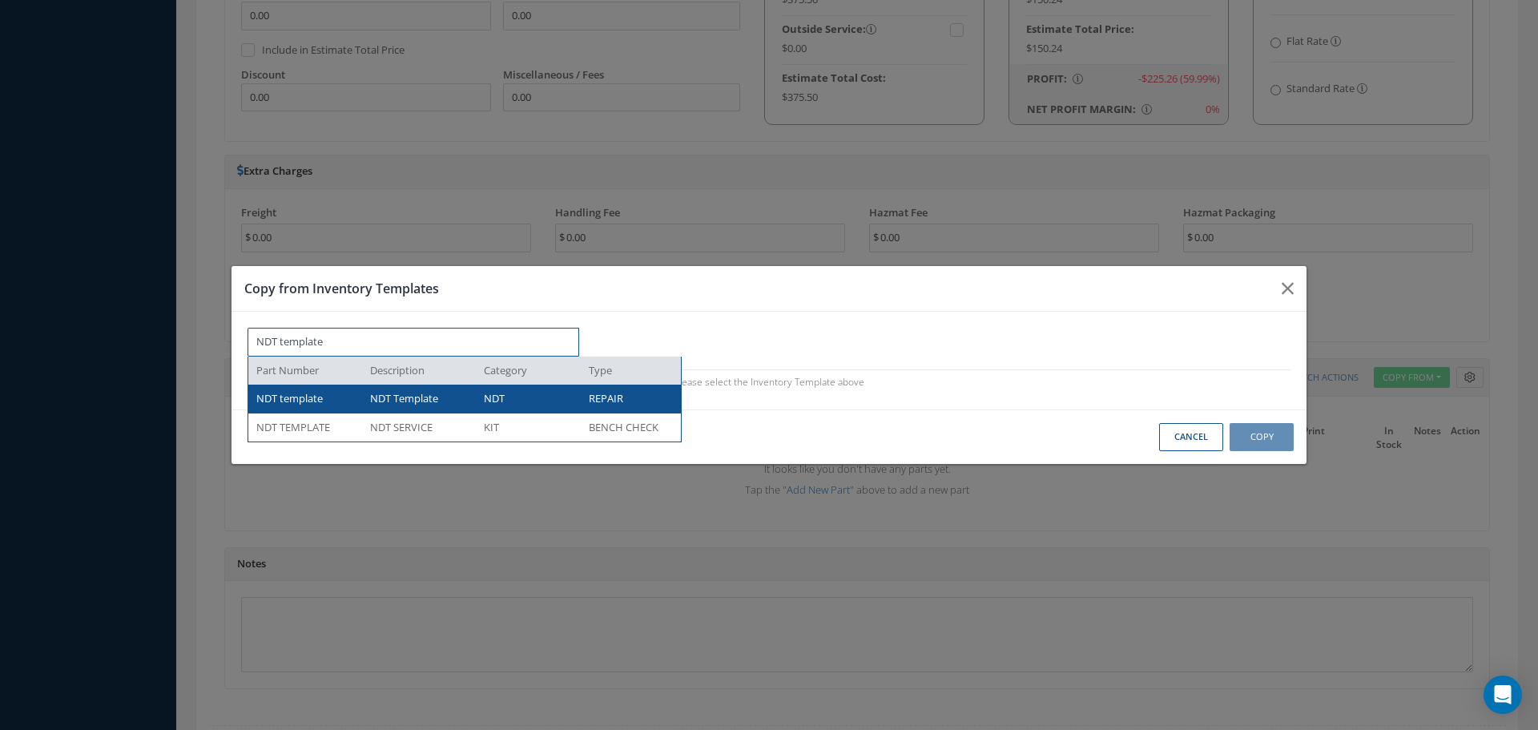
click at [330, 397] on div "NDT template" at bounding box center [307, 399] width 102 height 16
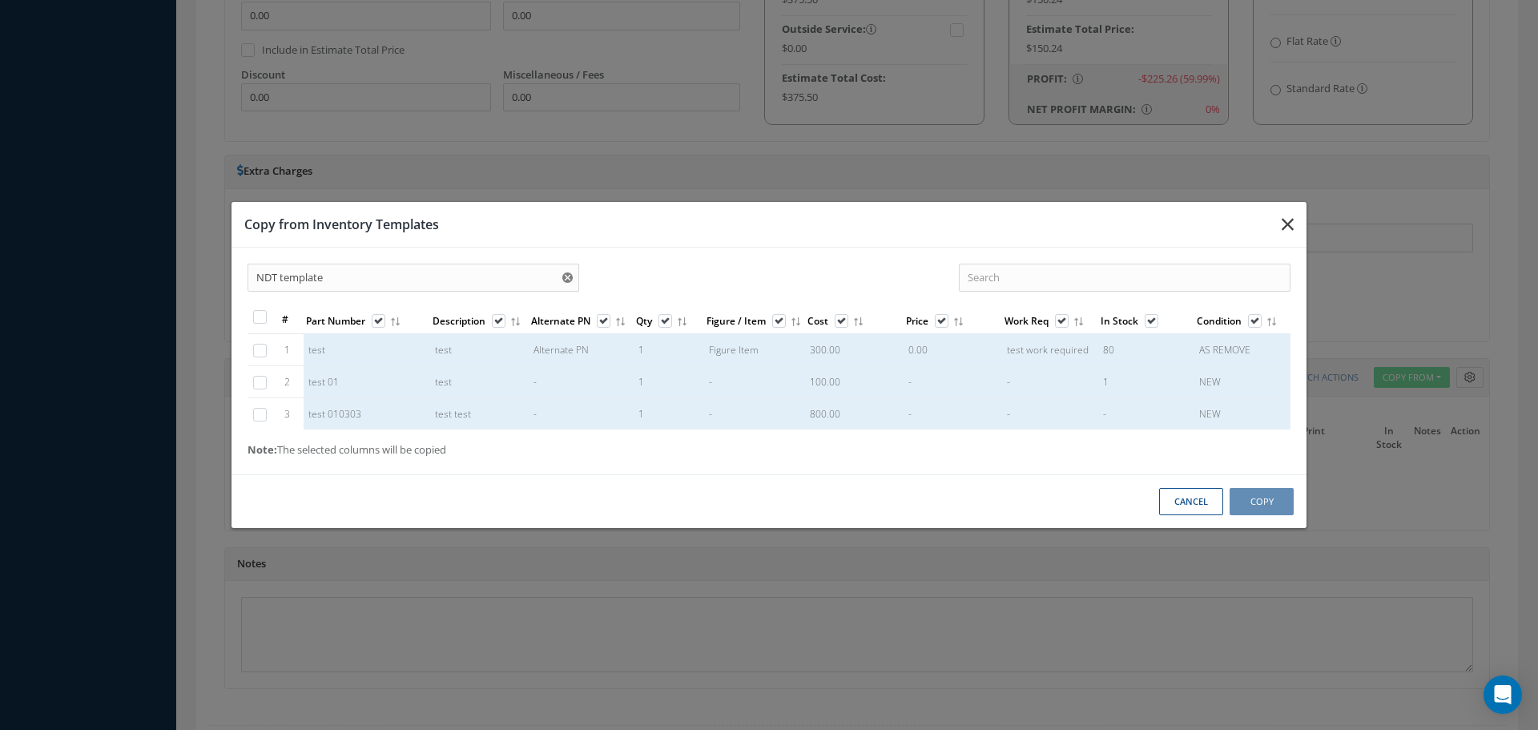
click at [1285, 219] on icon "button" at bounding box center [1288, 224] width 12 height 19
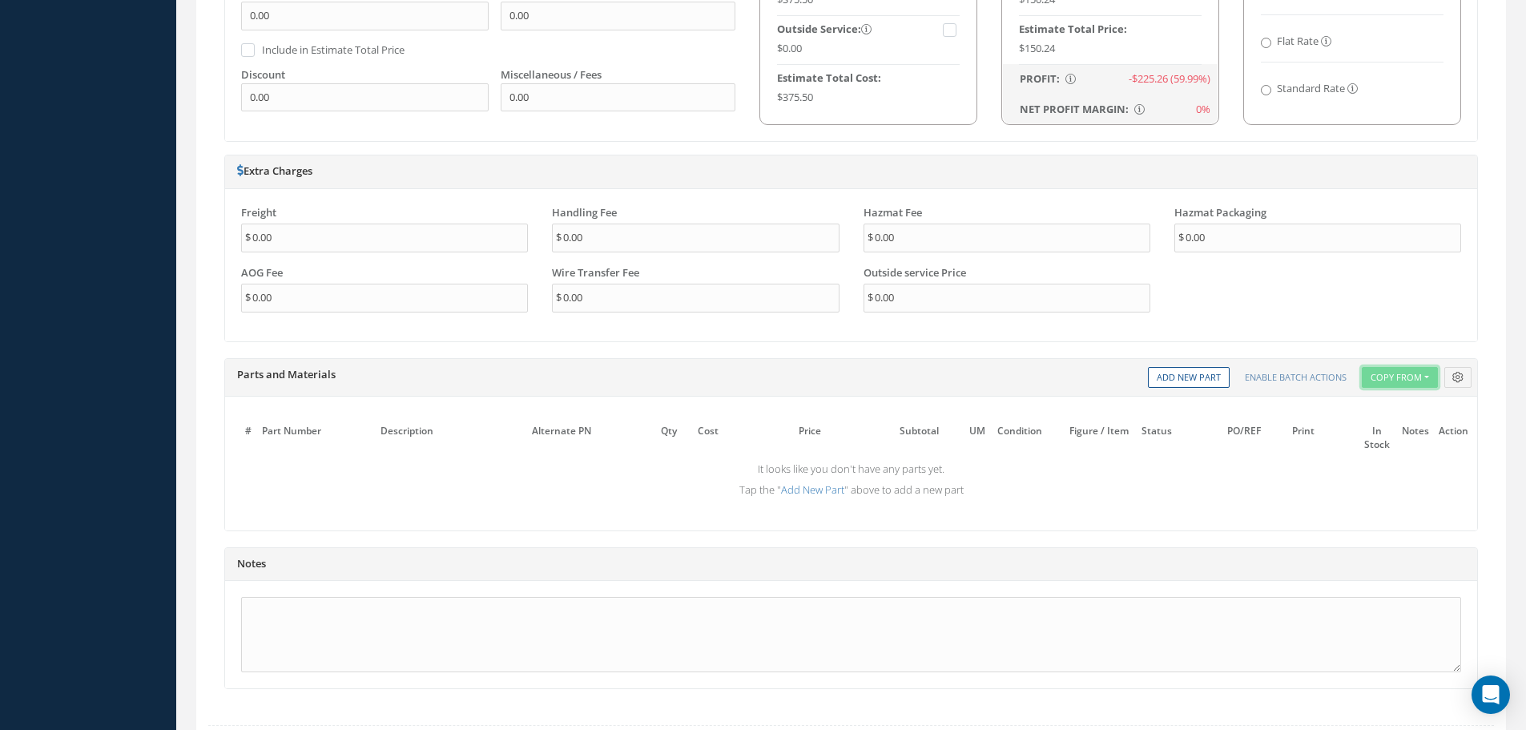
click at [1415, 381] on button "Copy From" at bounding box center [1400, 378] width 76 height 22
click at [1404, 408] on link "Work Orders" at bounding box center [1426, 401] width 128 height 22
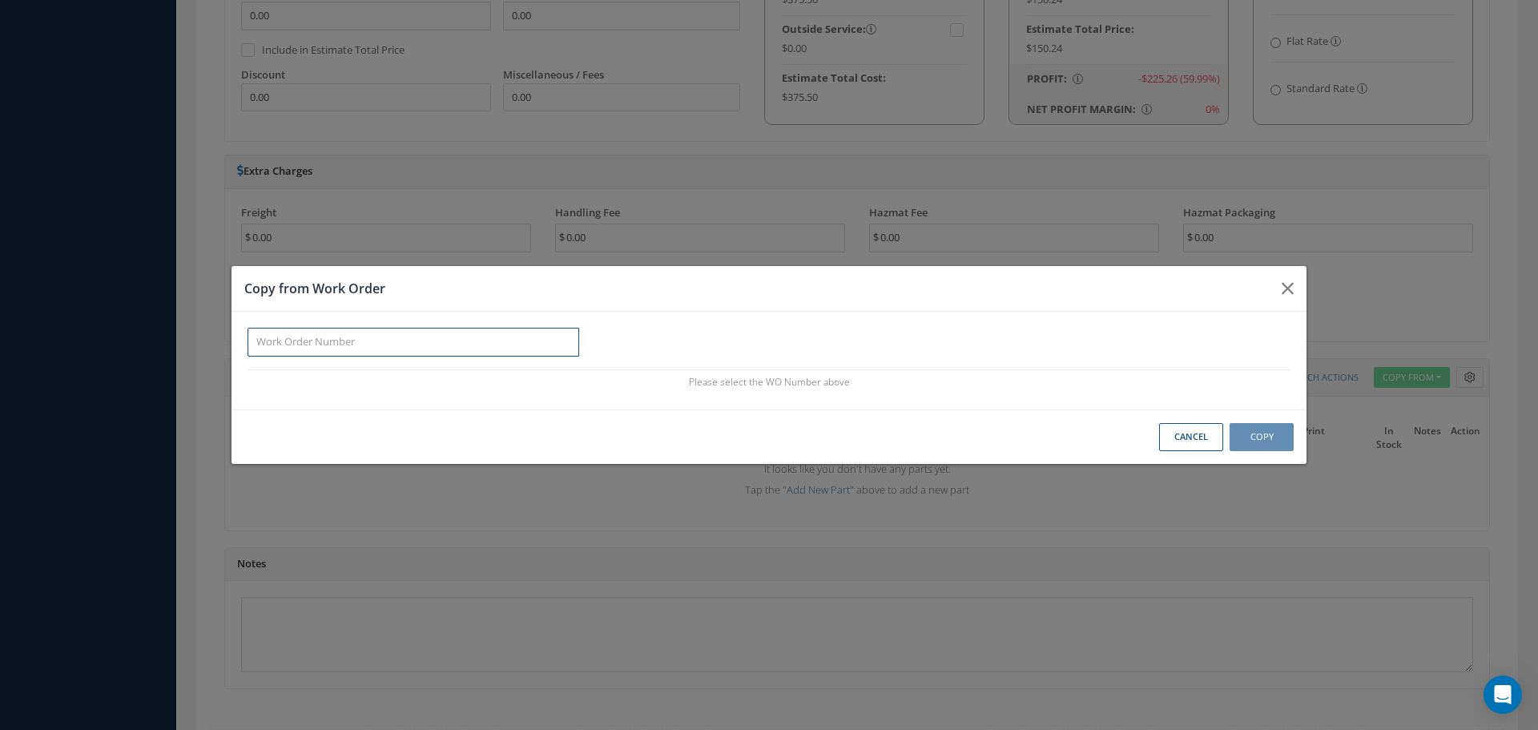
click at [405, 353] on input "text" at bounding box center [414, 342] width 332 height 29
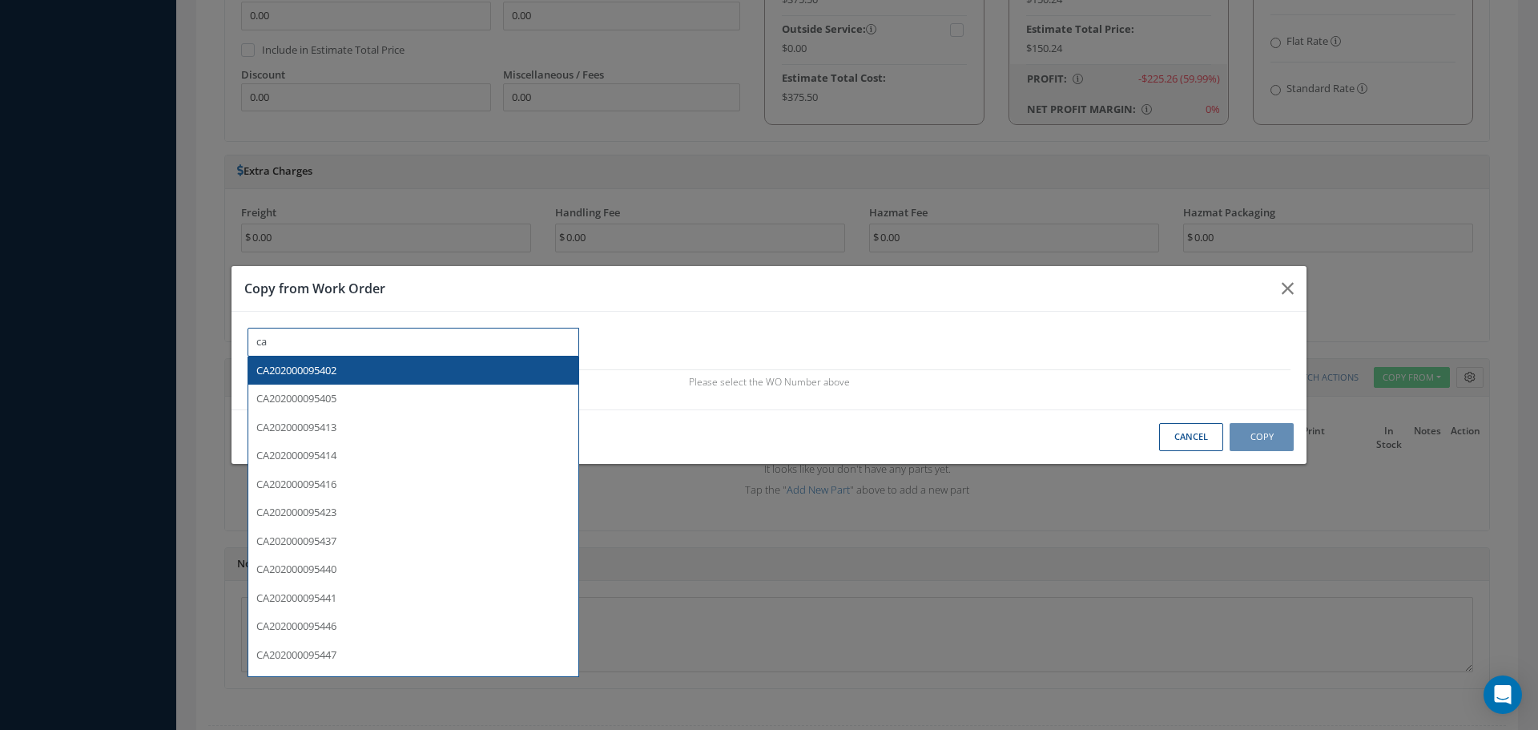
click at [326, 377] on div "CA202000095402" at bounding box center [413, 371] width 314 height 16
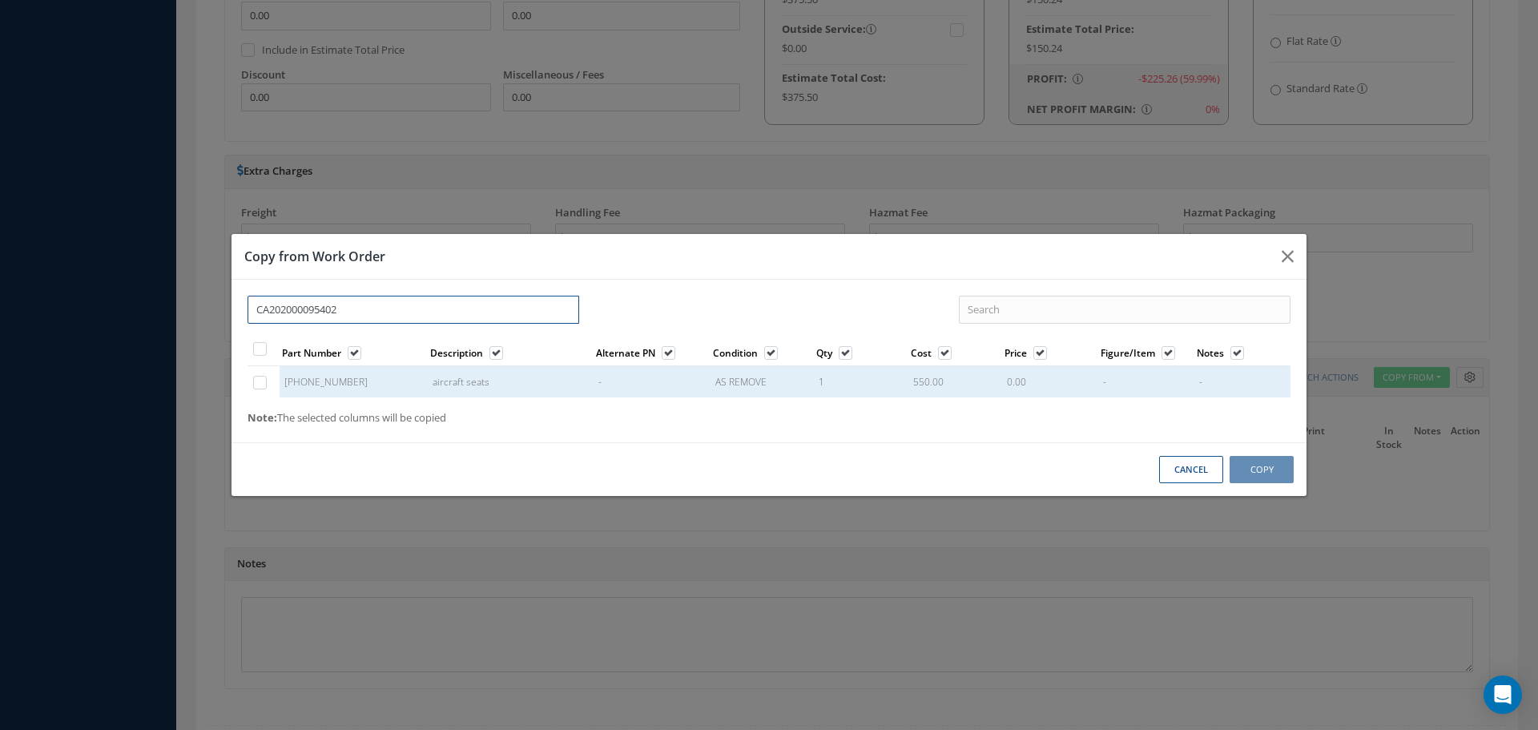
type input "CA202000095402"
drag, startPoint x: 597, startPoint y: 353, endPoint x: 709, endPoint y: 344, distance: 112.5
click at [643, 343] on th "Alternate PN" at bounding box center [652, 351] width 117 height 29
drag, startPoint x: 1123, startPoint y: 350, endPoint x: 1138, endPoint y: 345, distance: 16.0
click at [1138, 345] on th "Figure/Item" at bounding box center [1147, 351] width 96 height 29
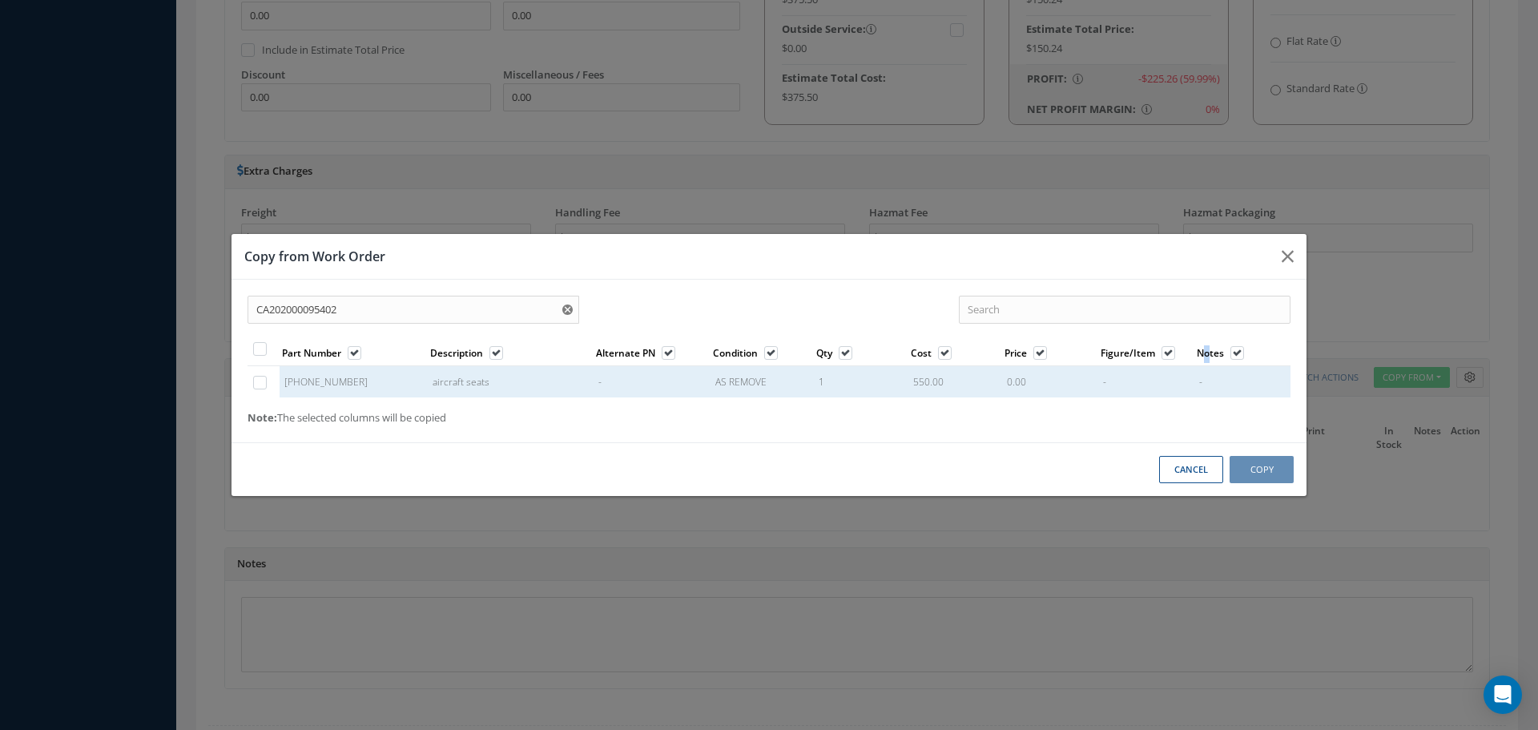
drag, startPoint x: 1205, startPoint y: 353, endPoint x: 1218, endPoint y: 351, distance: 13.0
click at [1213, 353] on span "Notes" at bounding box center [1210, 354] width 27 height 14
checkbox input "false"
click at [1298, 256] on button "button" at bounding box center [1288, 256] width 38 height 45
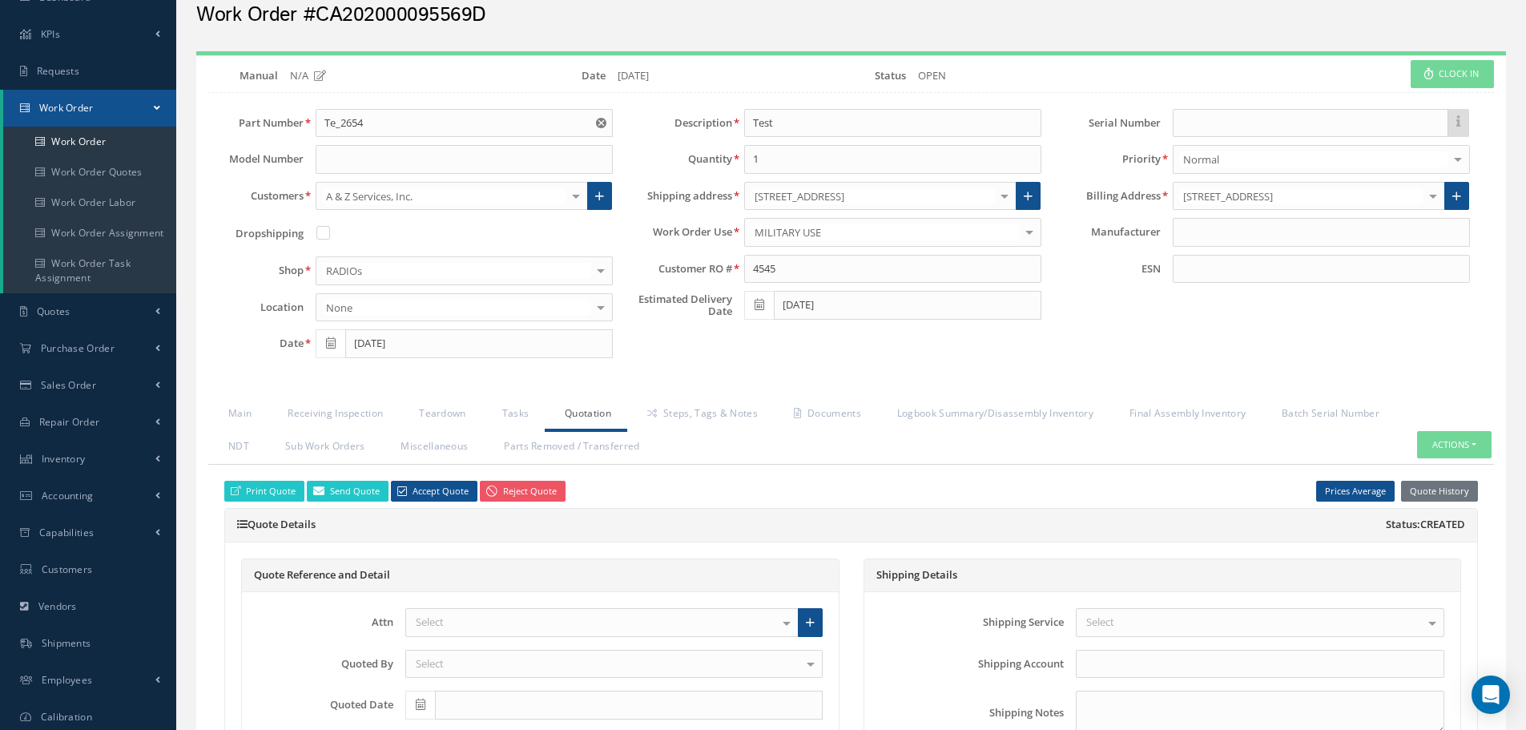
scroll to position [24, 0]
